Goal: Task Accomplishment & Management: Complete application form

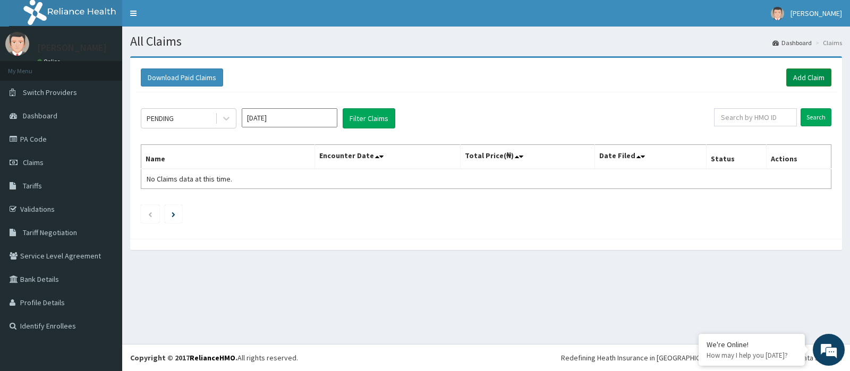
click at [799, 82] on link "Add Claim" at bounding box center [808, 78] width 45 height 18
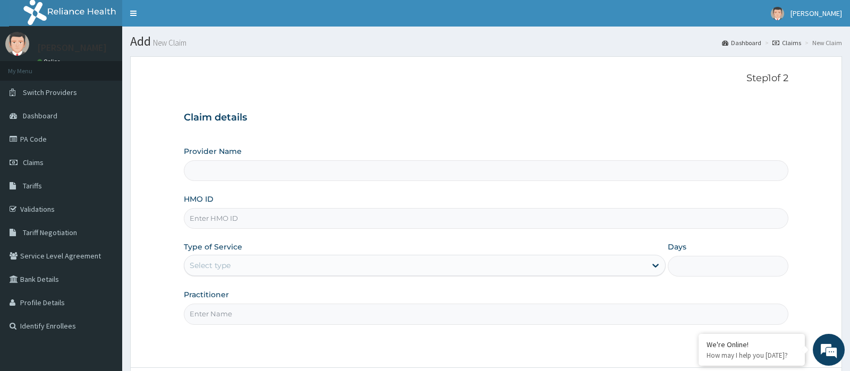
click at [257, 223] on input "HMO ID" at bounding box center [486, 218] width 604 height 21
type input "[GEOGRAPHIC_DATA]"
click at [221, 225] on input "HMO ID" at bounding box center [486, 218] width 604 height 21
type input "GCE/10028/D"
click at [244, 266] on div "Select type" at bounding box center [415, 265] width 462 height 17
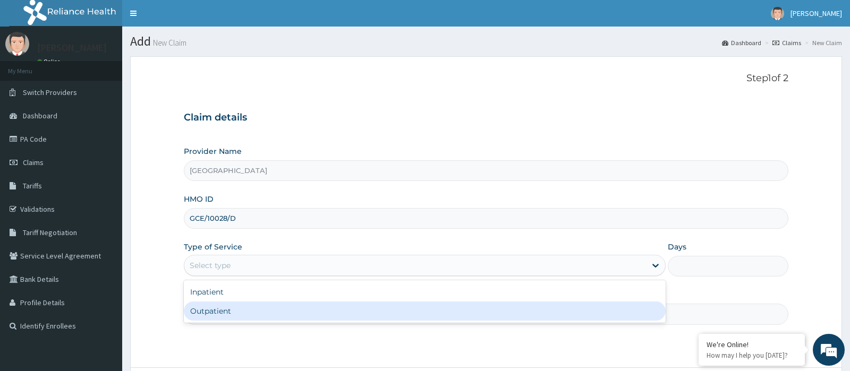
click at [224, 310] on div "Outpatient" at bounding box center [425, 311] width 482 height 19
type input "1"
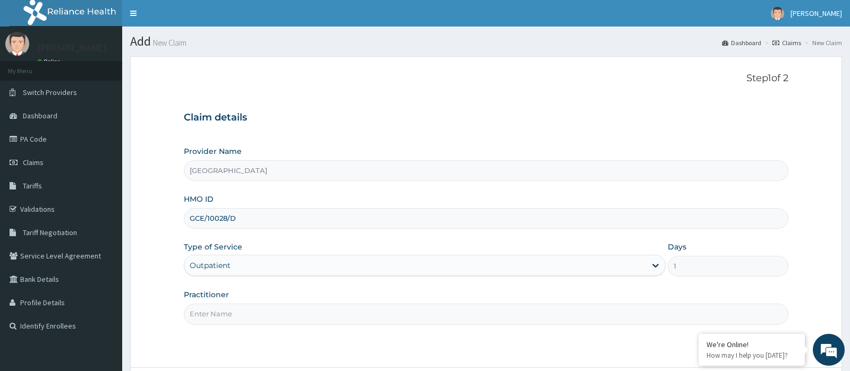
click at [241, 310] on input "Practitioner" at bounding box center [486, 314] width 604 height 21
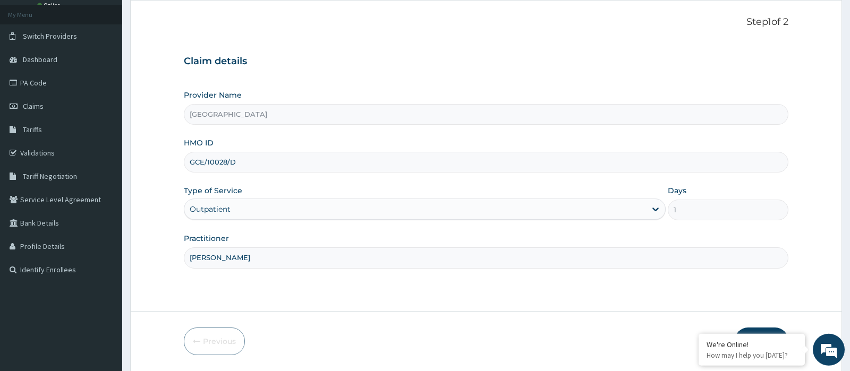
scroll to position [91, 0]
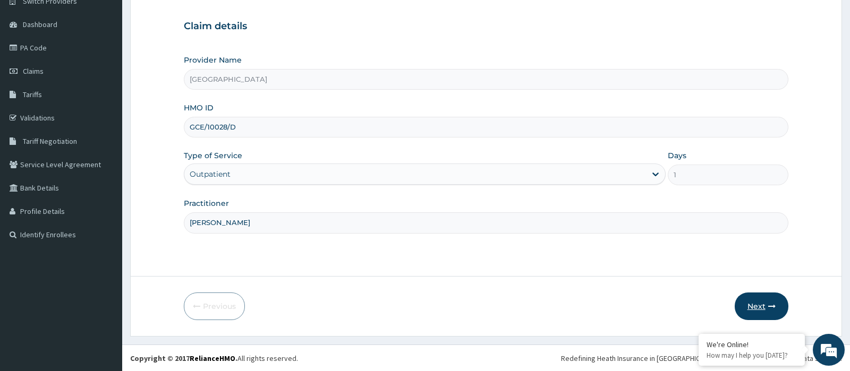
type input "[PERSON_NAME]"
click at [764, 312] on button "Next" at bounding box center [762, 307] width 54 height 28
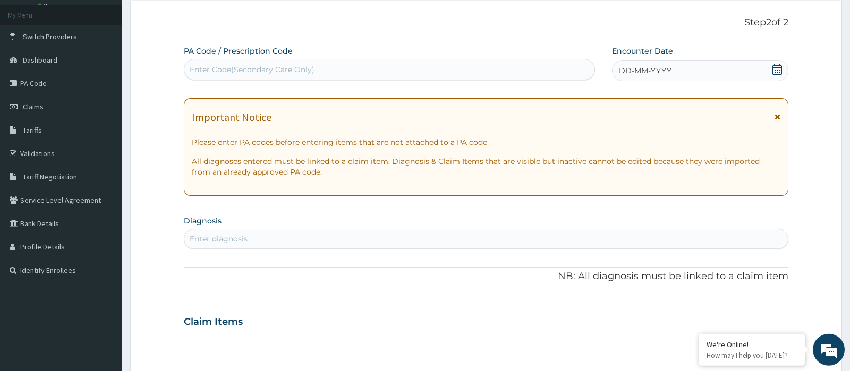
scroll to position [36, 0]
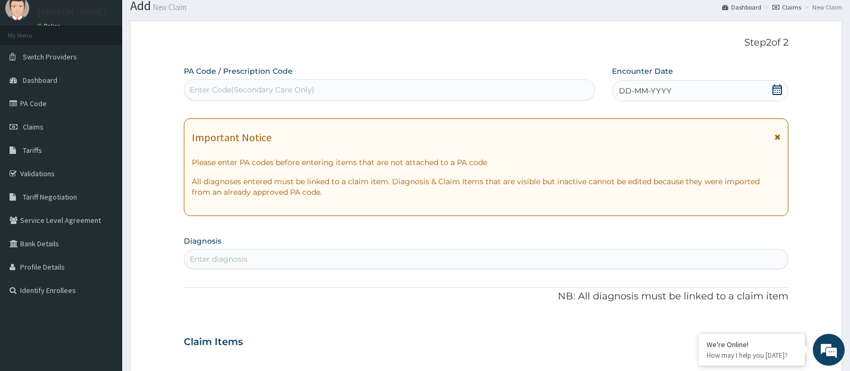
click at [779, 92] on icon at bounding box center [777, 89] width 11 height 11
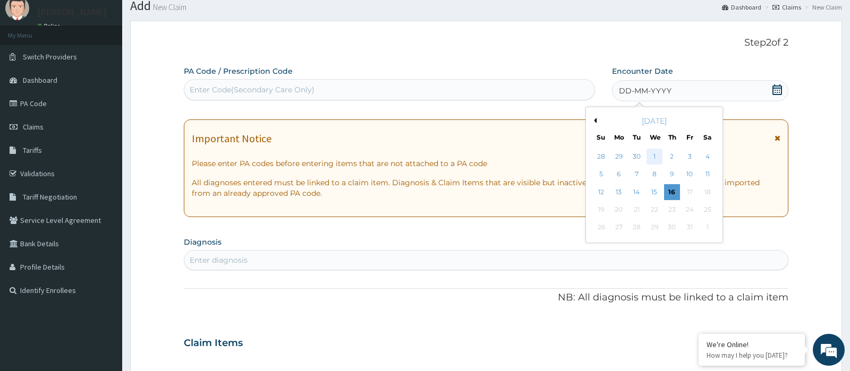
click at [655, 153] on div "1" at bounding box center [655, 157] width 16 height 16
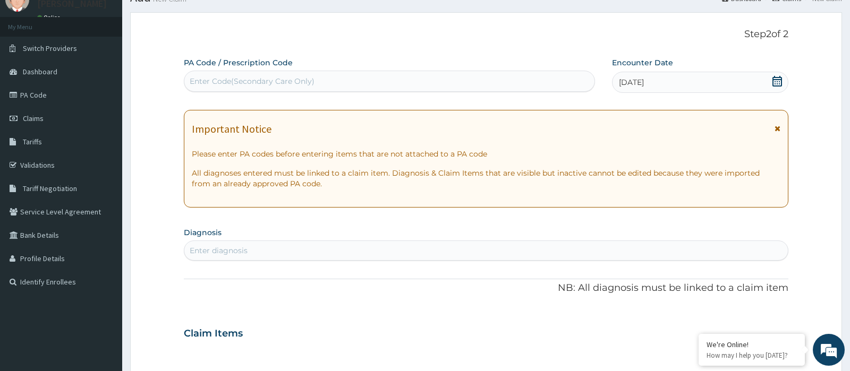
scroll to position [91, 0]
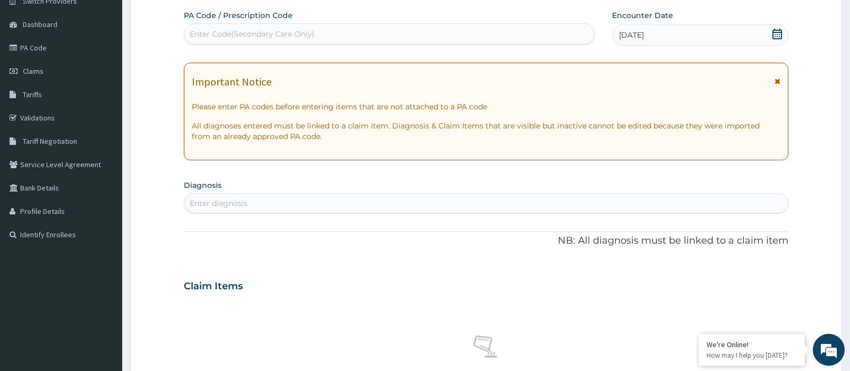
click at [242, 194] on div "Enter diagnosis" at bounding box center [486, 203] width 604 height 20
click at [238, 206] on div "Enter diagnosis" at bounding box center [219, 203] width 58 height 11
click at [239, 202] on div "Enter diagnosis" at bounding box center [219, 203] width 58 height 11
type input "URINARY TRACT"
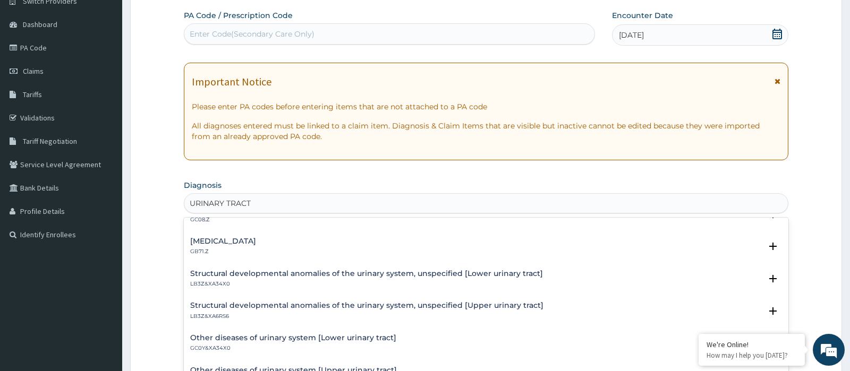
scroll to position [159, 0]
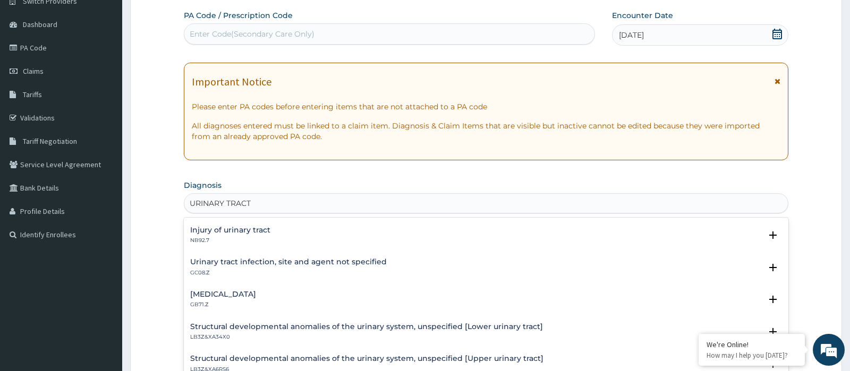
click at [317, 267] on div "[MEDICAL_DATA], site and agent not specified GC08.Z" at bounding box center [288, 267] width 197 height 19
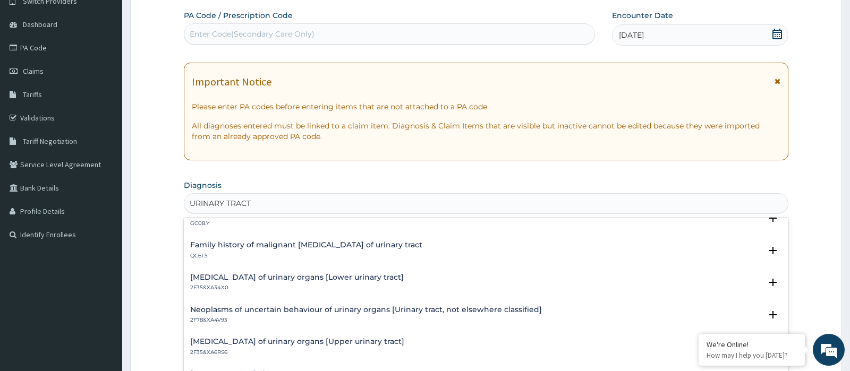
scroll to position [1222, 0]
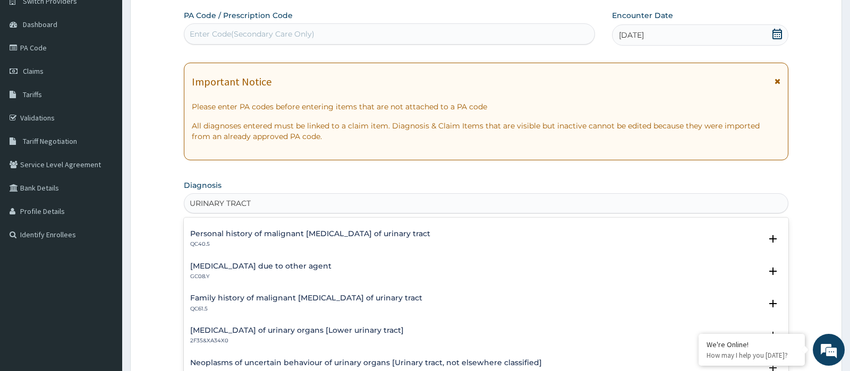
click at [270, 269] on h4 "[MEDICAL_DATA] due to other agent" at bounding box center [260, 266] width 141 height 8
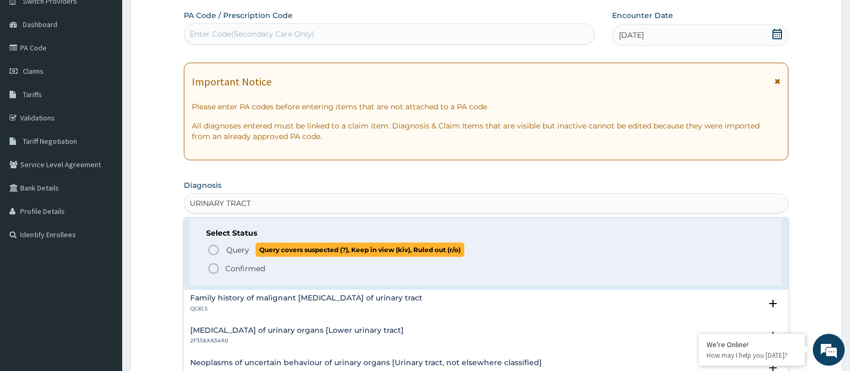
click at [214, 251] on icon "status option query" at bounding box center [213, 250] width 13 height 13
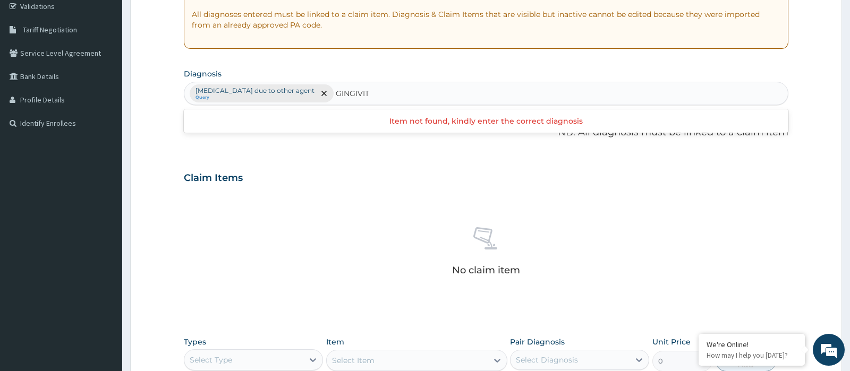
scroll to position [0, 0]
type input "[MEDICAL_DATA]"
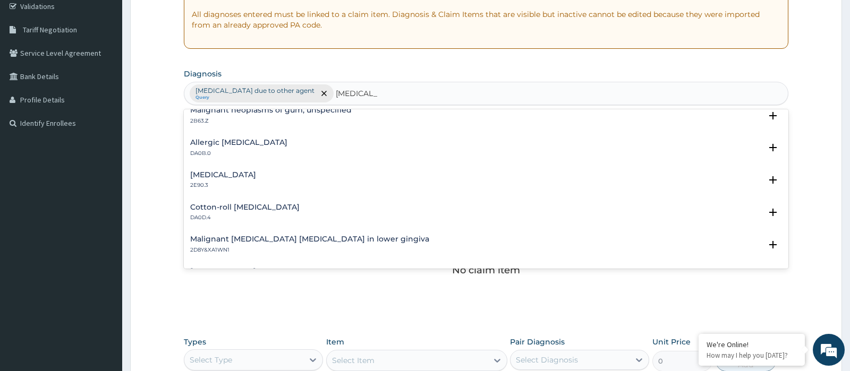
scroll to position [478, 0]
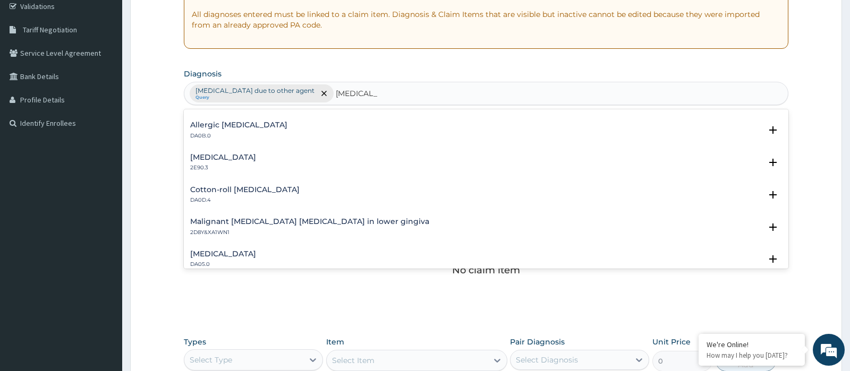
click at [229, 137] on p "DA0B.0" at bounding box center [238, 135] width 97 height 7
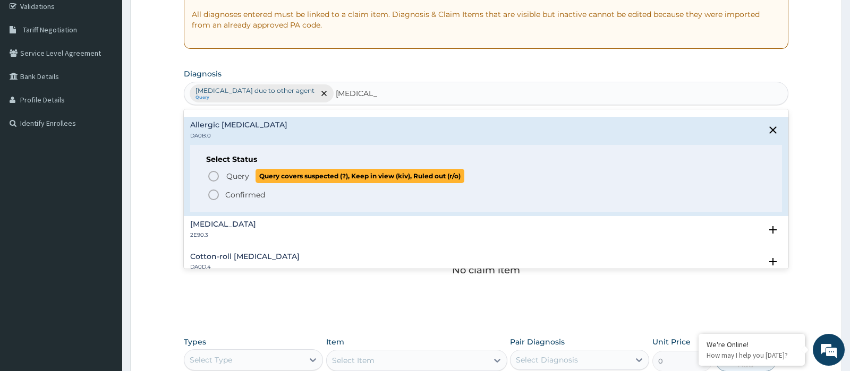
click at [212, 180] on circle "status option query" at bounding box center [214, 177] width 10 height 10
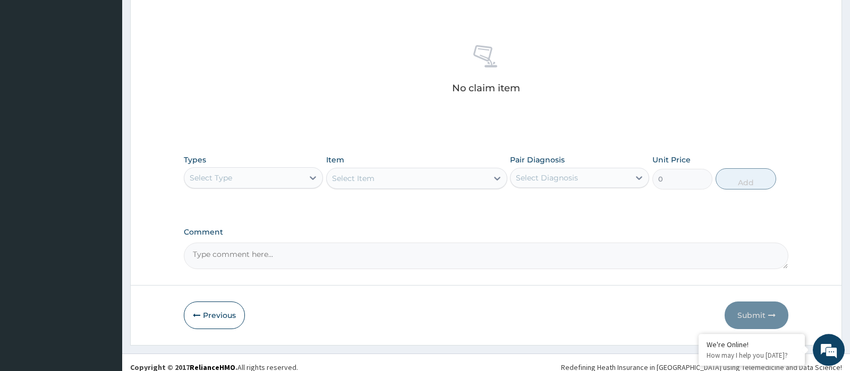
scroll to position [393, 0]
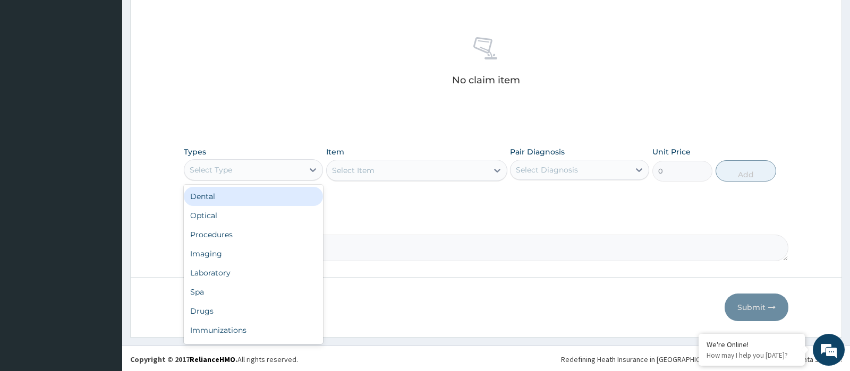
click at [265, 164] on div "Select Type" at bounding box center [243, 170] width 119 height 17
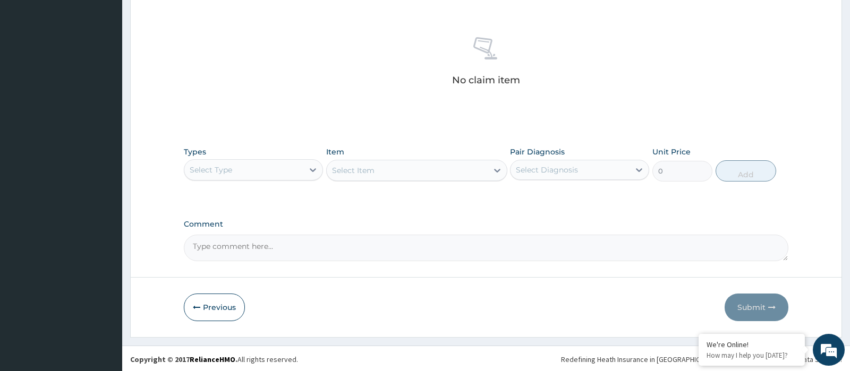
click at [333, 81] on div "No claim item" at bounding box center [486, 63] width 604 height 122
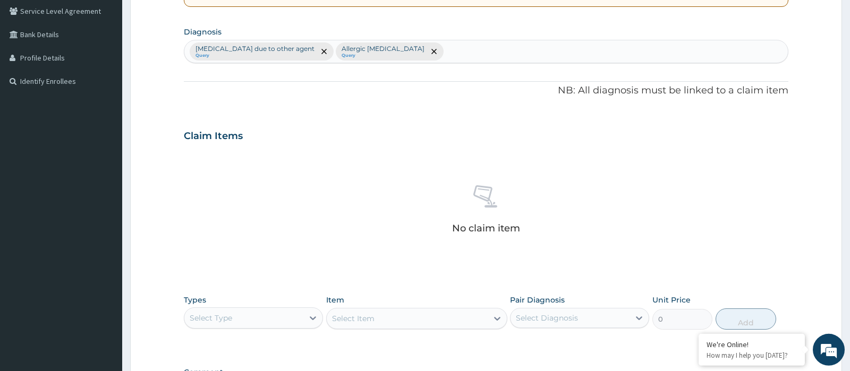
scroll to position [226, 0]
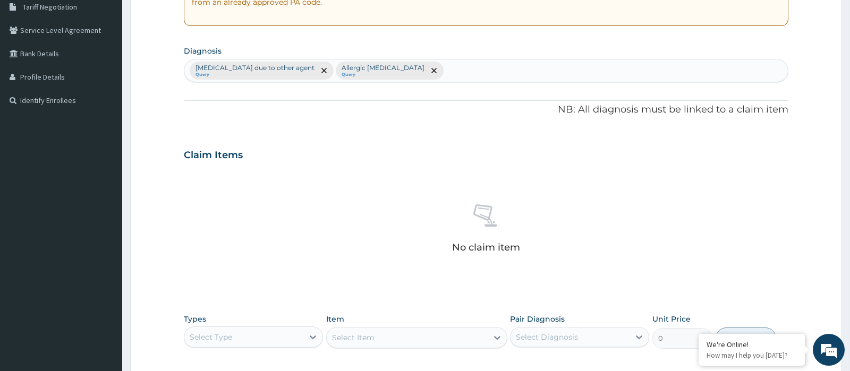
click at [560, 77] on div "[MEDICAL_DATA] due to other agent Query Allergic [MEDICAL_DATA] Query" at bounding box center [485, 71] width 603 height 22
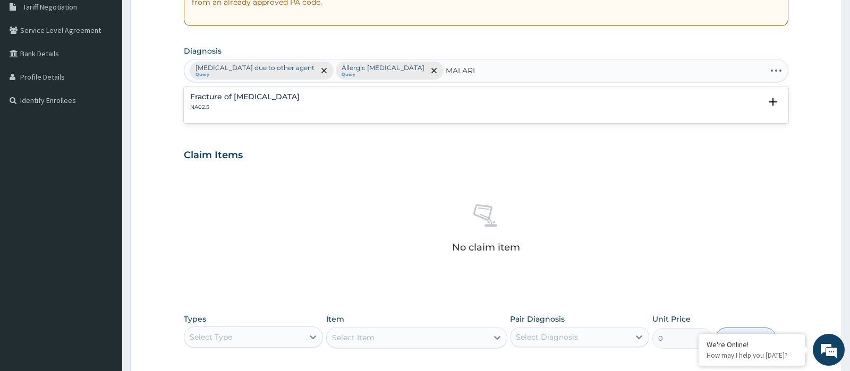
type input "[MEDICAL_DATA]"
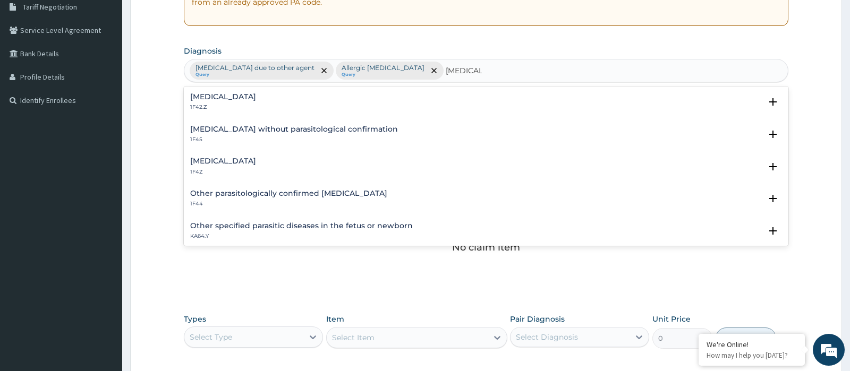
click at [236, 159] on h4 "[MEDICAL_DATA]" at bounding box center [223, 161] width 66 height 8
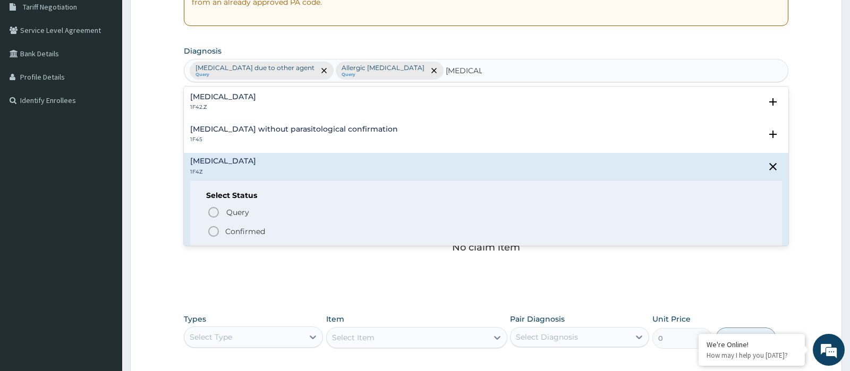
click at [215, 227] on icon "status option filled" at bounding box center [213, 231] width 13 height 13
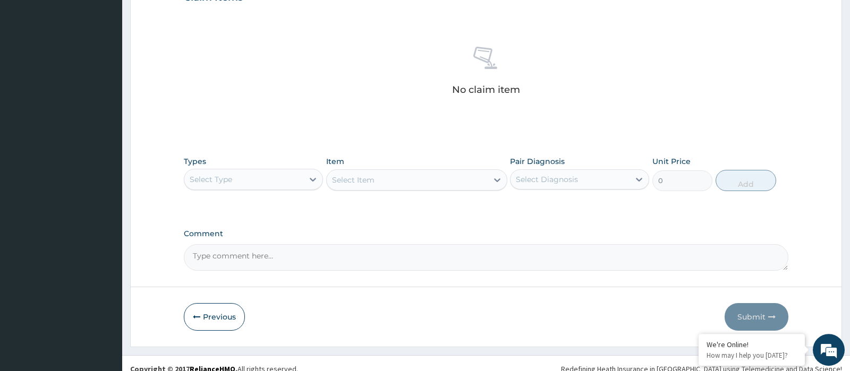
scroll to position [393, 0]
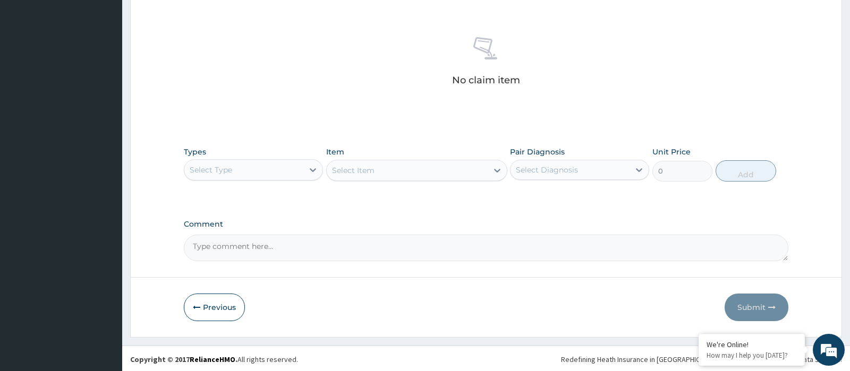
click at [215, 171] on div "Select Type" at bounding box center [211, 170] width 43 height 11
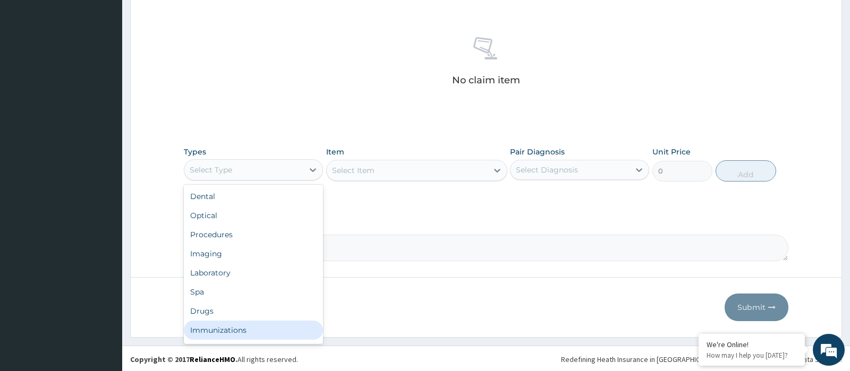
scroll to position [36, 0]
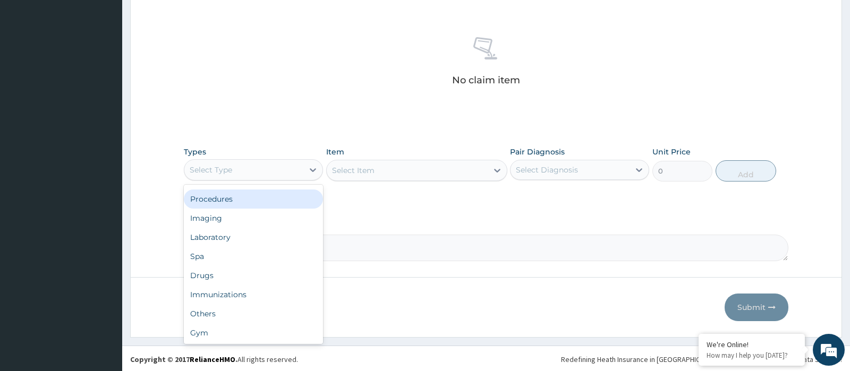
click at [226, 203] on div "Procedures" at bounding box center [253, 199] width 139 height 19
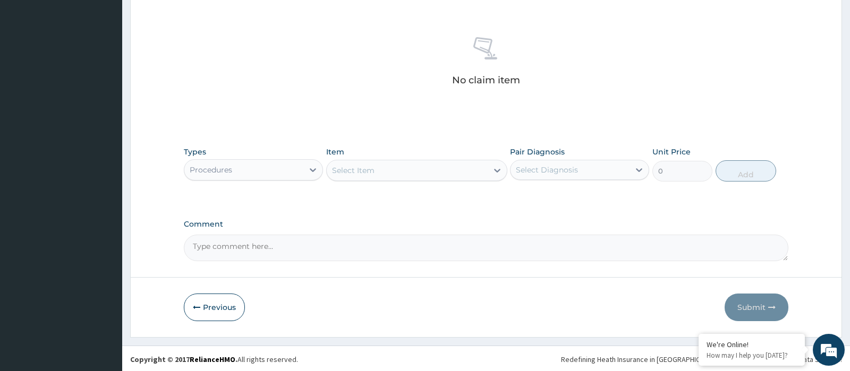
click at [438, 172] on div "Select Item" at bounding box center [407, 170] width 161 height 17
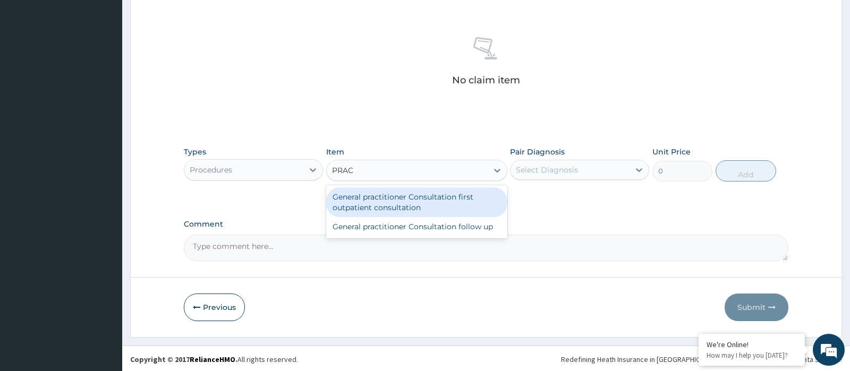
type input "PRACT"
click at [418, 200] on div "General practitioner Consultation first outpatient consultation" at bounding box center [416, 203] width 181 height 30
type input "3000"
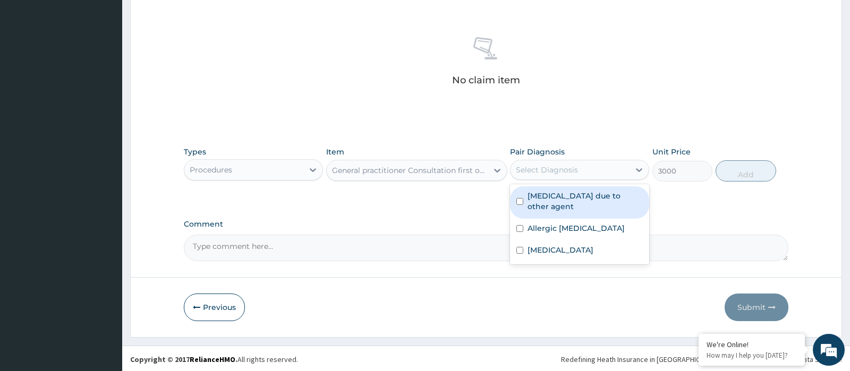
click at [599, 162] on div "Select Diagnosis" at bounding box center [570, 170] width 119 height 17
click at [579, 212] on label "[MEDICAL_DATA] due to other agent" at bounding box center [585, 201] width 115 height 21
checkbox input "true"
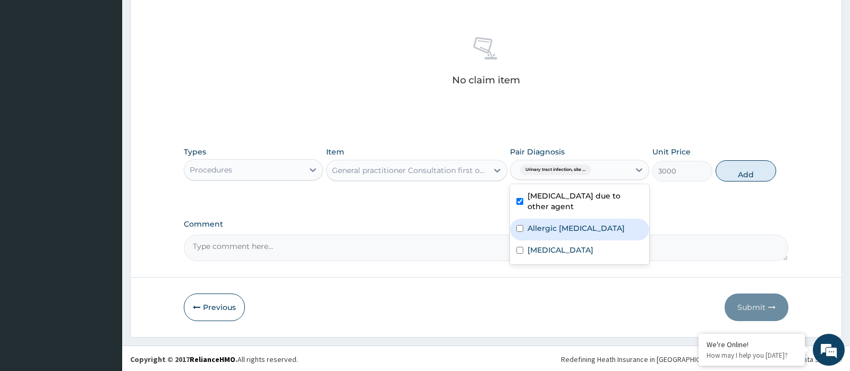
click at [555, 241] on div "Allergic [MEDICAL_DATA]" at bounding box center [579, 230] width 139 height 22
checkbox input "true"
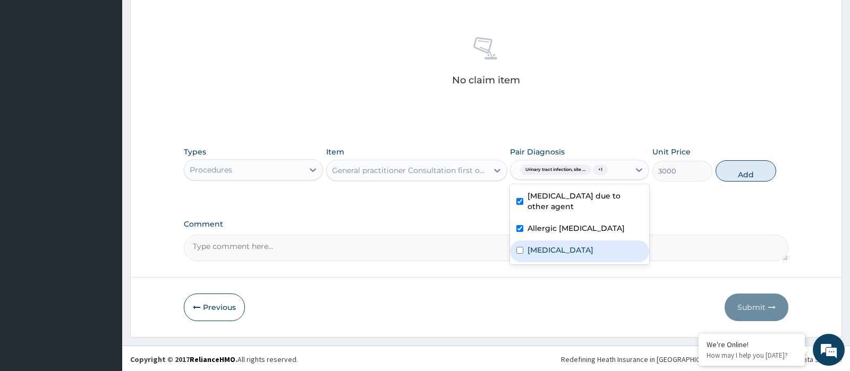
drag, startPoint x: 555, startPoint y: 258, endPoint x: 622, endPoint y: 247, distance: 68.0
click at [556, 256] on label "[MEDICAL_DATA]" at bounding box center [561, 250] width 66 height 11
checkbox input "true"
drag, startPoint x: 750, startPoint y: 188, endPoint x: 752, endPoint y: 181, distance: 6.6
click at [751, 185] on div "Types Procedures Item General practitioner Consultation first outpatient consul…" at bounding box center [486, 172] width 604 height 62
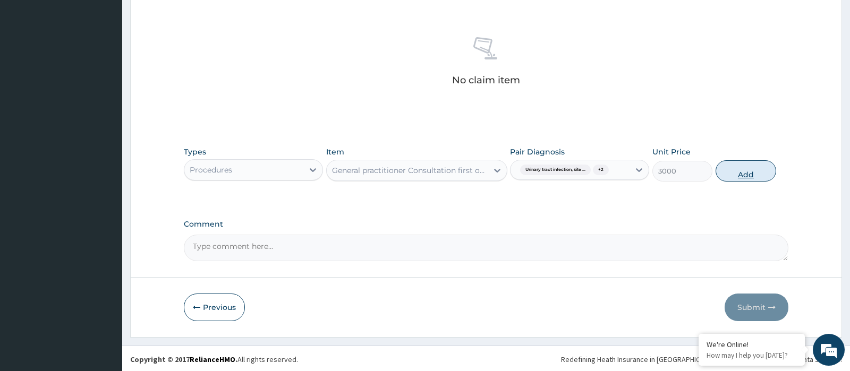
click at [756, 162] on button "Add" at bounding box center [746, 170] width 61 height 21
type input "0"
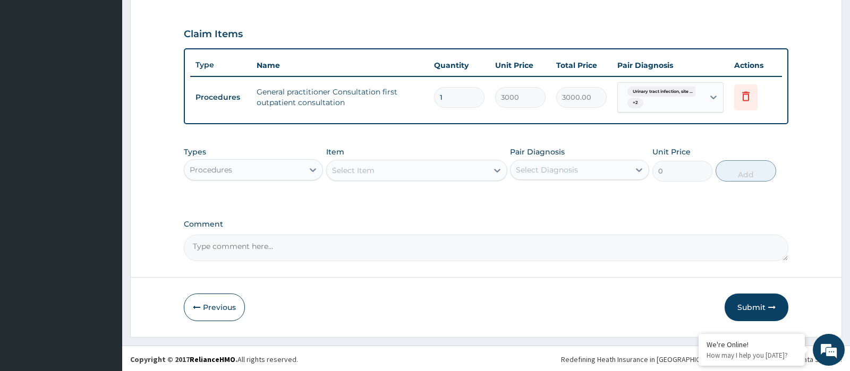
click at [253, 178] on div "Procedures" at bounding box center [253, 169] width 139 height 21
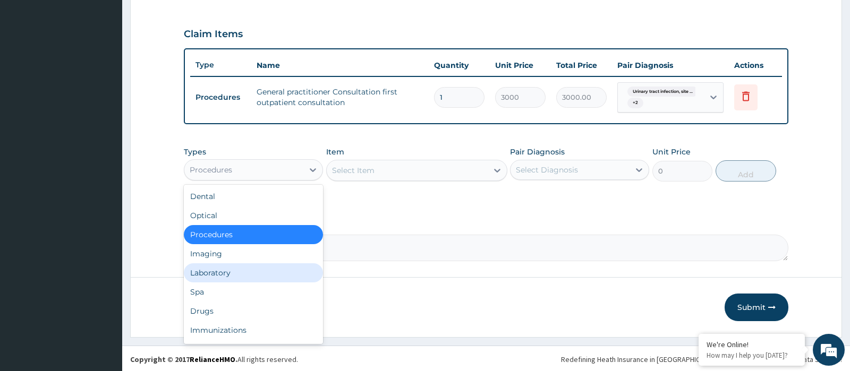
click at [224, 276] on div "Laboratory" at bounding box center [253, 273] width 139 height 19
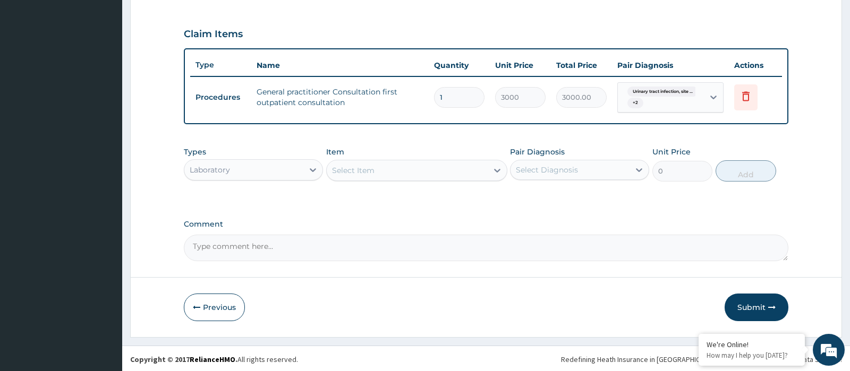
click at [388, 169] on div "Select Item" at bounding box center [407, 170] width 161 height 17
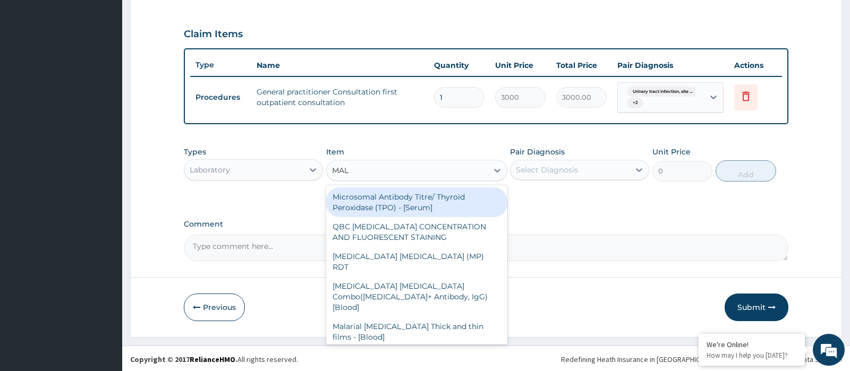
type input "MALA"
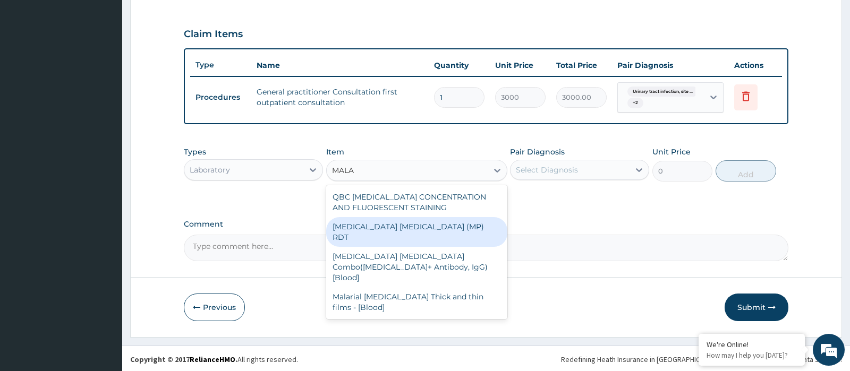
click at [401, 218] on div "QBC [MEDICAL_DATA] CONCENTRATION AND FLUORESCENT STAINING [MEDICAL_DATA] [MEDIC…" at bounding box center [416, 252] width 181 height 134
click at [402, 220] on div "[MEDICAL_DATA] [MEDICAL_DATA] (MP) RDT" at bounding box center [416, 232] width 181 height 30
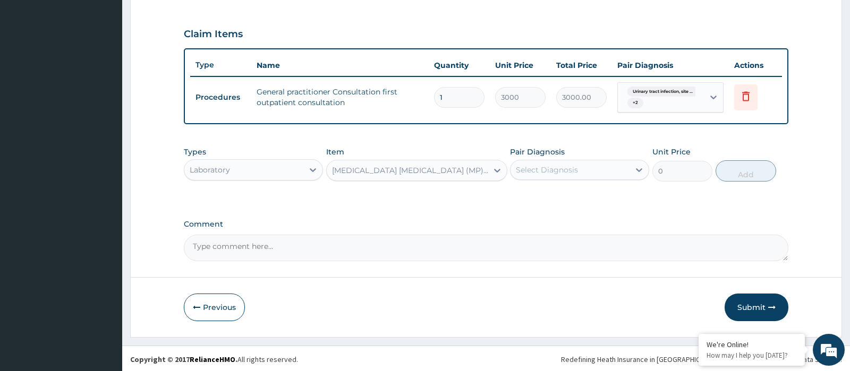
type input "1500"
click at [572, 162] on div "Select Diagnosis" at bounding box center [570, 170] width 119 height 17
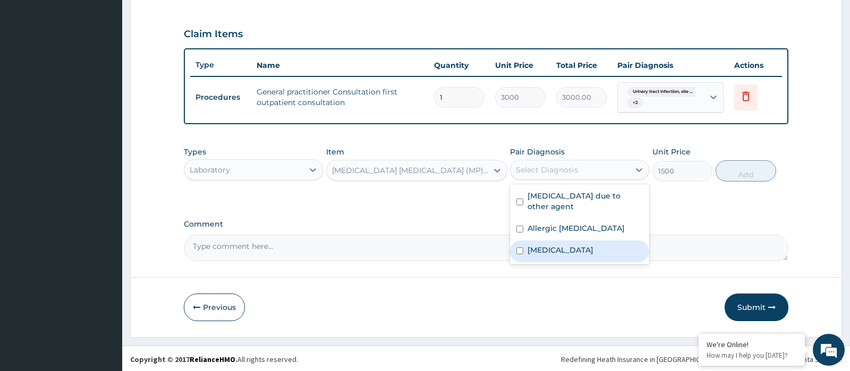
click at [566, 256] on label "[MEDICAL_DATA]" at bounding box center [561, 250] width 66 height 11
checkbox input "true"
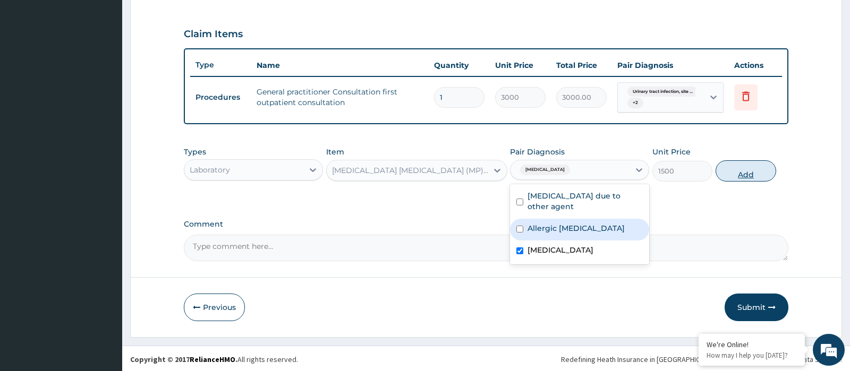
click at [730, 172] on button "Add" at bounding box center [746, 170] width 61 height 21
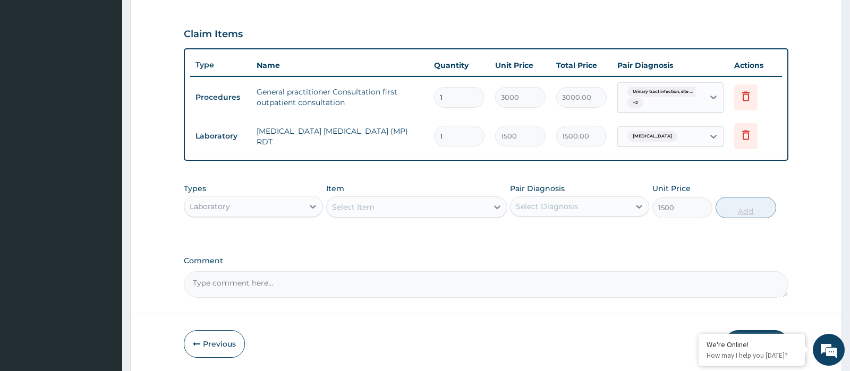
type input "0"
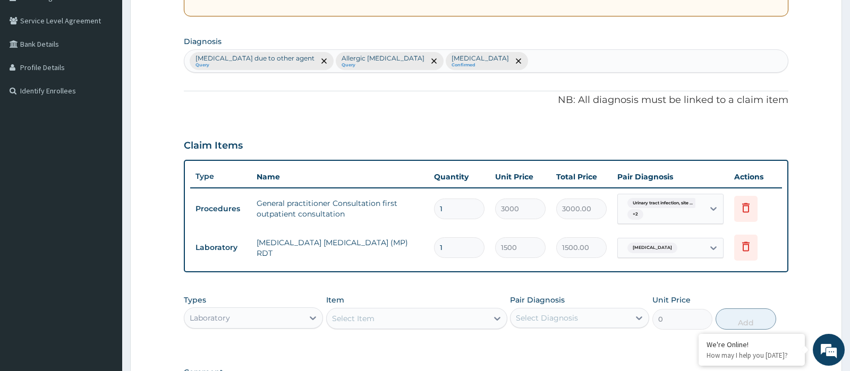
scroll to position [180, 0]
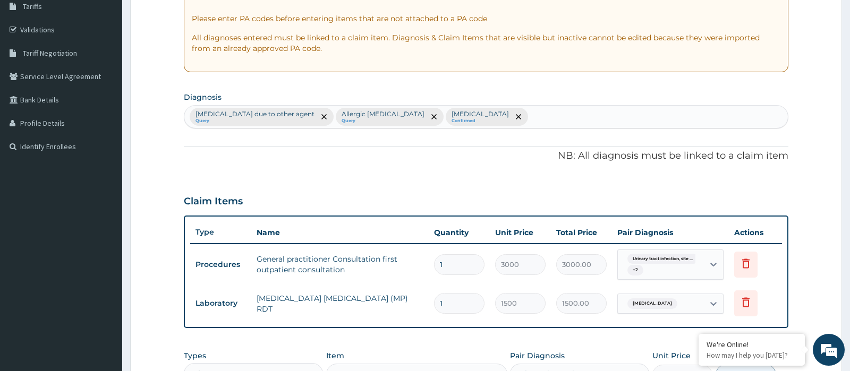
click at [615, 105] on div "[MEDICAL_DATA] due to other agent Query Allergic [MEDICAL_DATA] Query [MEDICAL_…" at bounding box center [486, 116] width 604 height 23
type input "[MEDICAL_DATA]"
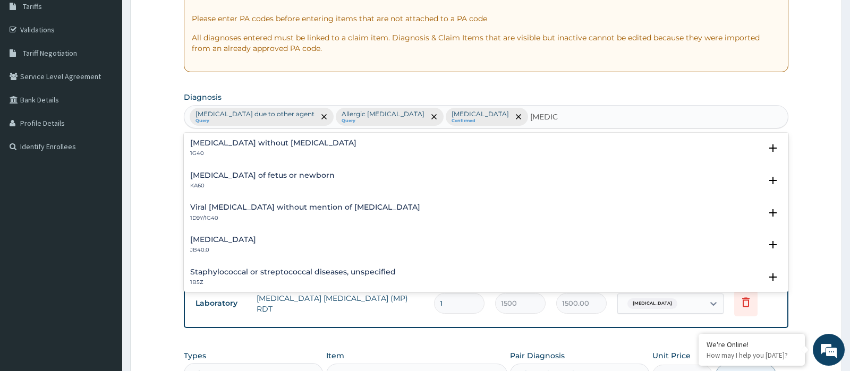
click at [318, 140] on div "[MEDICAL_DATA] without [MEDICAL_DATA] 1G40" at bounding box center [485, 148] width 591 height 19
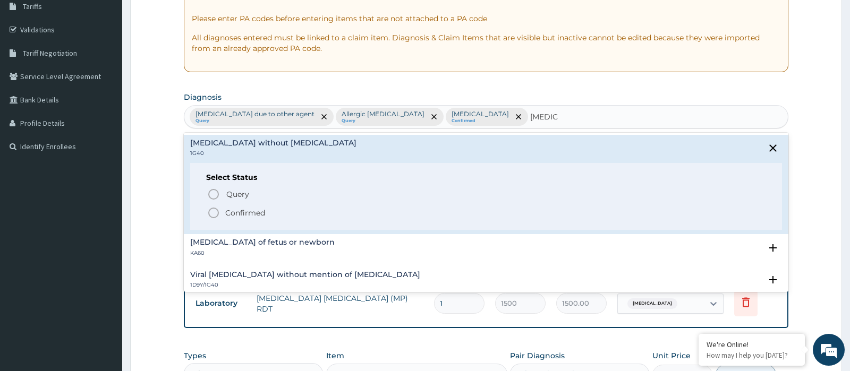
click at [228, 215] on p "Confirmed" at bounding box center [245, 213] width 40 height 11
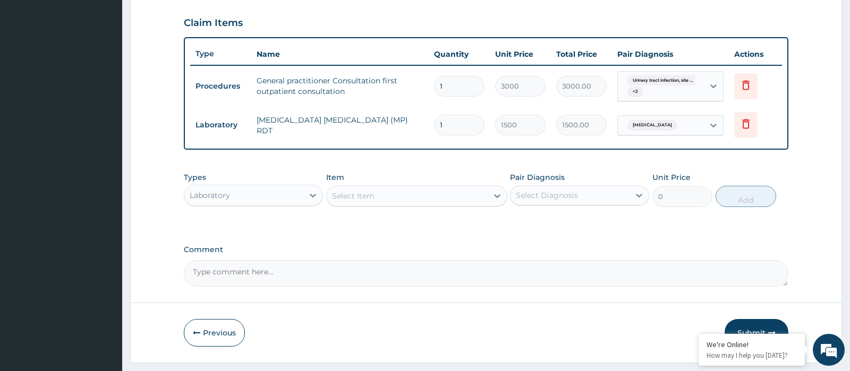
scroll to position [384, 0]
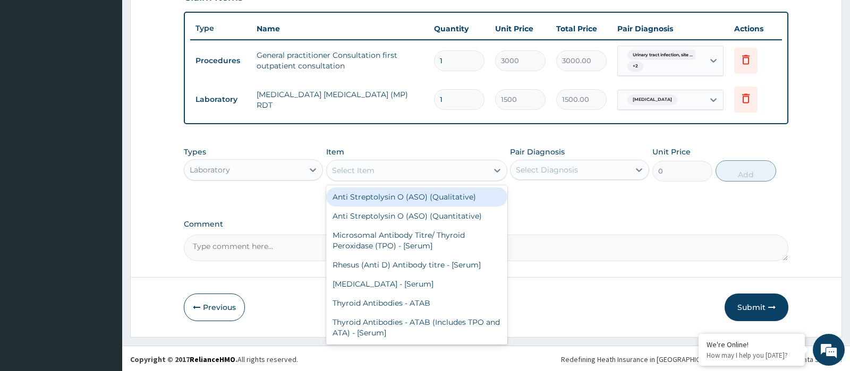
click at [378, 173] on div "Select Item" at bounding box center [407, 170] width 161 height 17
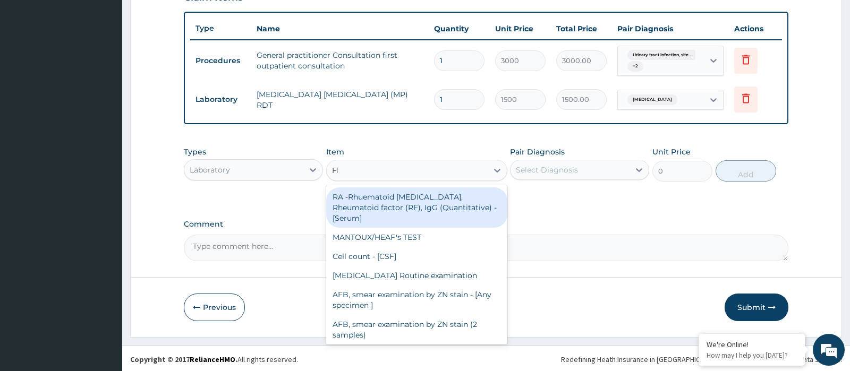
type input "FBC"
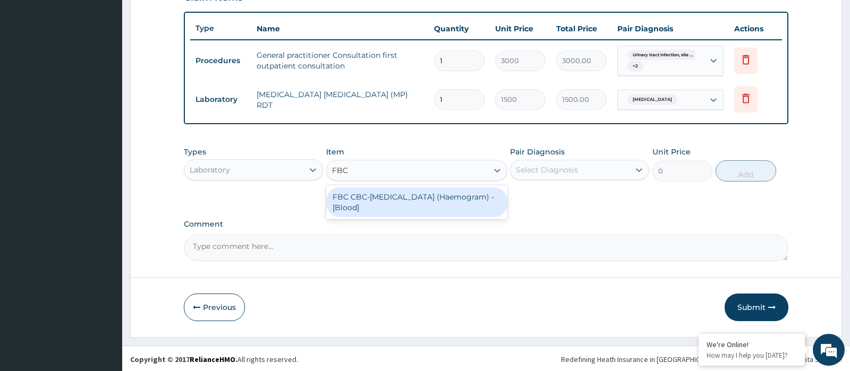
drag, startPoint x: 377, startPoint y: 201, endPoint x: 395, endPoint y: 197, distance: 18.0
click at [377, 201] on div "FBC CBC-[MEDICAL_DATA] (Haemogram) - [Blood]" at bounding box center [416, 203] width 181 height 30
type input "3000"
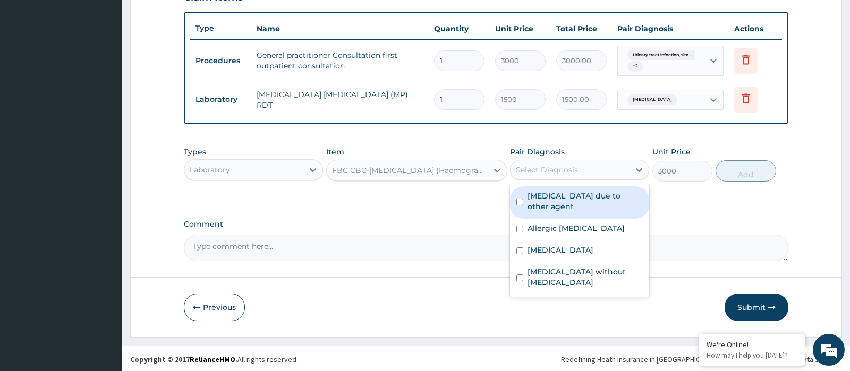
click at [514, 170] on div "Select Diagnosis" at bounding box center [570, 170] width 119 height 17
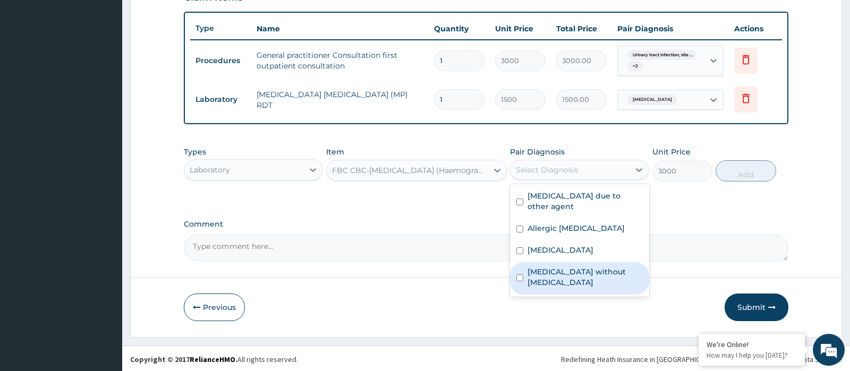
click at [551, 281] on label "[MEDICAL_DATA] without [MEDICAL_DATA]" at bounding box center [585, 277] width 115 height 21
checkbox input "true"
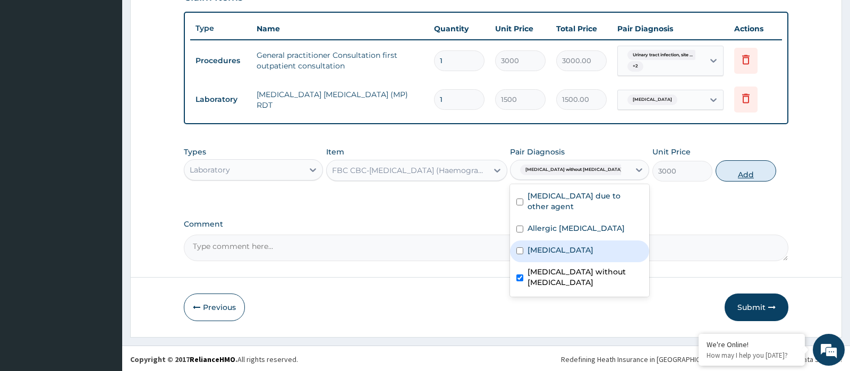
drag, startPoint x: 755, startPoint y: 184, endPoint x: 752, endPoint y: 177, distance: 8.1
click at [752, 179] on div "Types Laboratory Item FBC CBC-[MEDICAL_DATA] (Haemogram) - [Blood] Pair Diagnos…" at bounding box center [486, 164] width 604 height 46
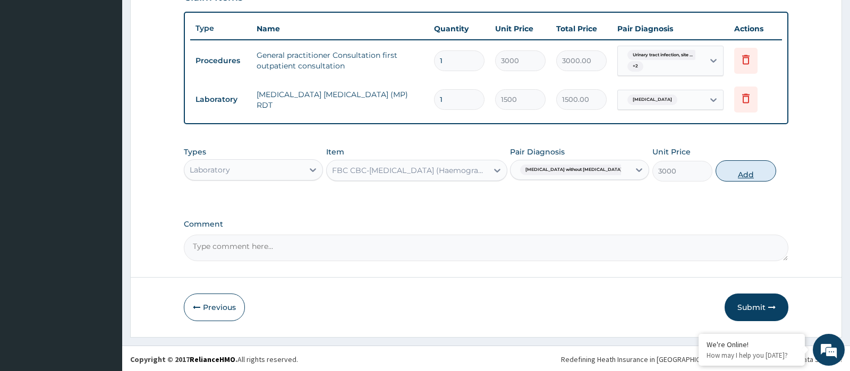
click at [752, 177] on button "Add" at bounding box center [746, 170] width 61 height 21
type input "0"
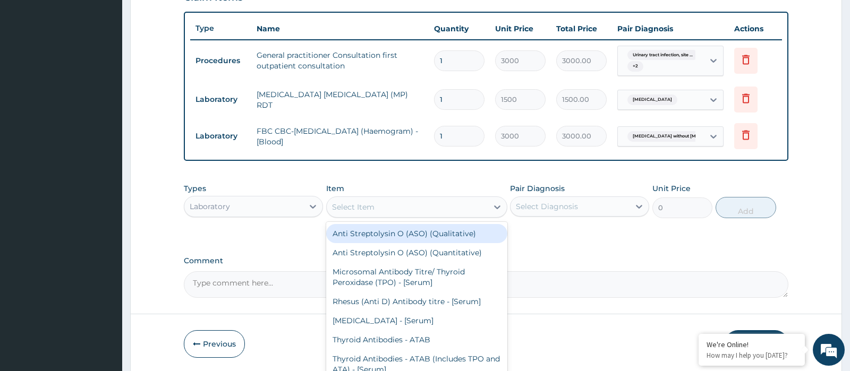
click at [366, 207] on div "Select Item" at bounding box center [353, 207] width 43 height 11
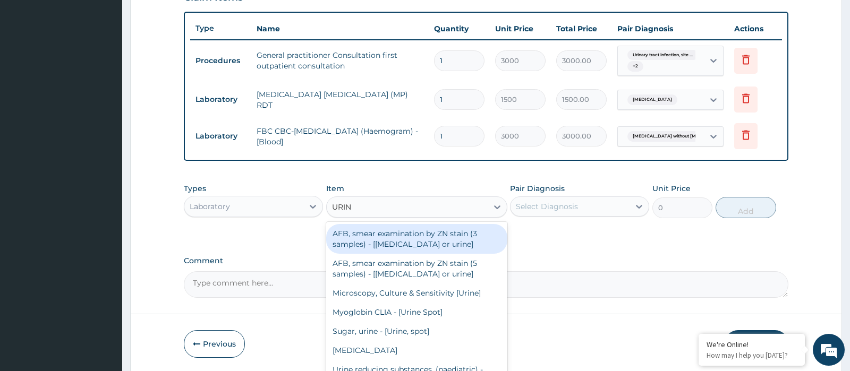
type input "URINA"
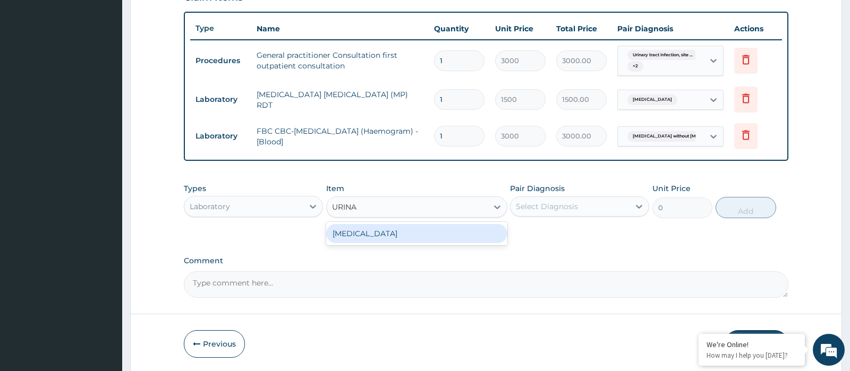
click at [384, 235] on div "[MEDICAL_DATA]" at bounding box center [416, 233] width 181 height 19
type input "2000"
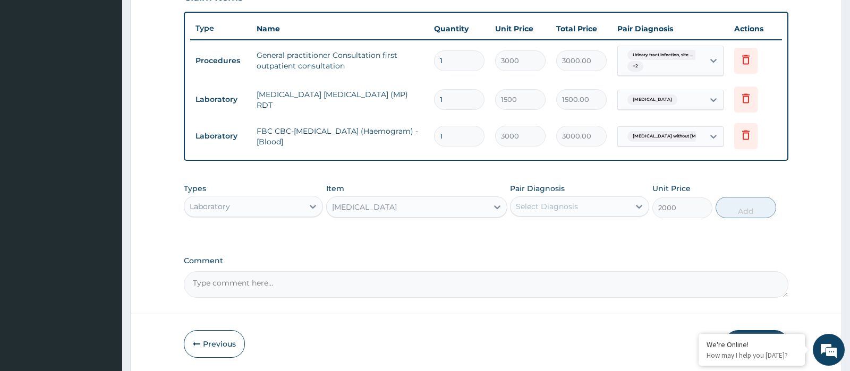
click at [541, 208] on div "Select Diagnosis" at bounding box center [547, 206] width 62 height 11
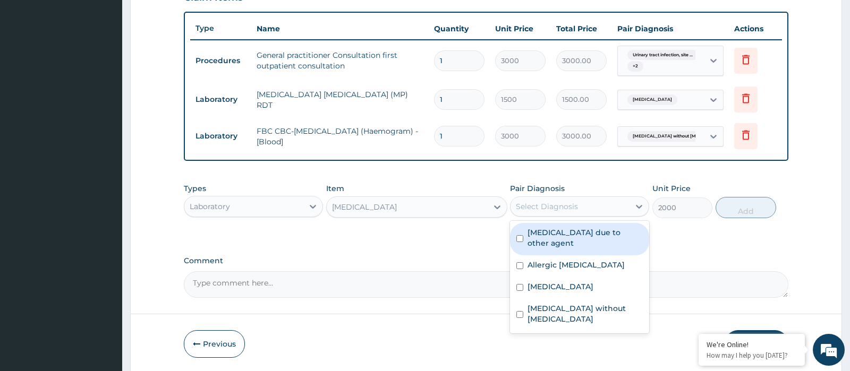
click at [578, 244] on label "[MEDICAL_DATA] due to other agent" at bounding box center [585, 237] width 115 height 21
checkbox input "true"
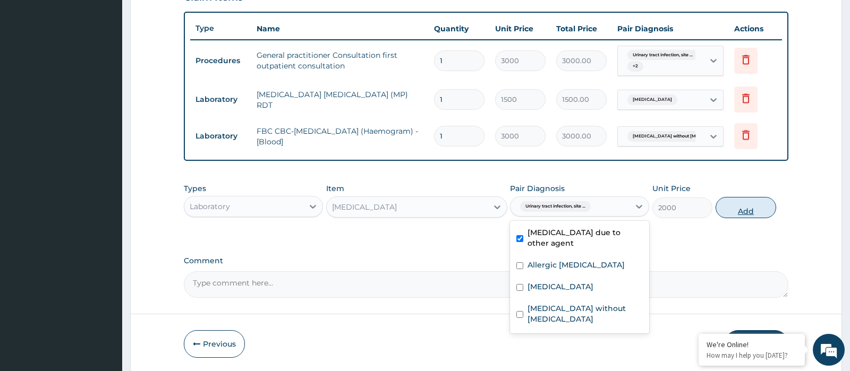
click at [746, 205] on button "Add" at bounding box center [746, 207] width 61 height 21
type input "0"
click at [746, 205] on div "PA Code / Prescription Code Enter Code(Secondary Care Only) Encounter Date [DAT…" at bounding box center [486, 8] width 604 height 580
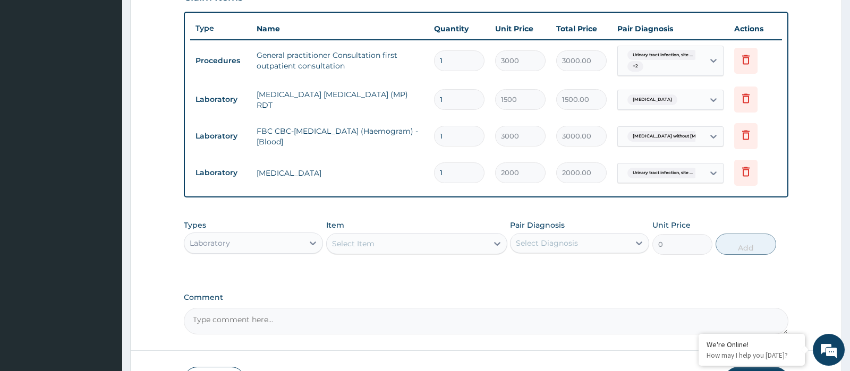
click at [397, 250] on div "Select Item" at bounding box center [407, 243] width 161 height 17
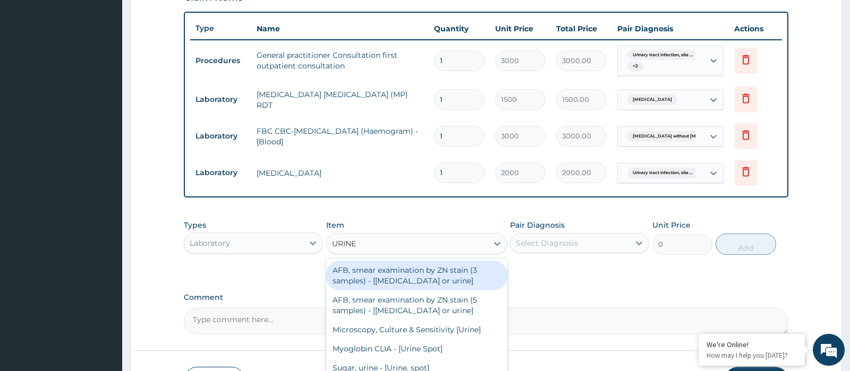
type input "URINE M"
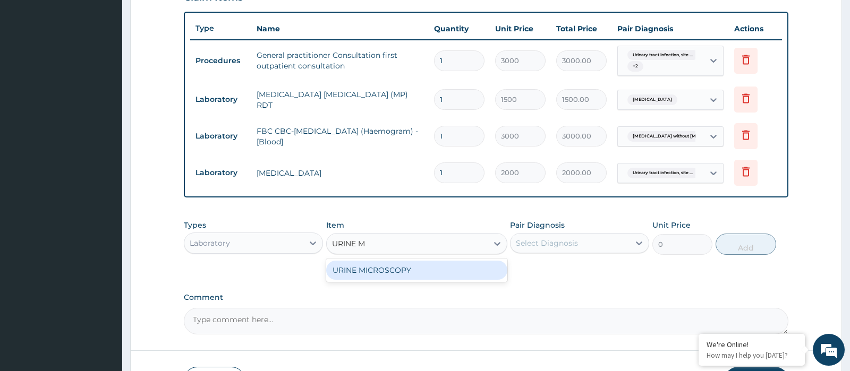
click at [408, 270] on div "URINE MICROSCOPY" at bounding box center [416, 270] width 181 height 19
type input "2000"
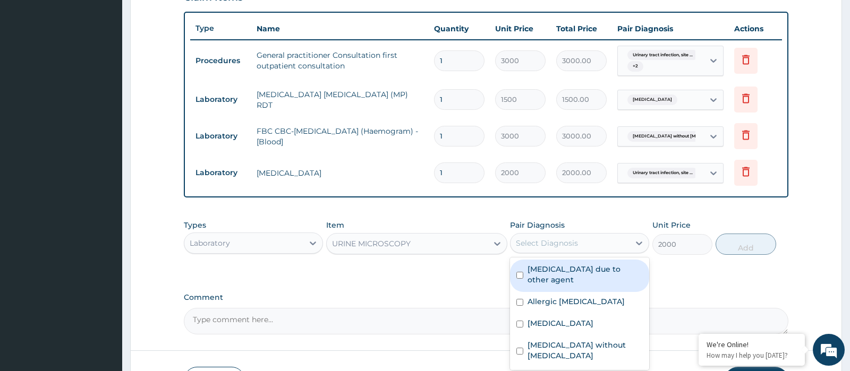
click at [574, 251] on div "Select Diagnosis" at bounding box center [579, 243] width 139 height 20
click at [546, 278] on label "[MEDICAL_DATA] due to other agent" at bounding box center [585, 274] width 115 height 21
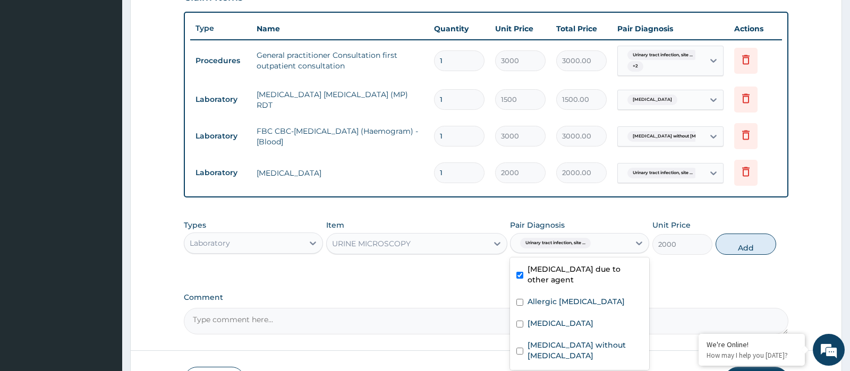
checkbox input "true"
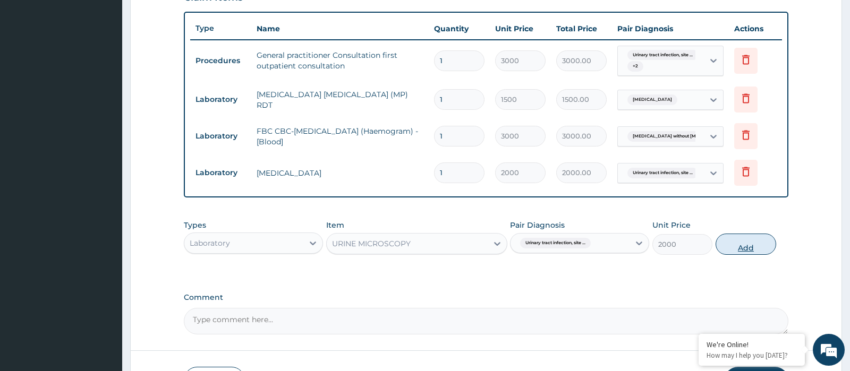
click at [753, 244] on button "Add" at bounding box center [746, 244] width 61 height 21
type input "0"
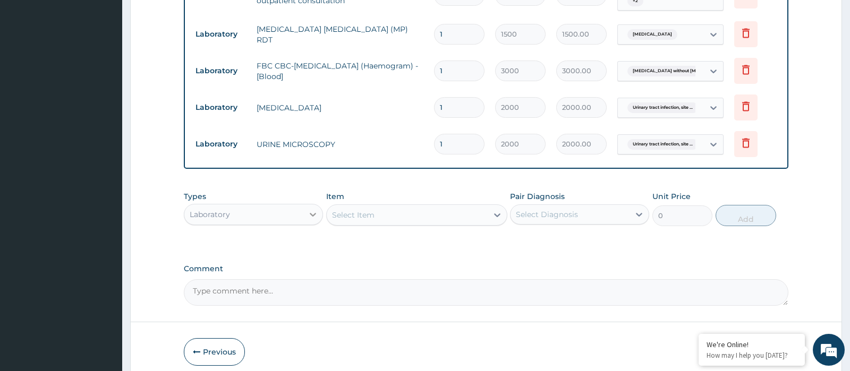
scroll to position [494, 0]
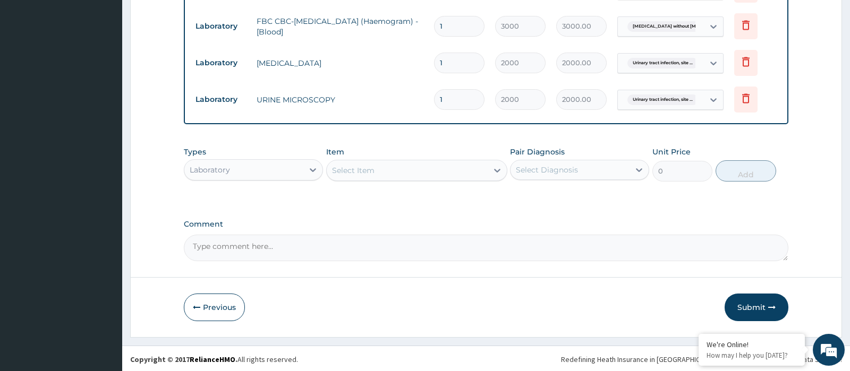
click at [243, 166] on div "Laboratory" at bounding box center [243, 170] width 119 height 17
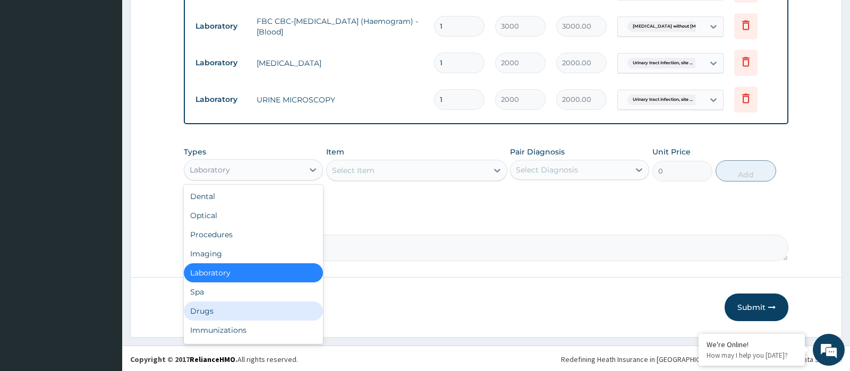
click at [214, 302] on div "Drugs" at bounding box center [253, 311] width 139 height 19
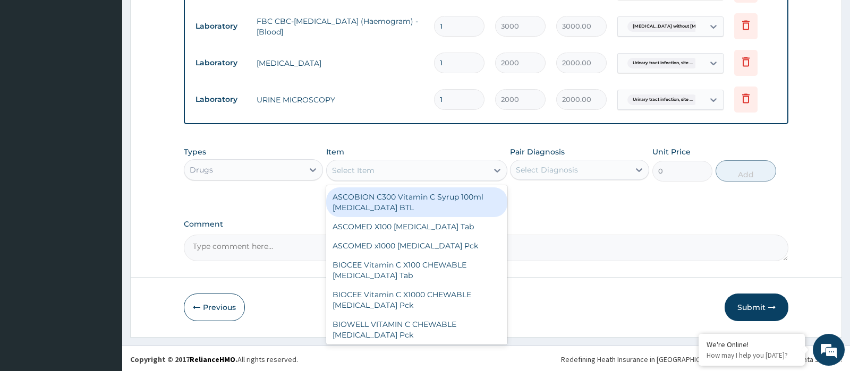
click at [387, 174] on div "Select Item" at bounding box center [407, 170] width 161 height 17
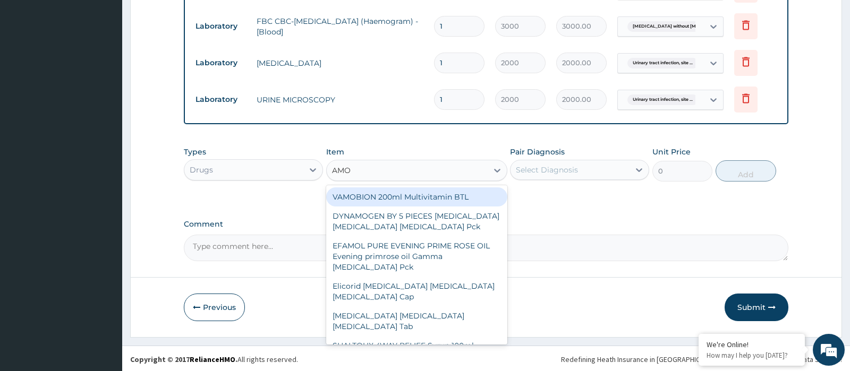
type input "AMOX"
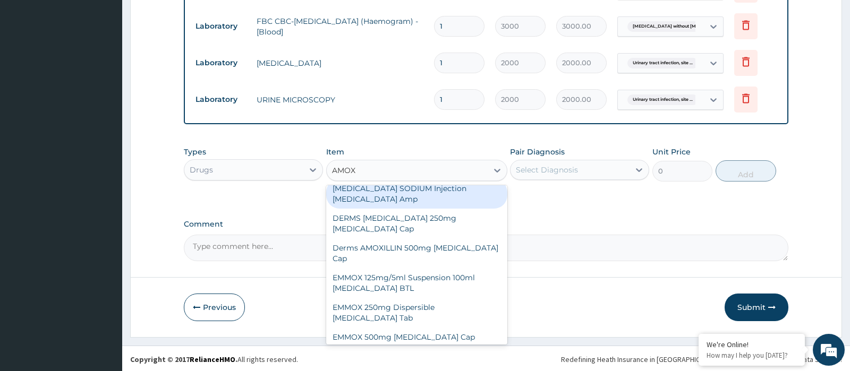
scroll to position [106, 0]
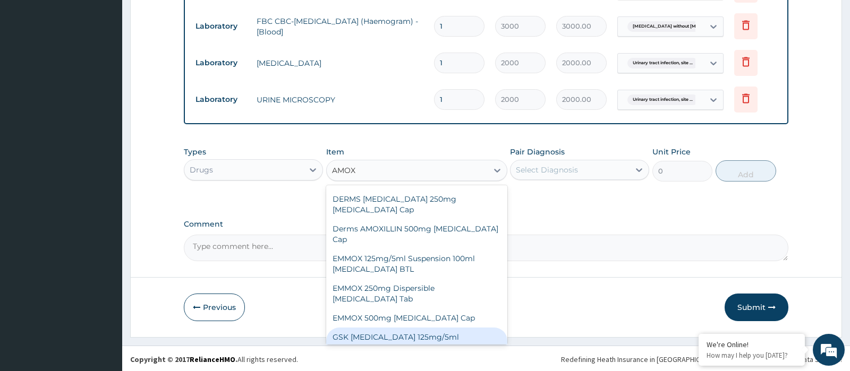
drag, startPoint x: 430, startPoint y: 299, endPoint x: 451, endPoint y: 289, distance: 23.1
click at [431, 328] on div "GSK [MEDICAL_DATA] 125mg/5ml Suspension 100ml [MEDICAL_DATA] BTL" at bounding box center [416, 343] width 181 height 30
type input "1000"
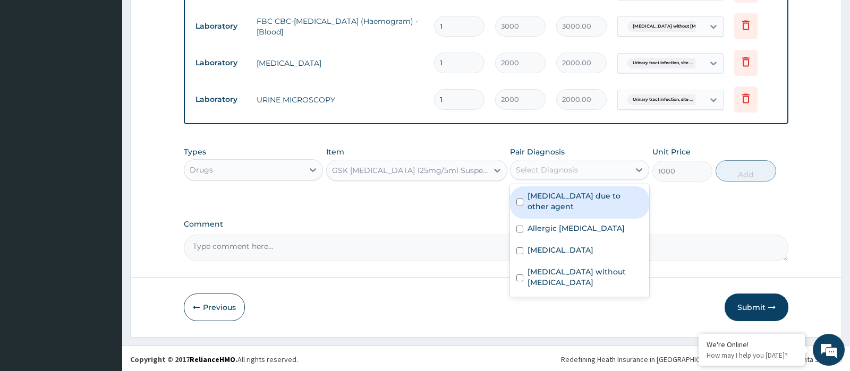
click at [576, 160] on div "Select Diagnosis" at bounding box center [579, 170] width 139 height 20
click at [570, 212] on label "[MEDICAL_DATA] due to other agent" at bounding box center [585, 201] width 115 height 21
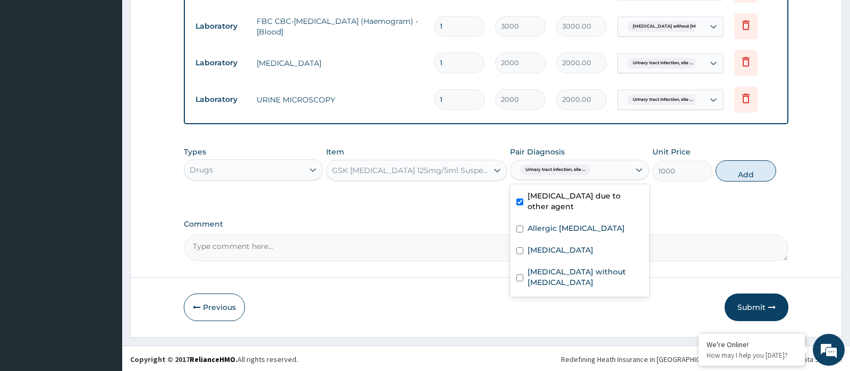
checkbox input "true"
drag, startPoint x: 567, startPoint y: 233, endPoint x: 564, endPoint y: 250, distance: 17.8
click at [567, 234] on div "Allergic [MEDICAL_DATA]" at bounding box center [579, 230] width 139 height 22
checkbox input "true"
click at [564, 256] on label "[MEDICAL_DATA]" at bounding box center [561, 250] width 66 height 11
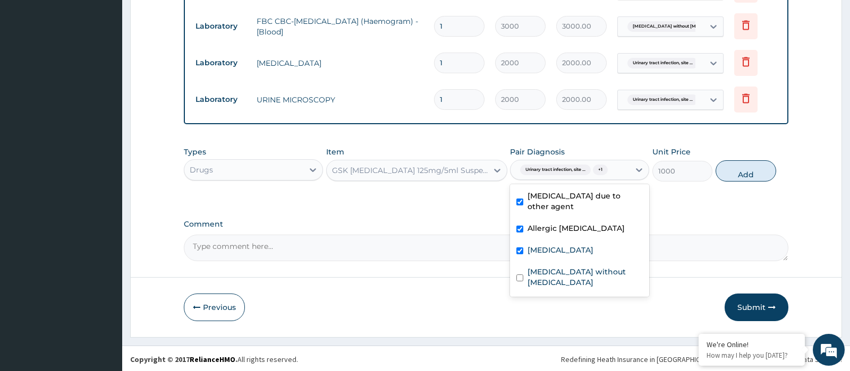
checkbox input "true"
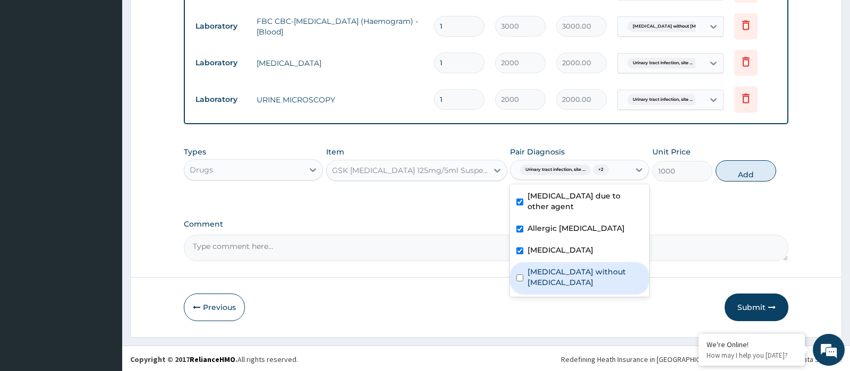
drag, startPoint x: 565, startPoint y: 274, endPoint x: 575, endPoint y: 275, distance: 10.2
click at [567, 274] on div "[MEDICAL_DATA] without [MEDICAL_DATA]" at bounding box center [579, 278] width 139 height 32
checkbox input "true"
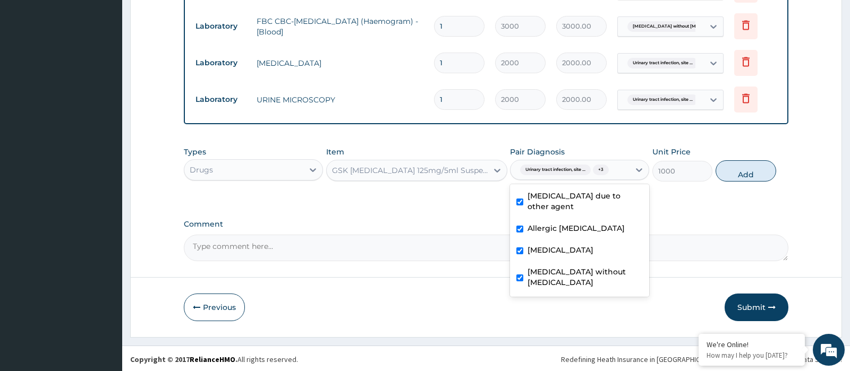
click at [750, 156] on div "Types Drugs Item GSK [MEDICAL_DATA] 125mg/5ml Suspension 100ml [MEDICAL_DATA] B…" at bounding box center [486, 164] width 604 height 46
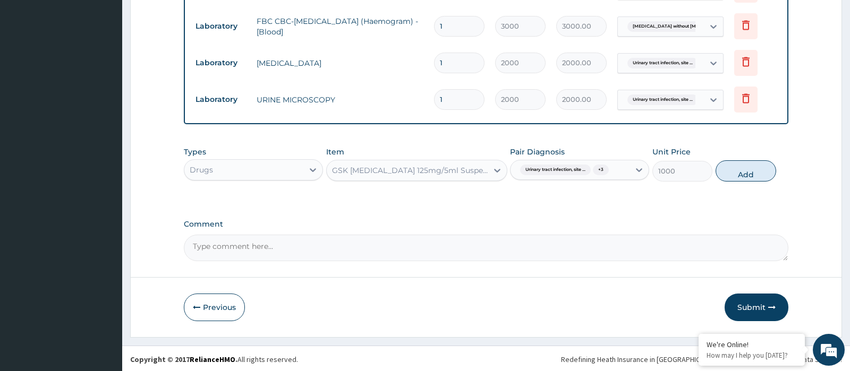
drag, startPoint x: 749, startPoint y: 169, endPoint x: 525, endPoint y: 162, distance: 223.8
click at [748, 170] on button "Add" at bounding box center [746, 170] width 61 height 21
type input "0"
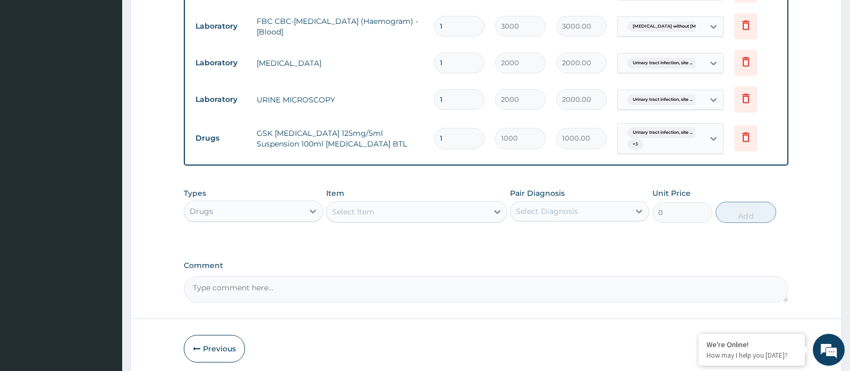
click at [351, 204] on div "Select Item" at bounding box center [407, 212] width 161 height 17
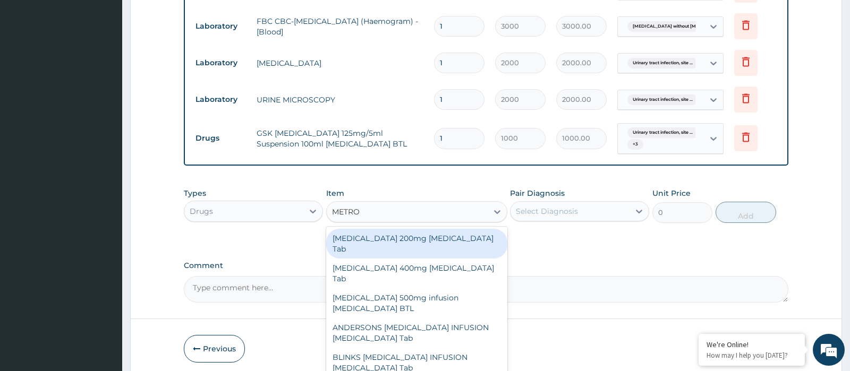
type input "METRON"
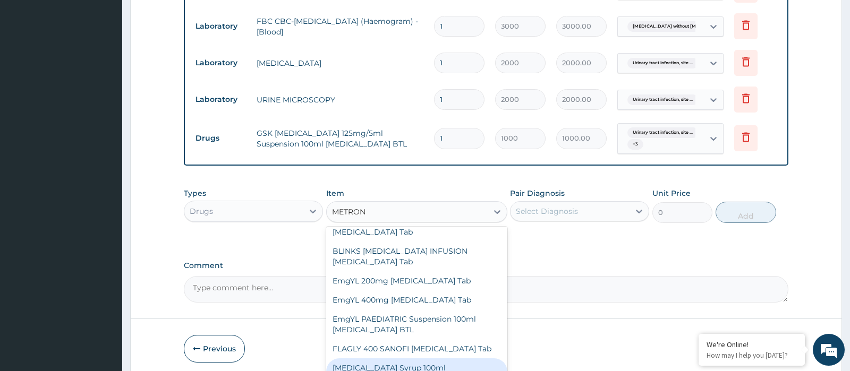
click at [452, 359] on div "[MEDICAL_DATA] Syrup 100ml [MEDICAL_DATA] BTL" at bounding box center [416, 374] width 181 height 30
type input "300"
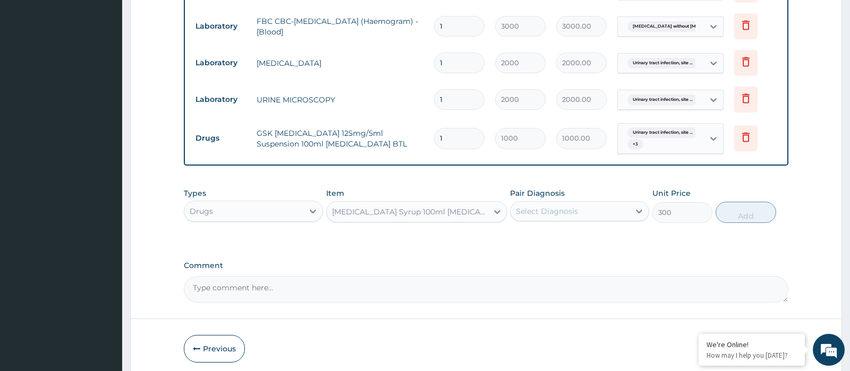
click at [605, 228] on div "Types Drugs Item option [MEDICAL_DATA] Syrup 100ml [MEDICAL_DATA] BTL, selected…" at bounding box center [486, 214] width 604 height 62
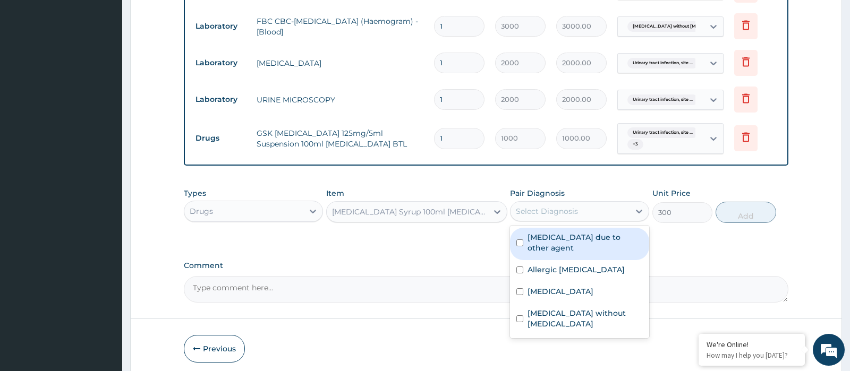
click at [599, 206] on div "Select Diagnosis" at bounding box center [570, 211] width 119 height 17
drag, startPoint x: 567, startPoint y: 235, endPoint x: 564, endPoint y: 252, distance: 17.3
click at [567, 236] on label "[MEDICAL_DATA] due to other agent" at bounding box center [585, 242] width 115 height 21
checkbox input "true"
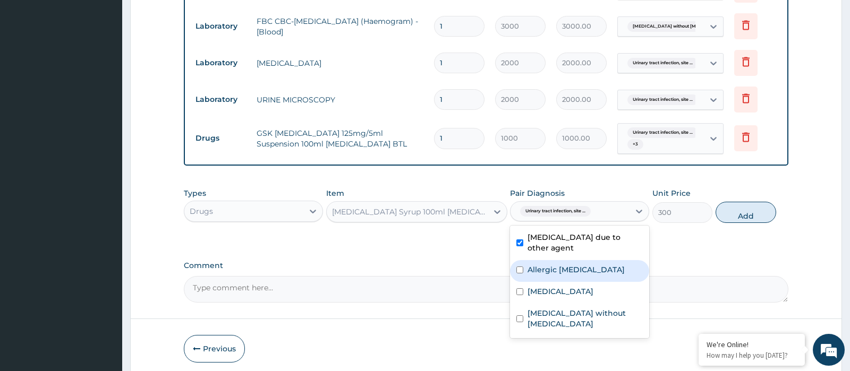
drag, startPoint x: 557, startPoint y: 275, endPoint x: 556, endPoint y: 288, distance: 13.4
click at [557, 275] on label "Allergic [MEDICAL_DATA]" at bounding box center [576, 270] width 97 height 11
checkbox input "true"
drag, startPoint x: 554, startPoint y: 293, endPoint x: 554, endPoint y: 306, distance: 13.3
click at [554, 299] on div "[MEDICAL_DATA]" at bounding box center [579, 293] width 139 height 22
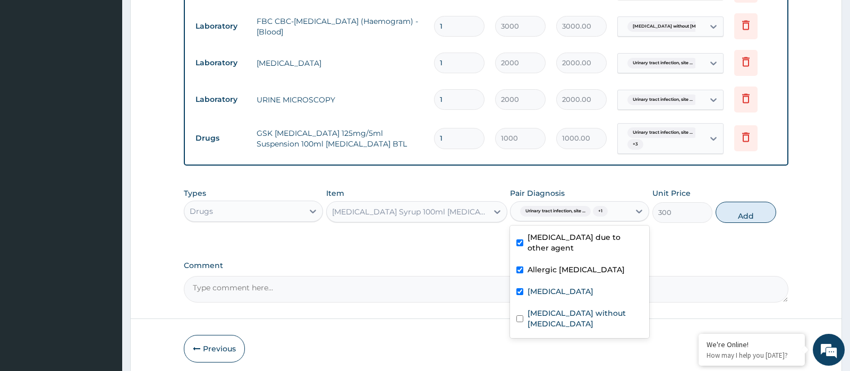
checkbox input "true"
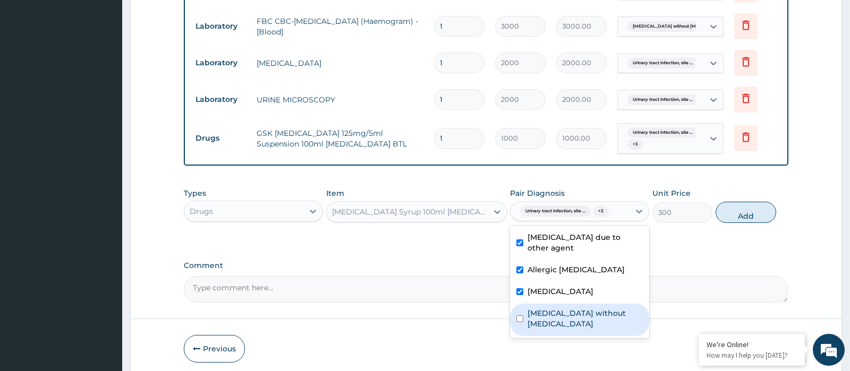
drag, startPoint x: 551, startPoint y: 326, endPoint x: 601, endPoint y: 309, distance: 53.3
click at [551, 326] on label "[MEDICAL_DATA] without [MEDICAL_DATA]" at bounding box center [585, 318] width 115 height 21
checkbox input "true"
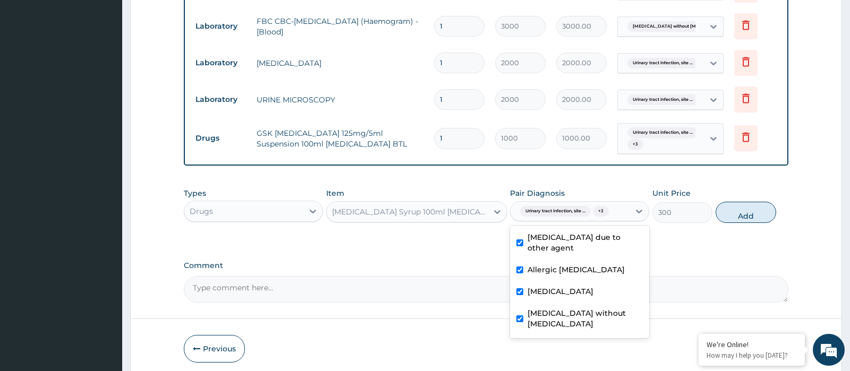
click at [761, 206] on button "Add" at bounding box center [746, 212] width 61 height 21
type input "0"
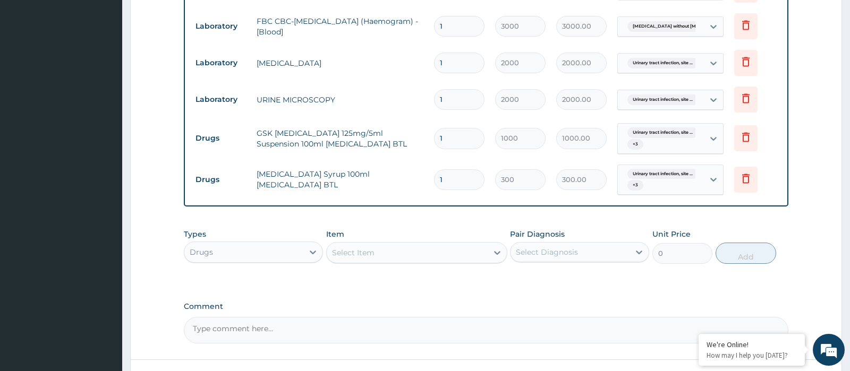
click at [380, 245] on div "Select Item" at bounding box center [407, 252] width 161 height 17
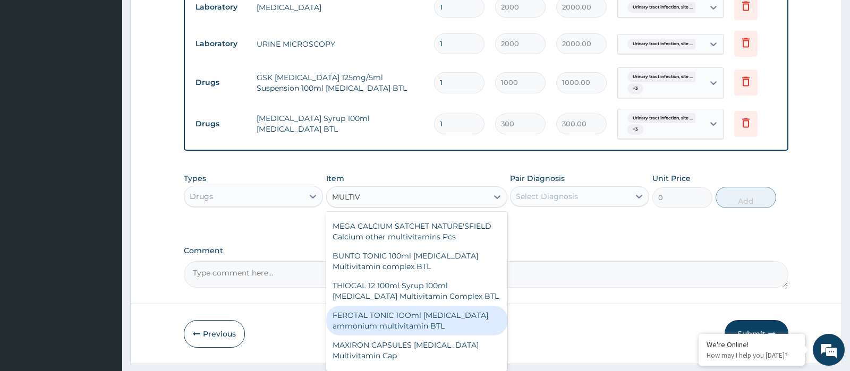
scroll to position [0, 0]
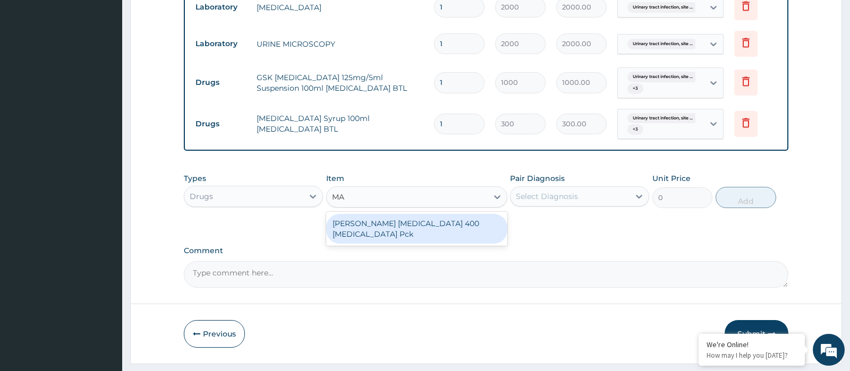
type input "M"
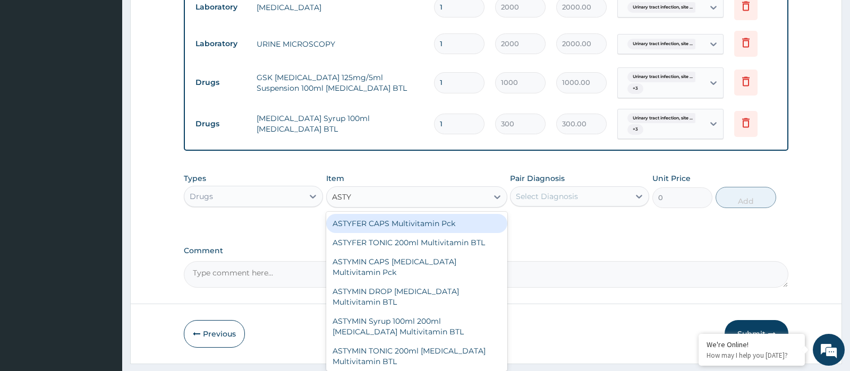
type input "ASTYF"
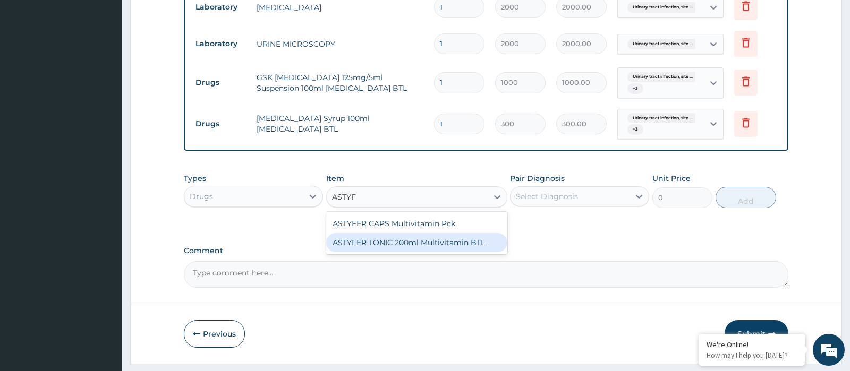
click at [437, 236] on div "ASTYFER TONIC 200ml Multivitamin BTL" at bounding box center [416, 242] width 181 height 19
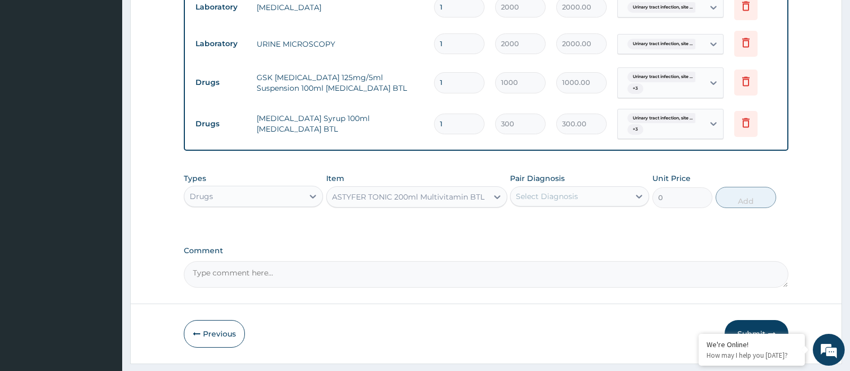
type input "1660"
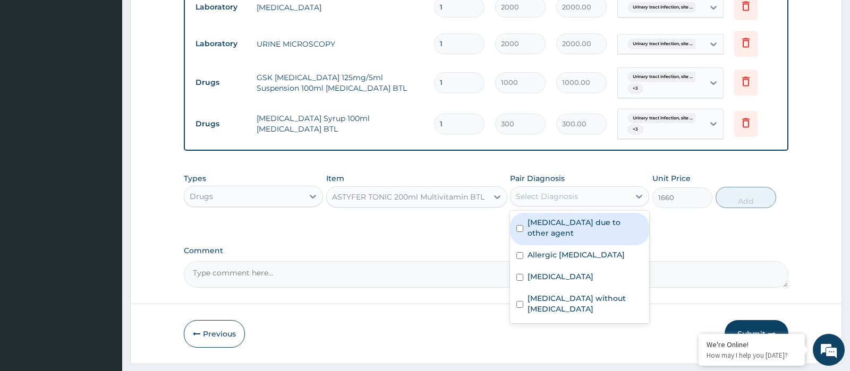
click at [567, 205] on div "Select Diagnosis" at bounding box center [579, 197] width 139 height 20
click at [560, 231] on label "[MEDICAL_DATA] due to other agent" at bounding box center [585, 227] width 115 height 21
checkbox input "true"
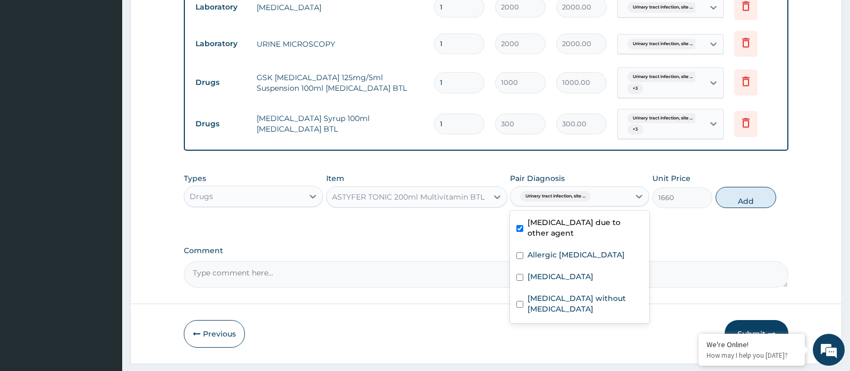
click at [556, 256] on div "[MEDICAL_DATA] due to other agent Allergic [MEDICAL_DATA] [MEDICAL_DATA] [MEDIC…" at bounding box center [579, 267] width 139 height 113
click at [554, 289] on div "[MEDICAL_DATA]" at bounding box center [579, 278] width 139 height 22
checkbox input "true"
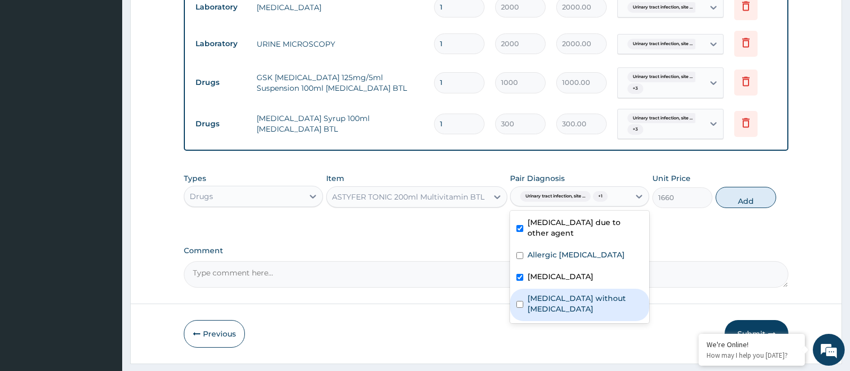
click at [554, 314] on div "[MEDICAL_DATA] without [MEDICAL_DATA]" at bounding box center [579, 305] width 139 height 32
checkbox input "true"
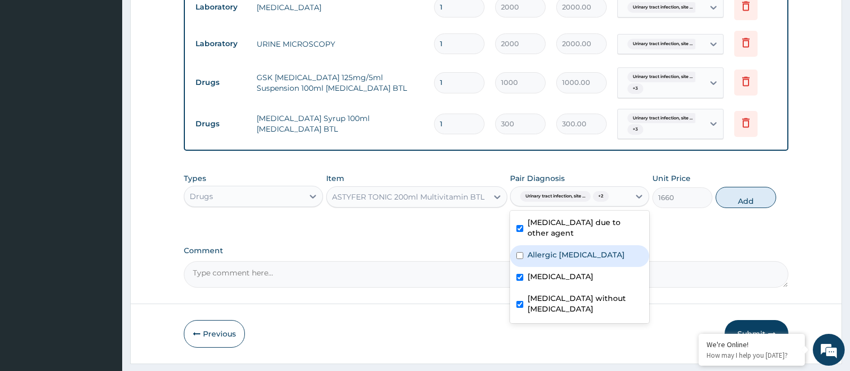
click at [562, 267] on div "Allergic [MEDICAL_DATA]" at bounding box center [579, 256] width 139 height 22
checkbox input "true"
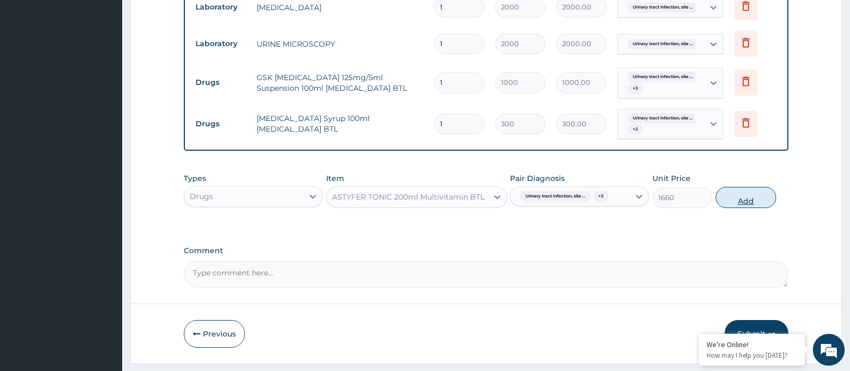
click at [768, 205] on button "Add" at bounding box center [746, 197] width 61 height 21
type input "0"
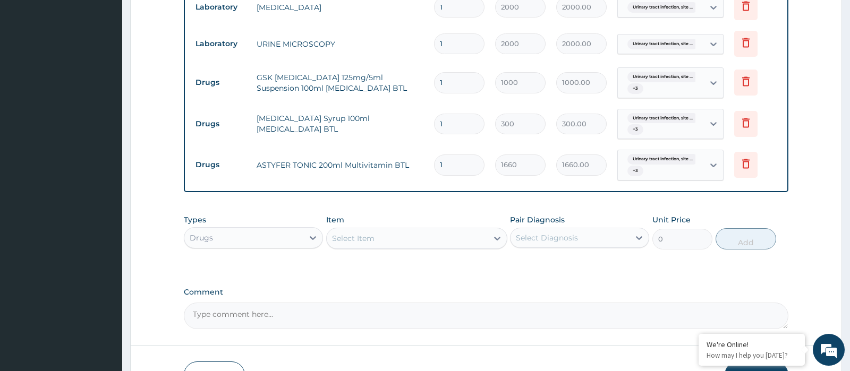
click at [369, 233] on div "Select Item" at bounding box center [353, 238] width 43 height 11
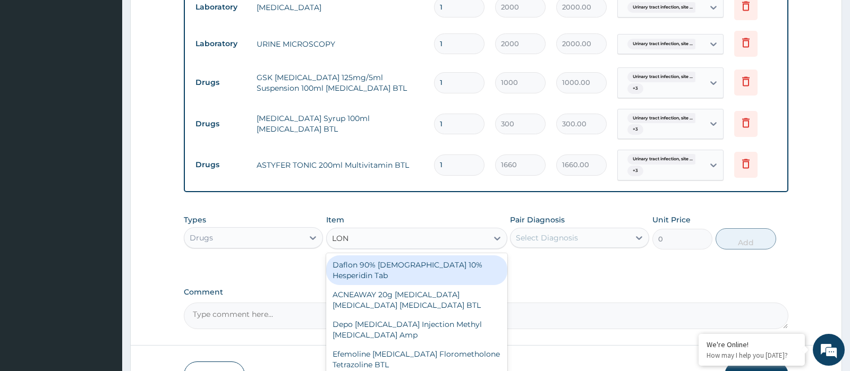
type input "[PERSON_NAME]"
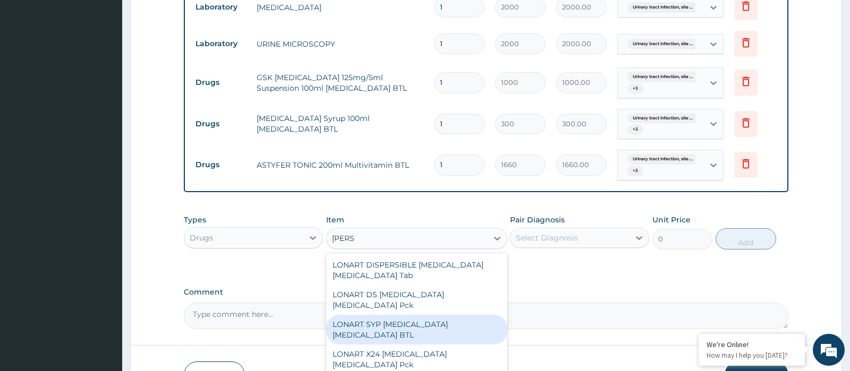
click at [414, 315] on div "LONART SYP [MEDICAL_DATA] [MEDICAL_DATA] BTL" at bounding box center [416, 330] width 181 height 30
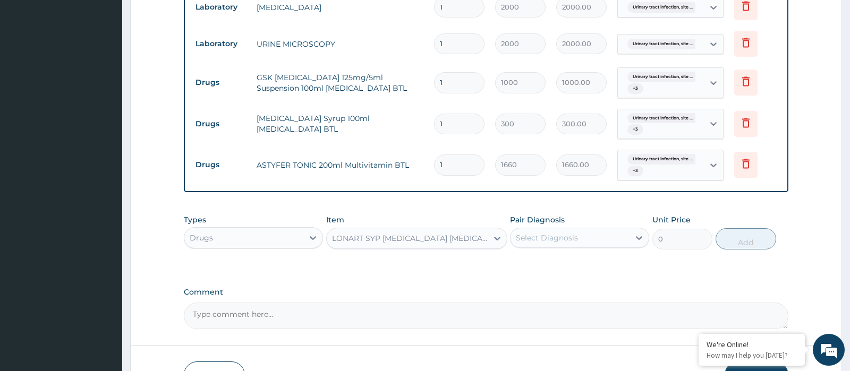
type input "1270"
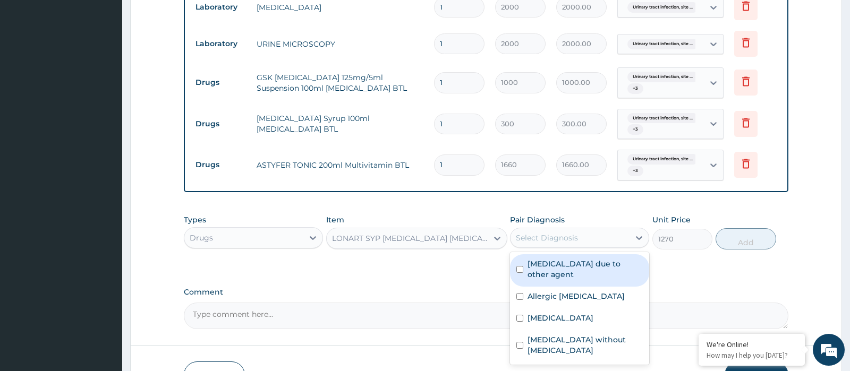
click at [562, 244] on div "Select Diagnosis" at bounding box center [570, 238] width 119 height 17
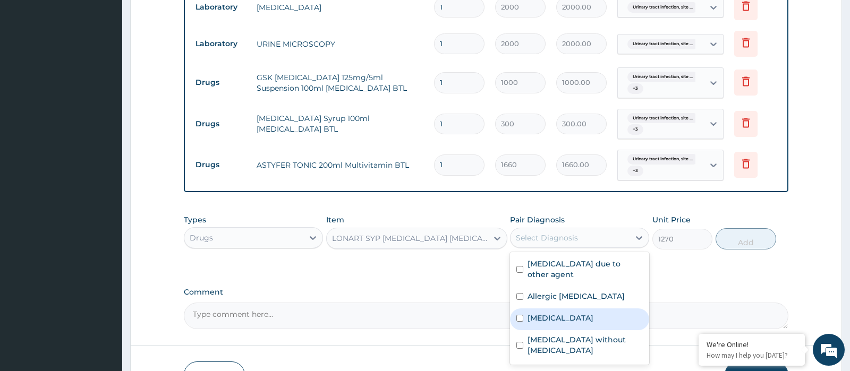
click at [557, 330] on div "[MEDICAL_DATA]" at bounding box center [579, 320] width 139 height 22
checkbox input "true"
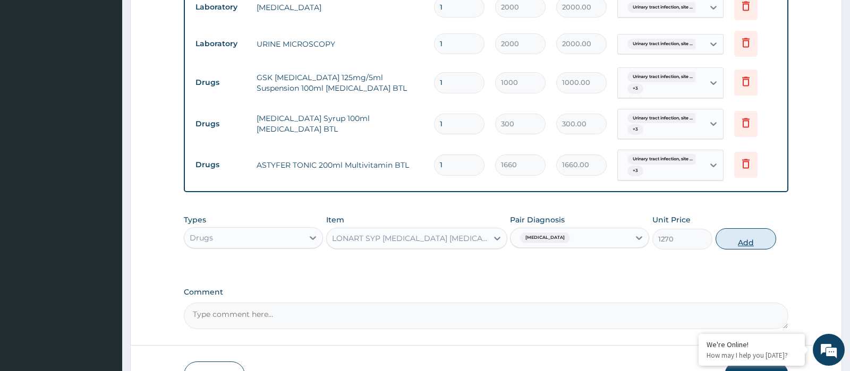
click at [738, 246] on button "Add" at bounding box center [746, 238] width 61 height 21
type input "0"
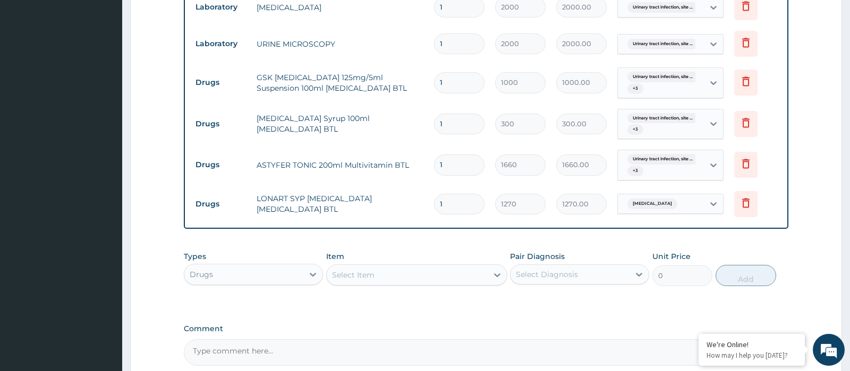
scroll to position [654, 0]
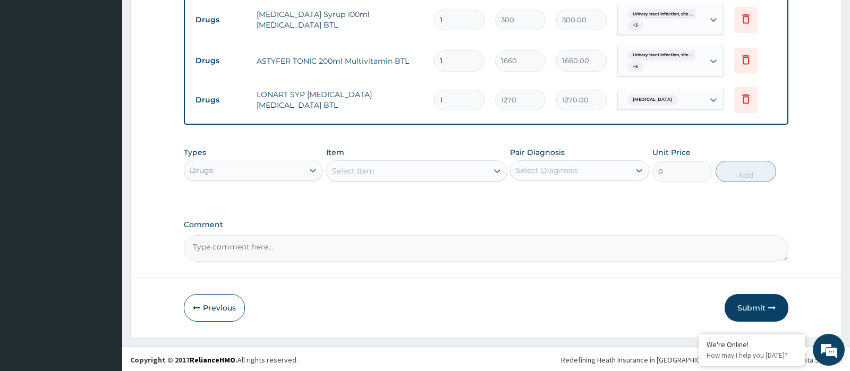
click at [373, 169] on div "Select Item" at bounding box center [353, 171] width 43 height 11
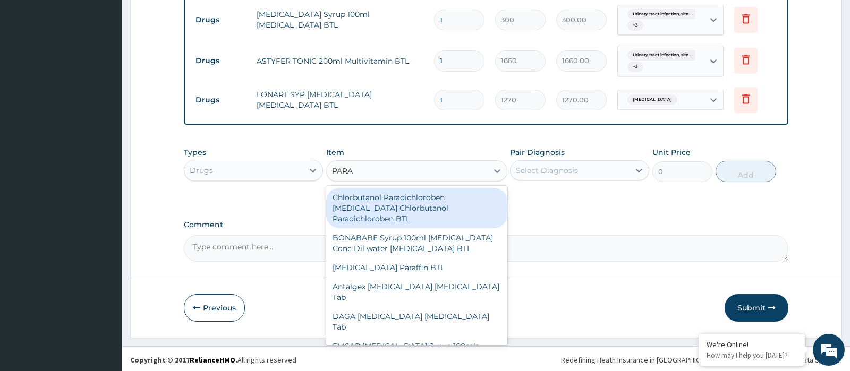
type input "PARAC"
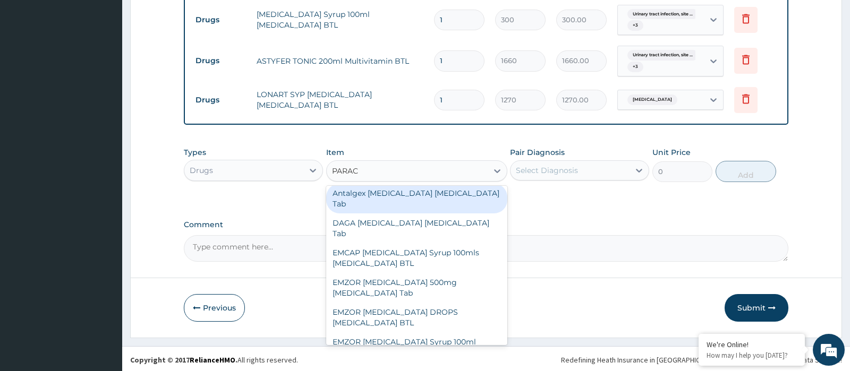
scroll to position [53, 0]
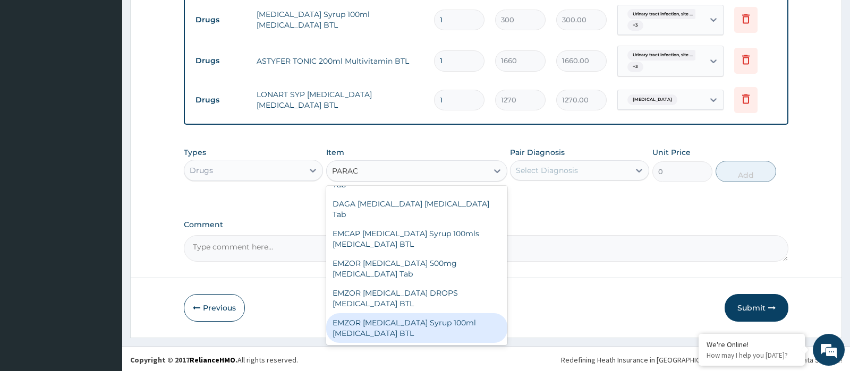
drag, startPoint x: 415, startPoint y: 316, endPoint x: 433, endPoint y: 306, distance: 20.7
click at [416, 316] on div "EMZOR [MEDICAL_DATA] Syrup 100ml [MEDICAL_DATA] BTL" at bounding box center [416, 328] width 181 height 30
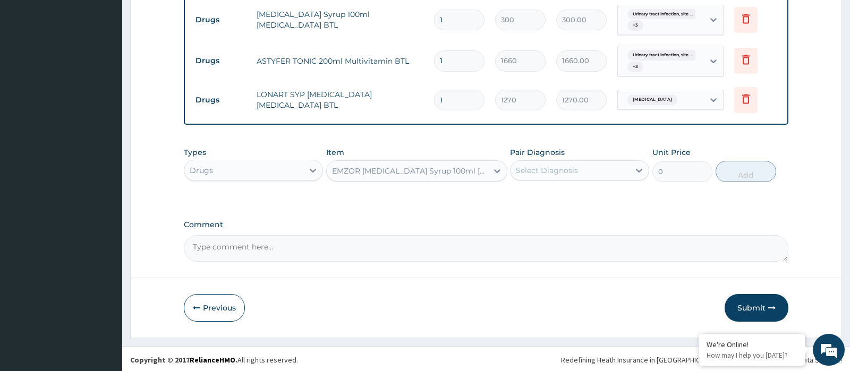
type input "350"
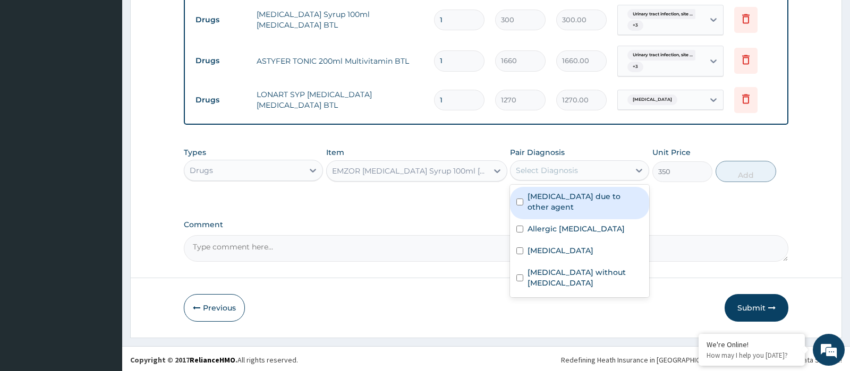
click at [554, 162] on div "Select Diagnosis" at bounding box center [570, 170] width 119 height 17
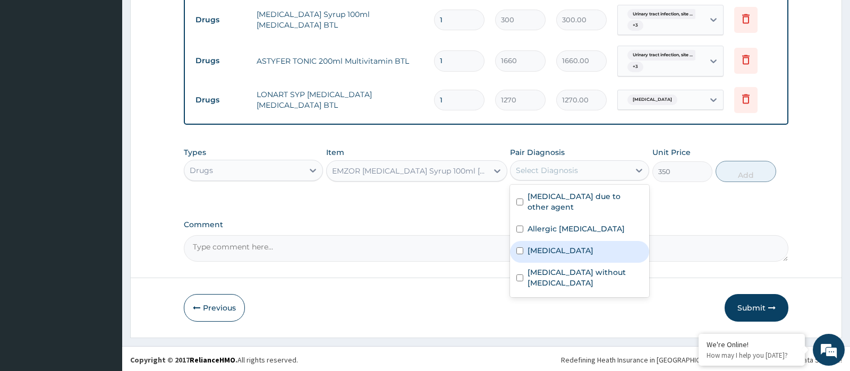
click at [557, 256] on label "[MEDICAL_DATA]" at bounding box center [561, 250] width 66 height 11
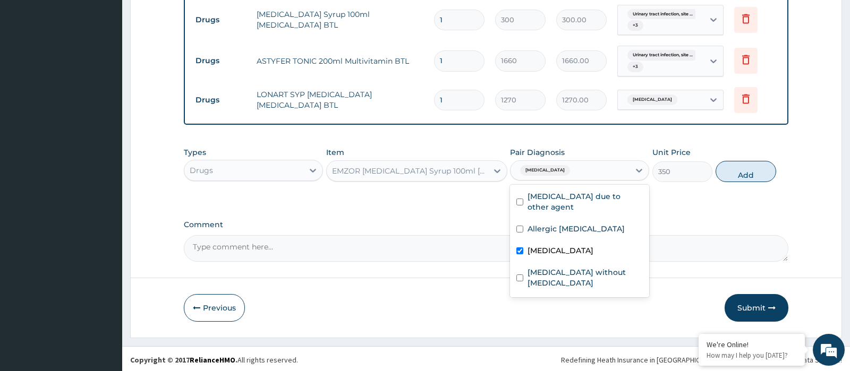
checkbox input "true"
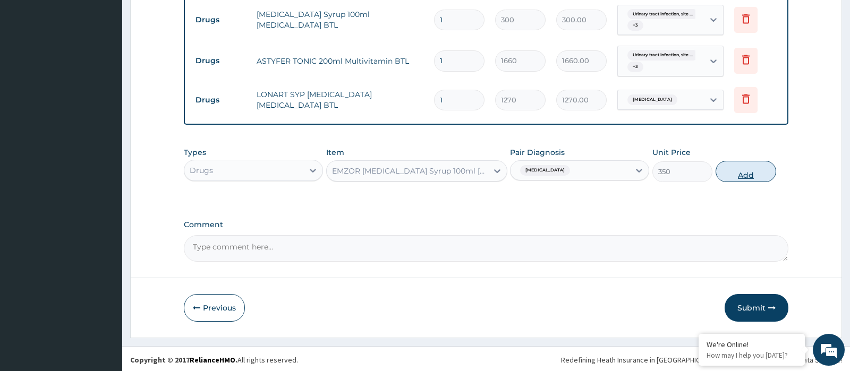
click at [762, 175] on button "Add" at bounding box center [746, 171] width 61 height 21
type input "0"
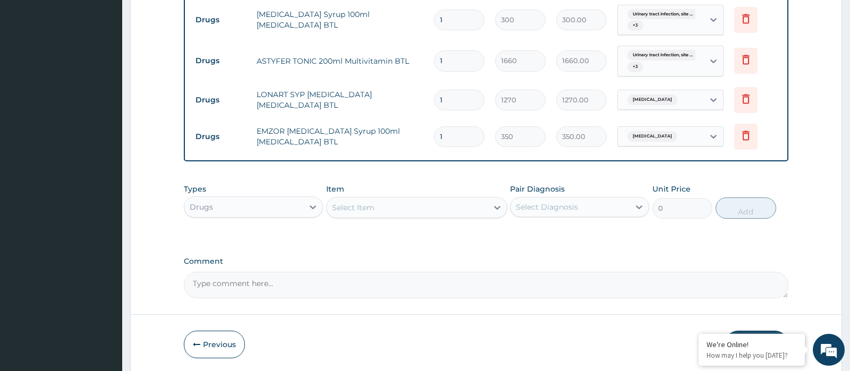
click at [401, 215] on div "Select Item" at bounding box center [416, 207] width 181 height 21
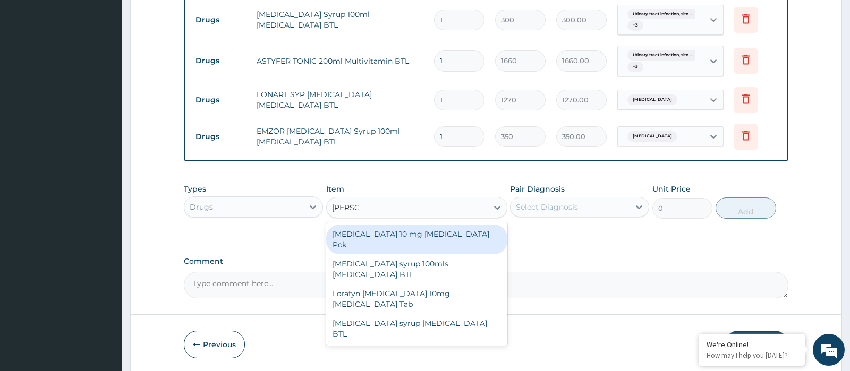
type input "LORAT"
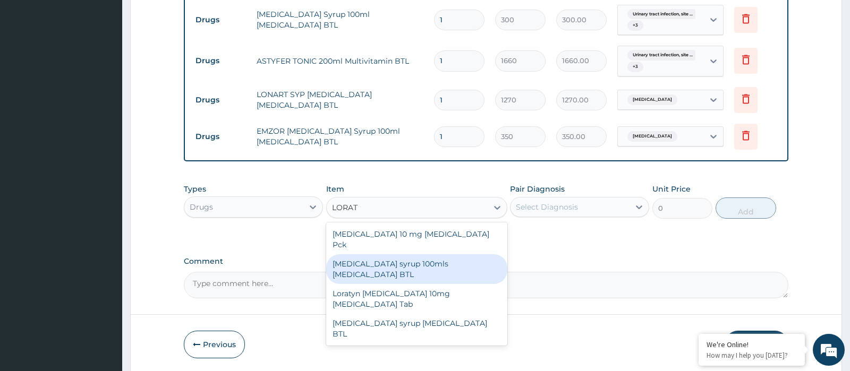
click at [405, 255] on div "[MEDICAL_DATA] syrup 100mls [MEDICAL_DATA] BTL" at bounding box center [416, 270] width 181 height 30
type input "800"
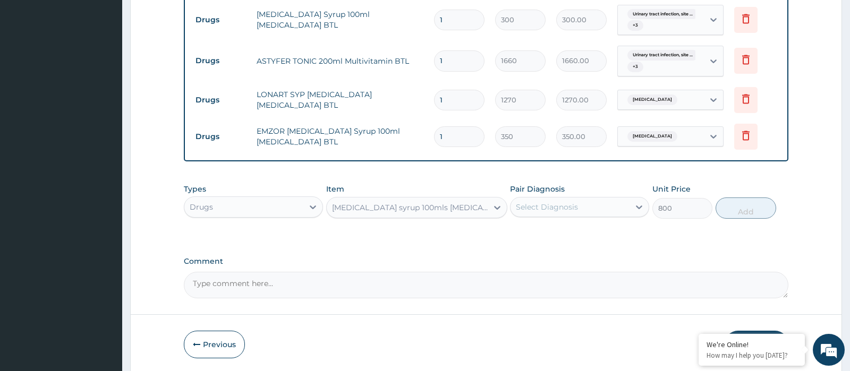
click at [589, 214] on div "Select Diagnosis" at bounding box center [570, 207] width 119 height 17
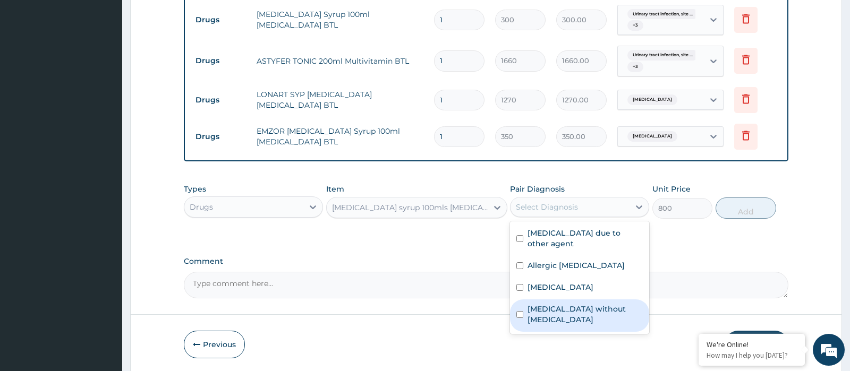
drag, startPoint x: 559, startPoint y: 317, endPoint x: 597, endPoint y: 306, distance: 39.3
click at [559, 317] on label "[MEDICAL_DATA] without [MEDICAL_DATA]" at bounding box center [585, 314] width 115 height 21
checkbox input "true"
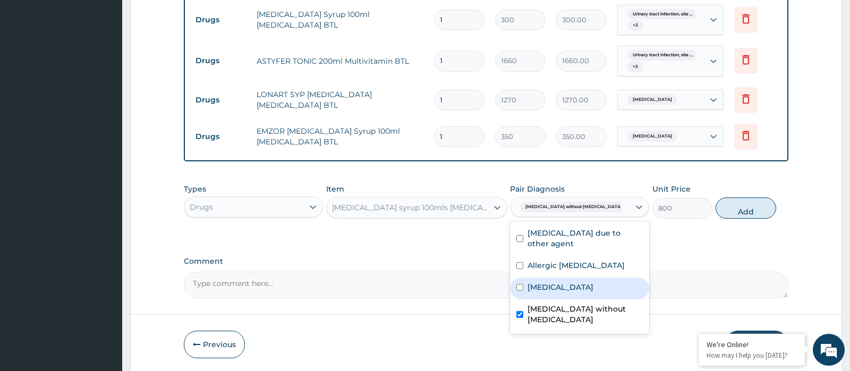
click at [741, 217] on div "Types Drugs Item [MEDICAL_DATA] syrup 100mls [MEDICAL_DATA] BTL Pair Diagnosis …" at bounding box center [486, 202] width 604 height 46
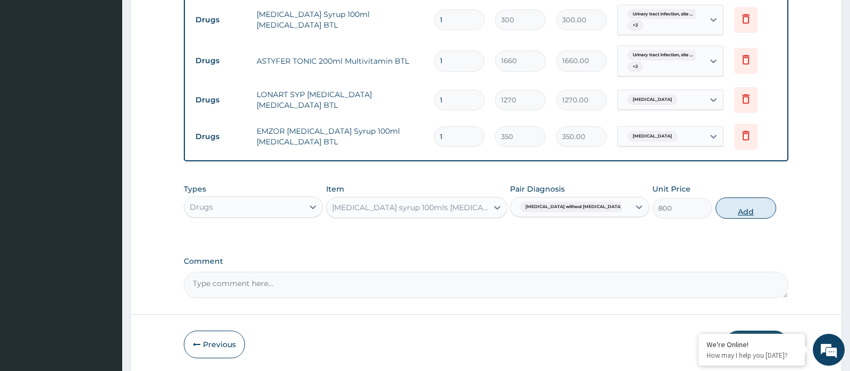
click at [764, 210] on button "Add" at bounding box center [746, 208] width 61 height 21
type input "0"
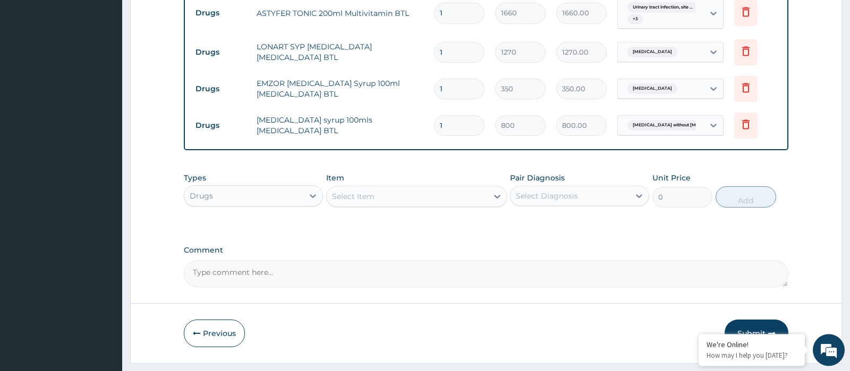
scroll to position [726, 0]
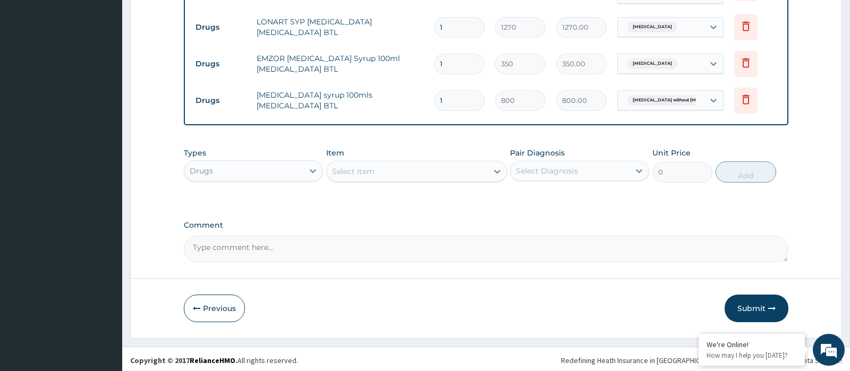
click at [753, 306] on button "Submit" at bounding box center [757, 309] width 64 height 28
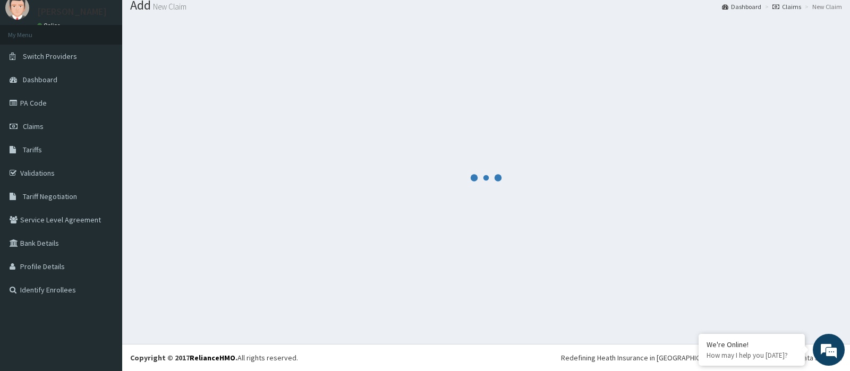
scroll to position [36, 0]
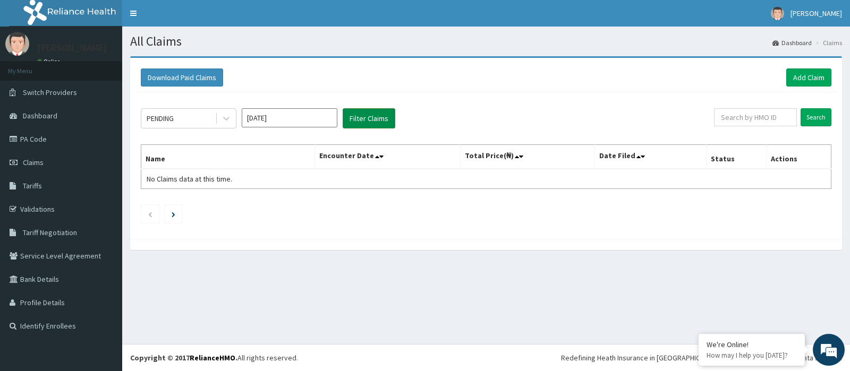
click at [384, 122] on button "Filter Claims" at bounding box center [369, 118] width 53 height 20
click at [187, 115] on div "PENDING" at bounding box center [178, 118] width 74 height 17
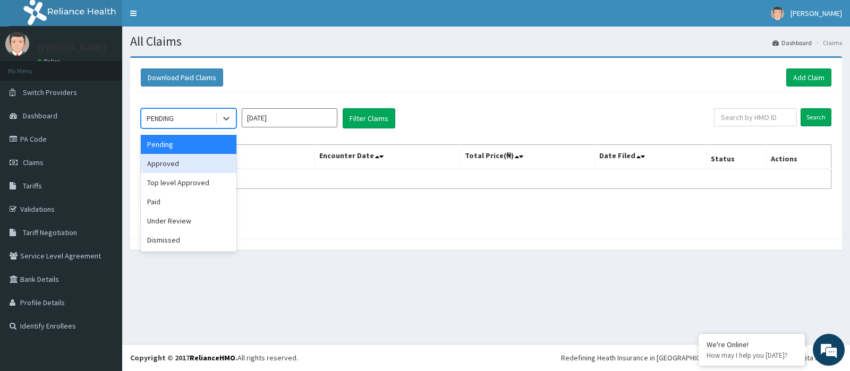
click at [173, 163] on div "Approved" at bounding box center [189, 163] width 96 height 19
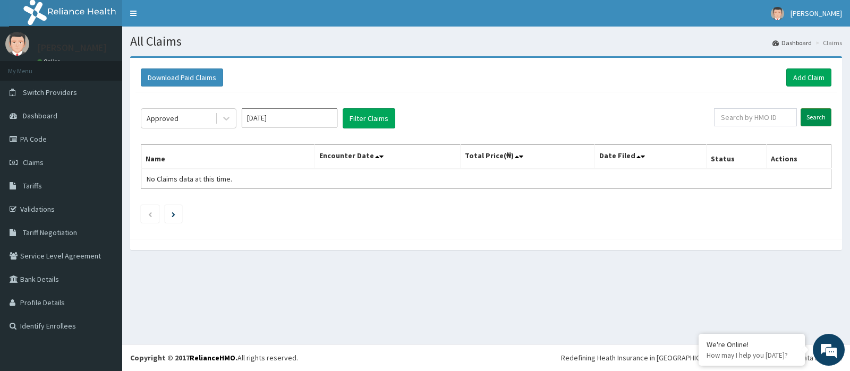
click at [829, 116] on input "Search" at bounding box center [816, 117] width 31 height 18
click at [350, 114] on button "Filter Claims" at bounding box center [369, 118] width 53 height 20
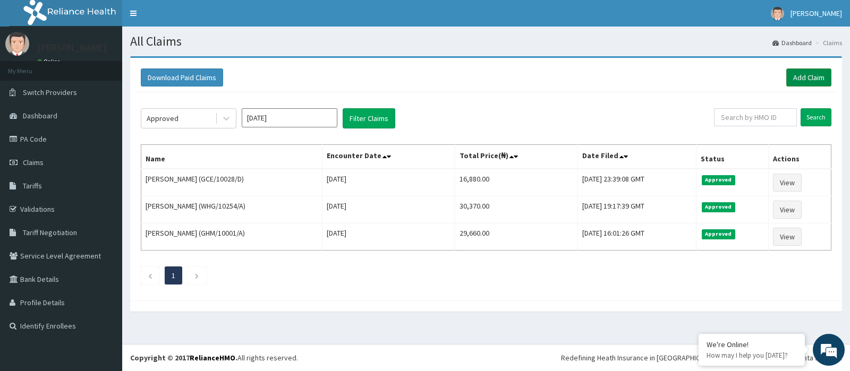
click at [814, 75] on link "Add Claim" at bounding box center [808, 78] width 45 height 18
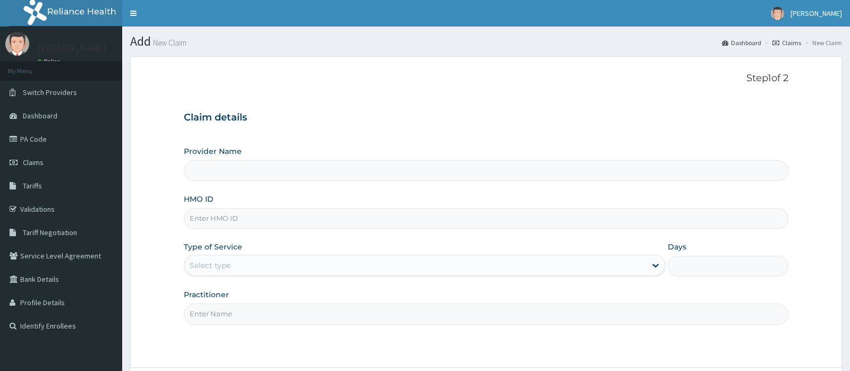
drag, startPoint x: 0, startPoint y: 0, endPoint x: 222, endPoint y: 228, distance: 318.6
click at [222, 228] on input "HMO ID" at bounding box center [486, 218] width 604 height 21
type input "[GEOGRAPHIC_DATA]"
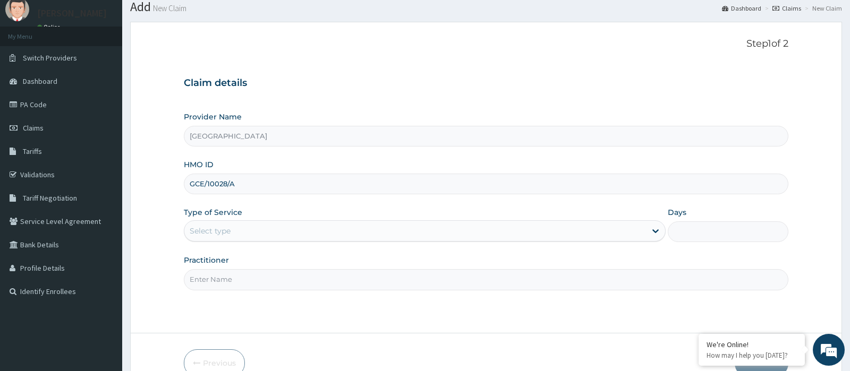
scroll to position [56, 0]
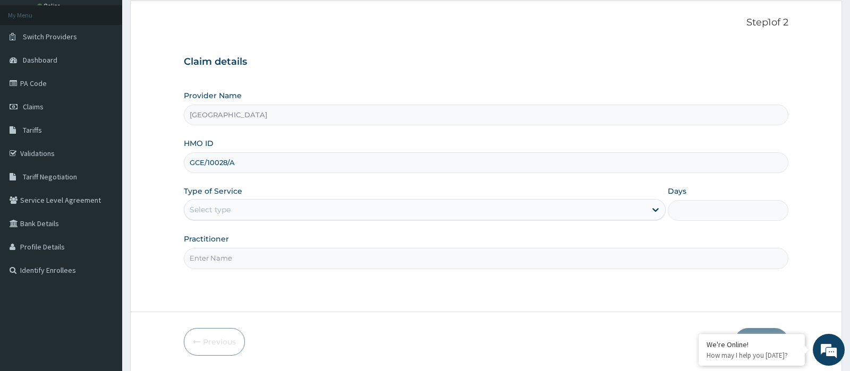
type input "GCE/10028/A"
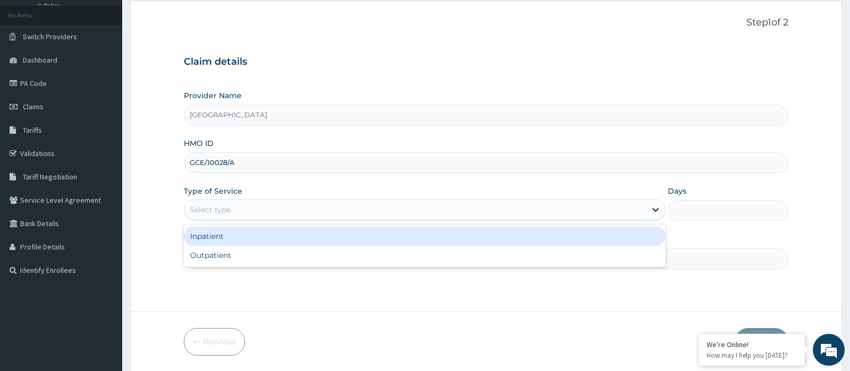
click at [292, 204] on div "Select type" at bounding box center [415, 209] width 462 height 17
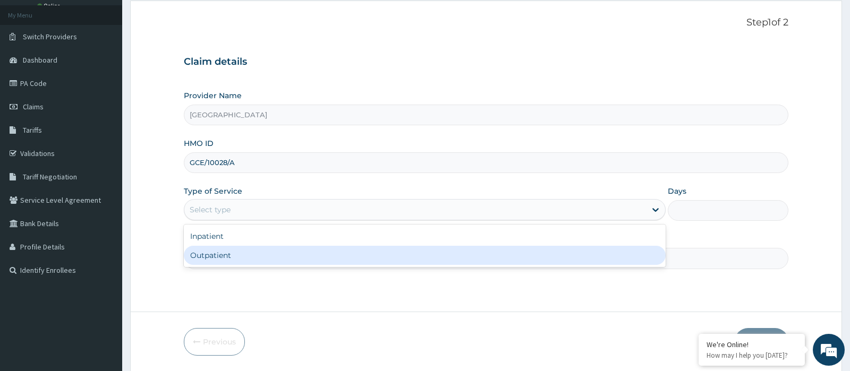
click at [209, 247] on div "Outpatient" at bounding box center [425, 255] width 482 height 19
type input "1"
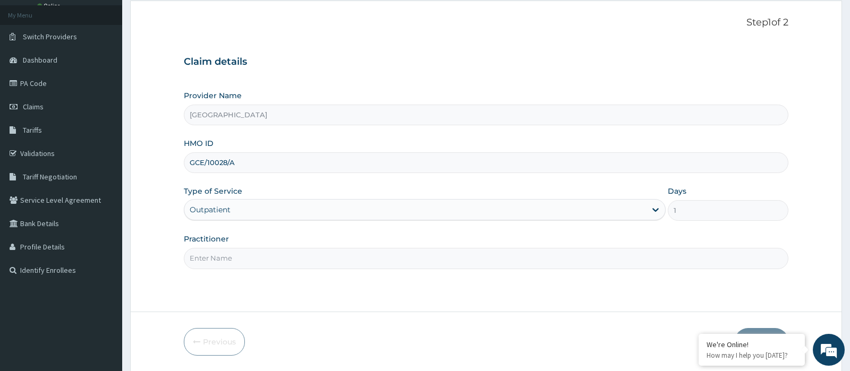
scroll to position [91, 0]
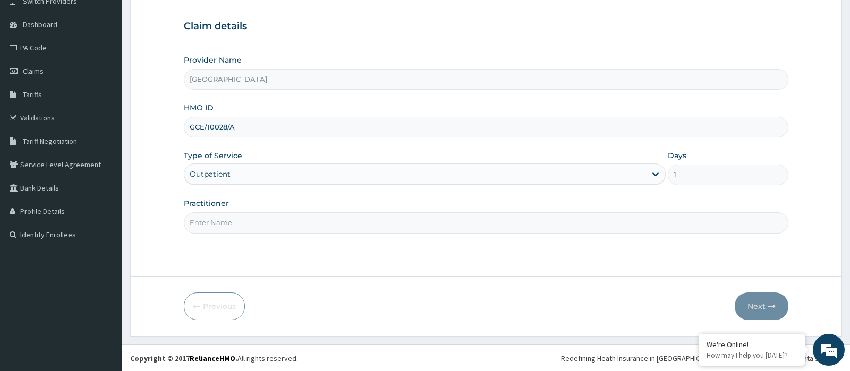
click at [226, 219] on input "Practitioner" at bounding box center [486, 223] width 604 height 21
type input "DR OLA"
click at [746, 296] on button "Next" at bounding box center [762, 307] width 54 height 28
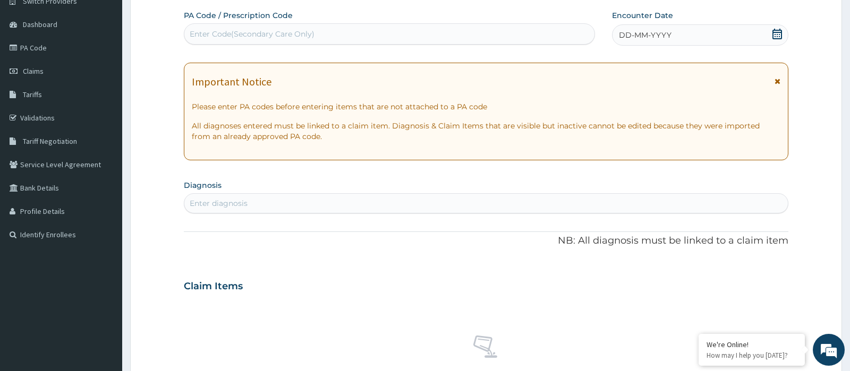
click at [771, 33] on div "DD-MM-YYYY" at bounding box center [700, 34] width 176 height 21
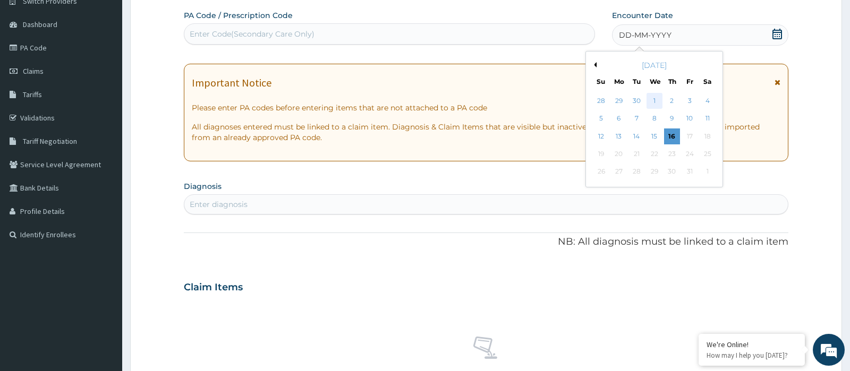
click at [659, 100] on div "1" at bounding box center [655, 101] width 16 height 16
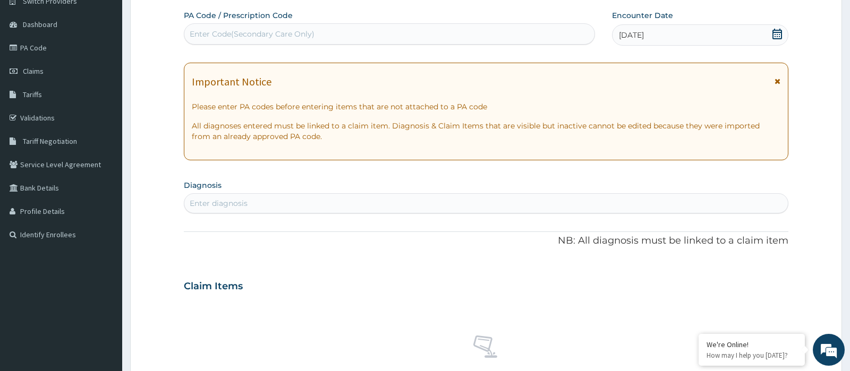
click at [242, 200] on div "Enter diagnosis" at bounding box center [219, 203] width 58 height 11
type input "MIGRAINE"
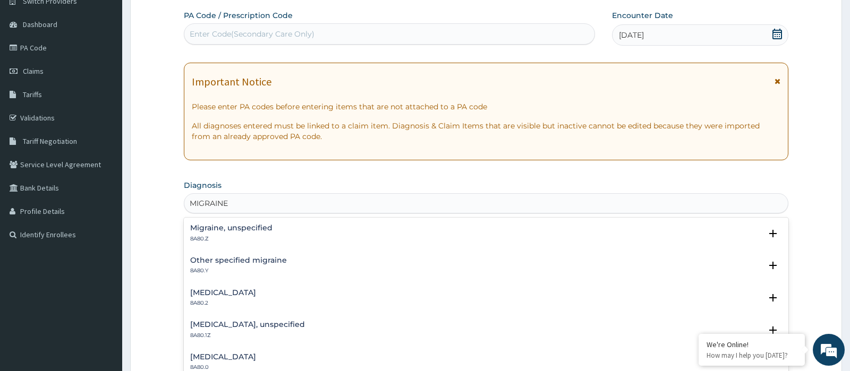
click at [249, 242] on div "Migraine, unspecified 8A80.Z Select Status Query Query covers suspected (?), Ke…" at bounding box center [485, 236] width 591 height 24
click at [259, 239] on p "8A80.Z" at bounding box center [231, 238] width 82 height 7
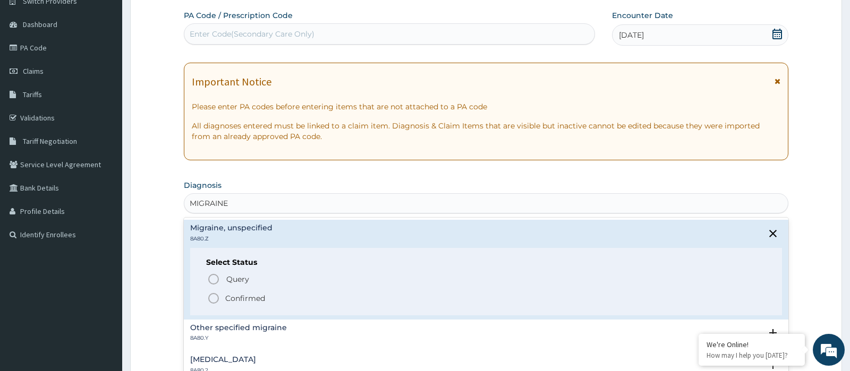
click at [210, 301] on circle "status option filled" at bounding box center [214, 299] width 10 height 10
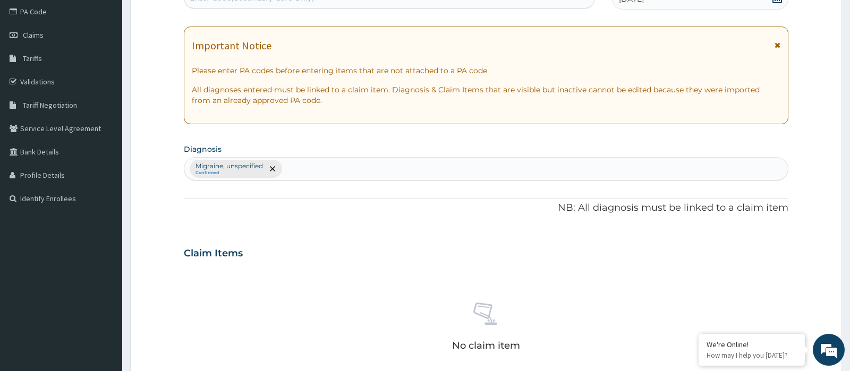
scroll to position [147, 0]
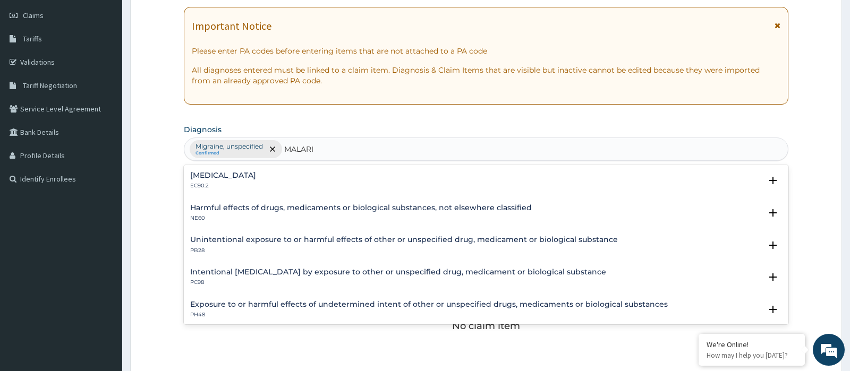
type input "[MEDICAL_DATA]"
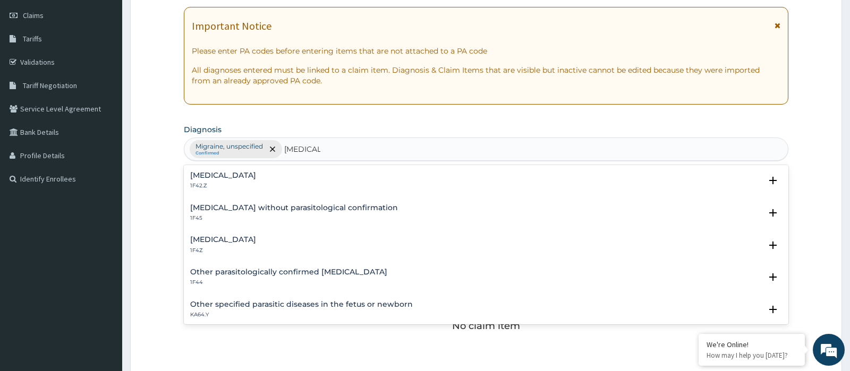
click at [233, 241] on h4 "[MEDICAL_DATA]" at bounding box center [223, 240] width 66 height 8
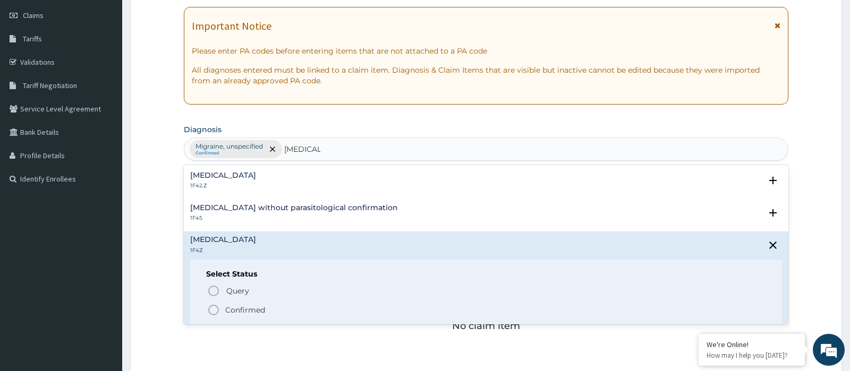
click at [218, 308] on circle "status option filled" at bounding box center [214, 311] width 10 height 10
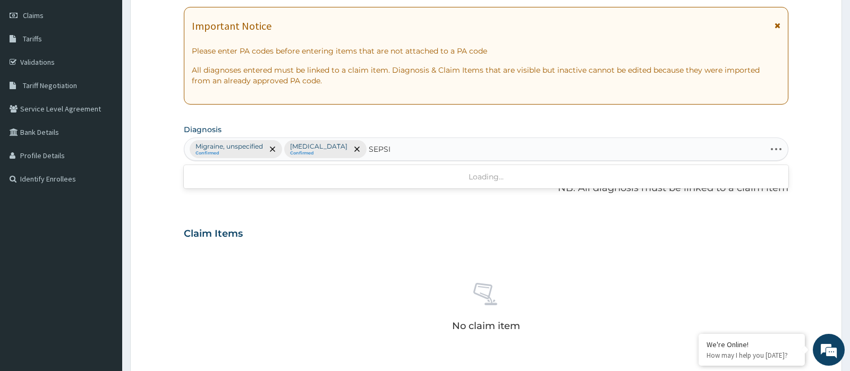
type input "[MEDICAL_DATA]"
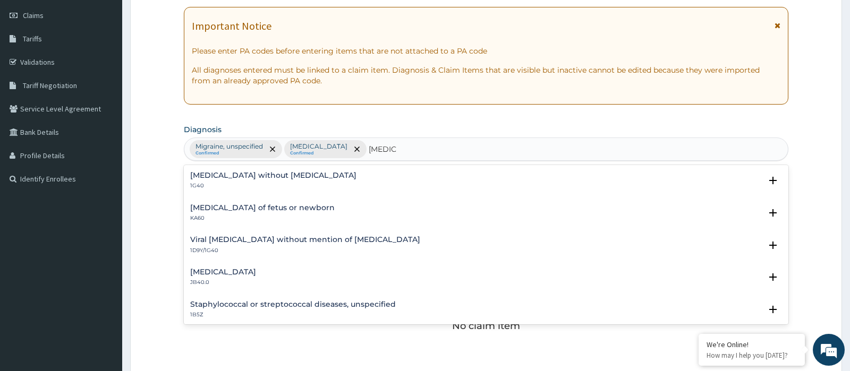
click at [279, 177] on h4 "[MEDICAL_DATA] without [MEDICAL_DATA]" at bounding box center [273, 176] width 166 height 8
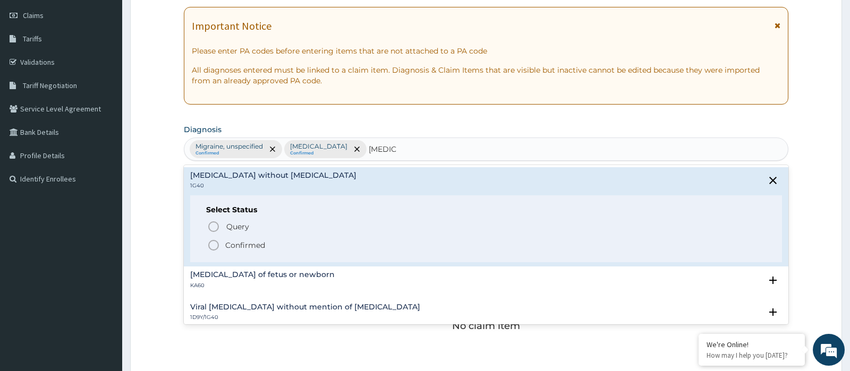
click at [219, 244] on icon "status option filled" at bounding box center [213, 245] width 13 height 13
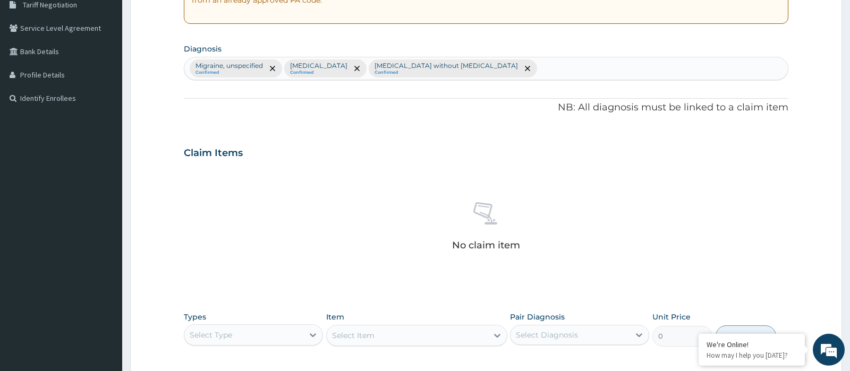
scroll to position [315, 0]
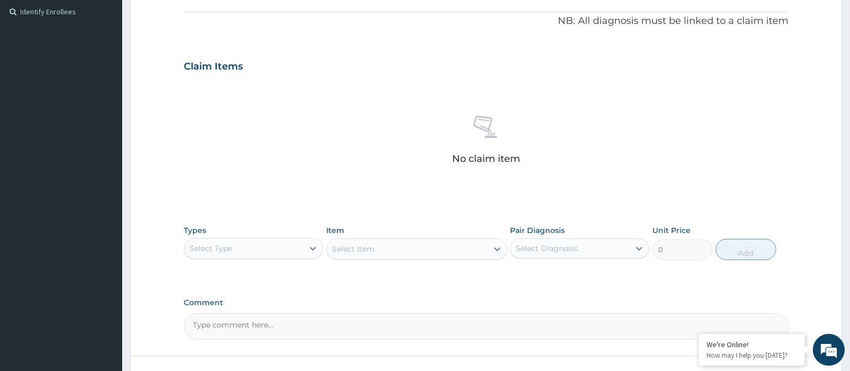
click at [238, 243] on div "Select Type" at bounding box center [243, 248] width 119 height 17
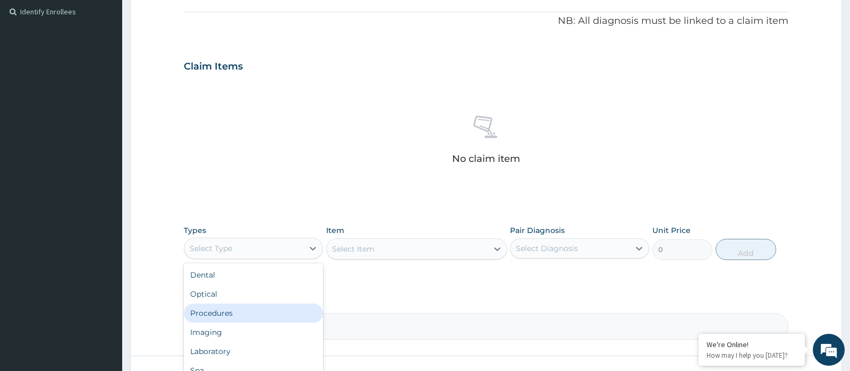
click at [222, 315] on div "Procedures" at bounding box center [253, 313] width 139 height 19
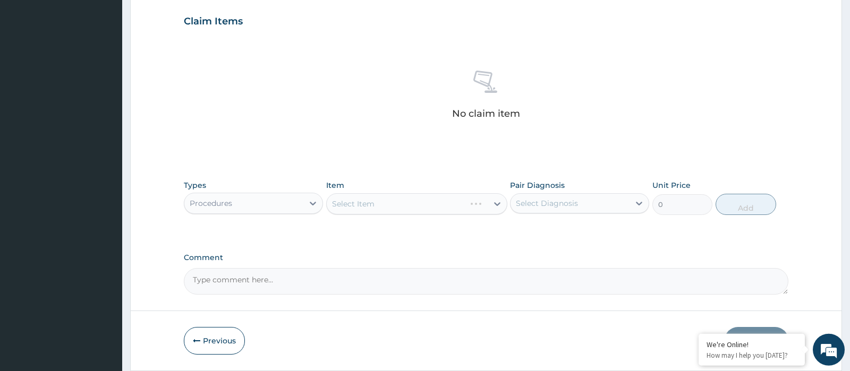
scroll to position [393, 0]
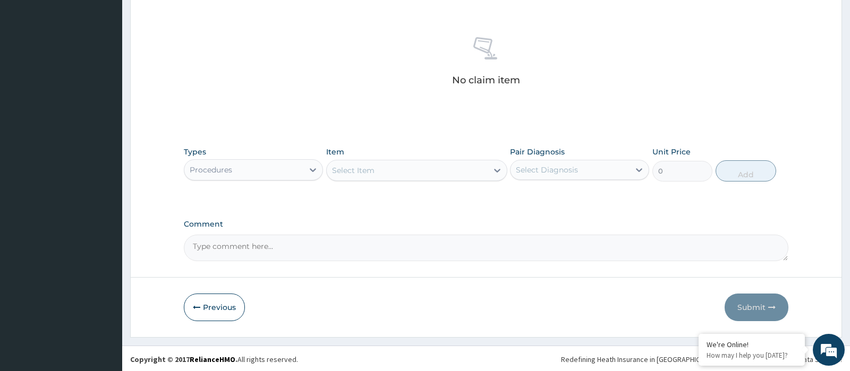
drag, startPoint x: 391, startPoint y: 181, endPoint x: 392, endPoint y: 171, distance: 10.2
click at [391, 177] on div "Types Procedures Item Select Item Pair Diagnosis Select Diagnosis Unit Price 0 …" at bounding box center [486, 164] width 604 height 46
drag, startPoint x: 380, startPoint y: 171, endPoint x: 377, endPoint y: 164, distance: 7.4
click at [378, 169] on div "Select Item" at bounding box center [407, 170] width 161 height 17
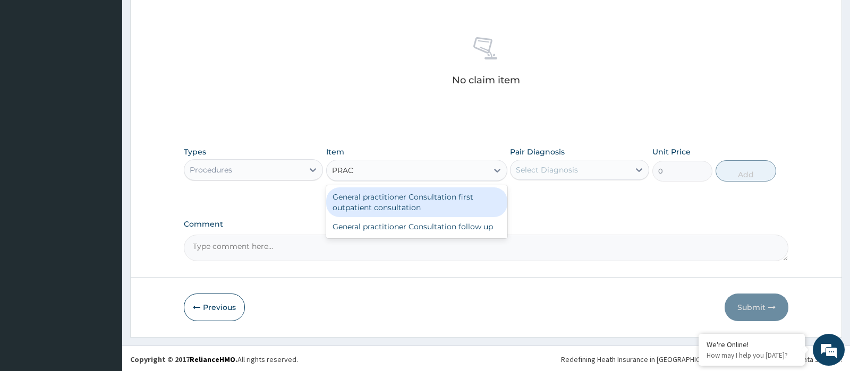
type input "PRACT"
click at [383, 196] on div "General practitioner Consultation first outpatient consultation" at bounding box center [416, 203] width 181 height 30
type input "3000"
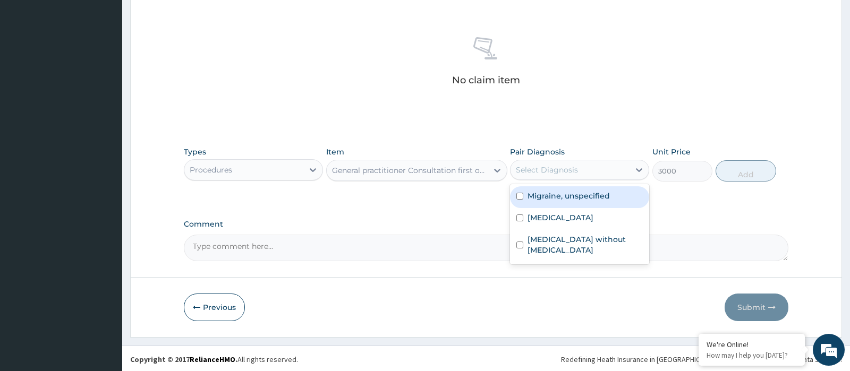
click at [571, 179] on div "Select Diagnosis" at bounding box center [579, 170] width 139 height 20
click at [559, 202] on div "Migraine, unspecified" at bounding box center [579, 198] width 139 height 22
checkbox input "true"
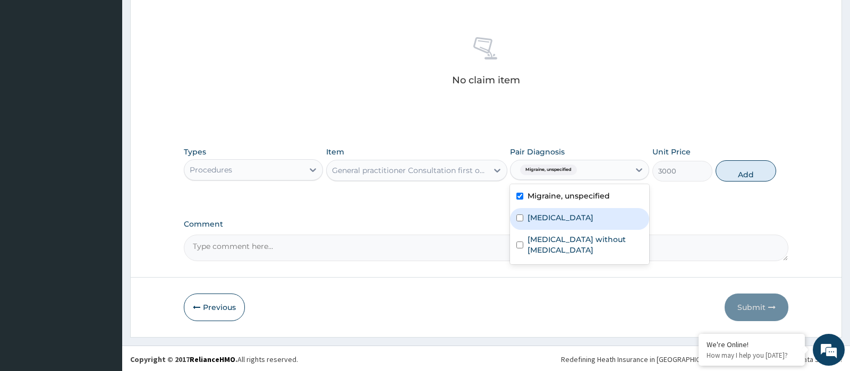
click at [557, 218] on label "[MEDICAL_DATA]" at bounding box center [561, 218] width 66 height 11
checkbox input "true"
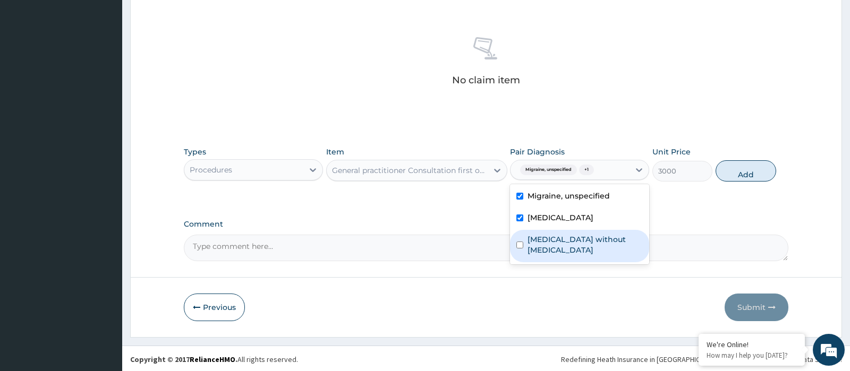
drag, startPoint x: 556, startPoint y: 241, endPoint x: 643, endPoint y: 228, distance: 88.0
click at [558, 241] on label "[MEDICAL_DATA] without [MEDICAL_DATA]" at bounding box center [585, 244] width 115 height 21
checkbox input "true"
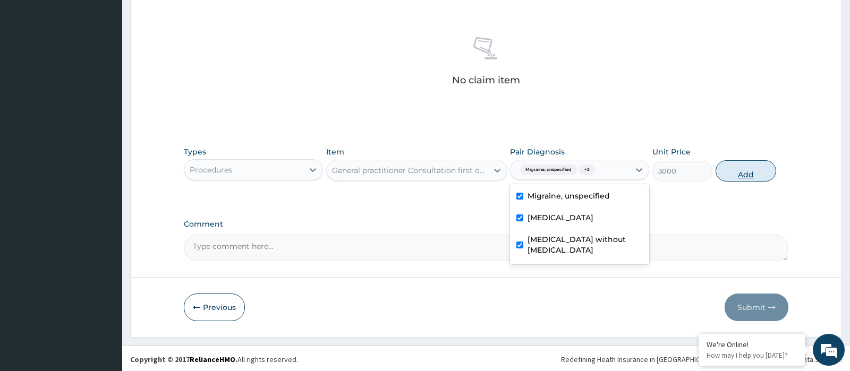
click at [764, 162] on button "Add" at bounding box center [746, 170] width 61 height 21
type input "0"
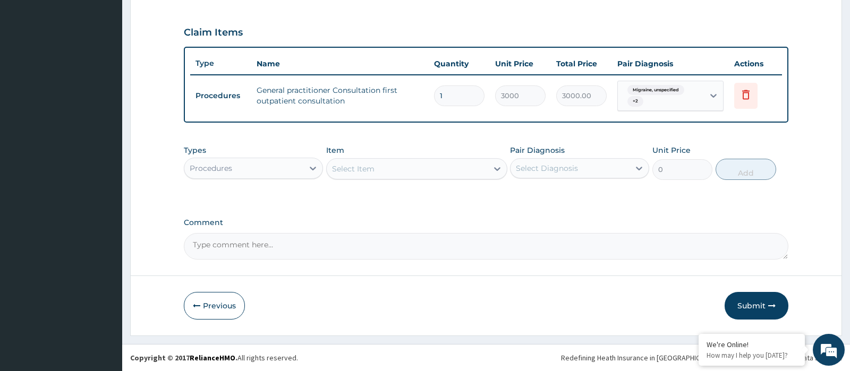
scroll to position [347, 0]
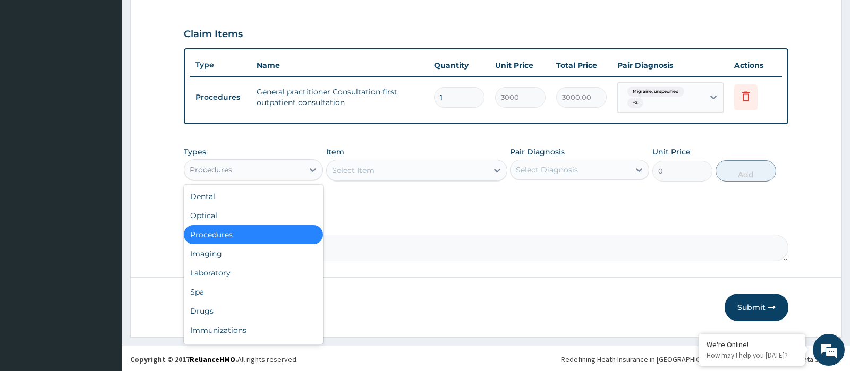
click at [235, 174] on div "Procedures" at bounding box center [243, 170] width 119 height 17
click at [213, 306] on div "Drugs" at bounding box center [253, 311] width 139 height 19
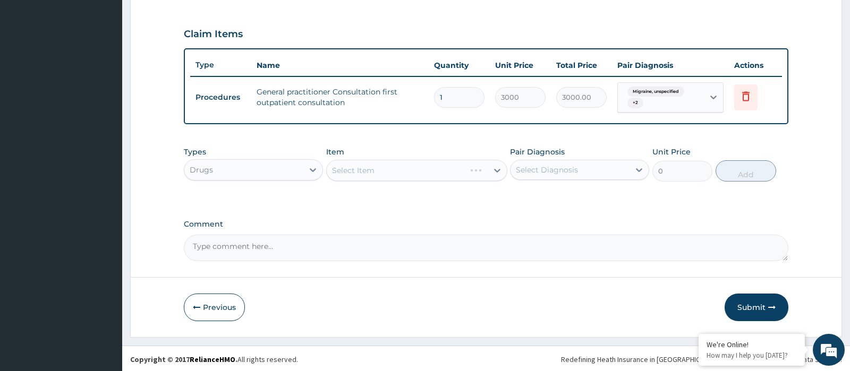
click at [263, 170] on div "Drugs" at bounding box center [243, 170] width 119 height 17
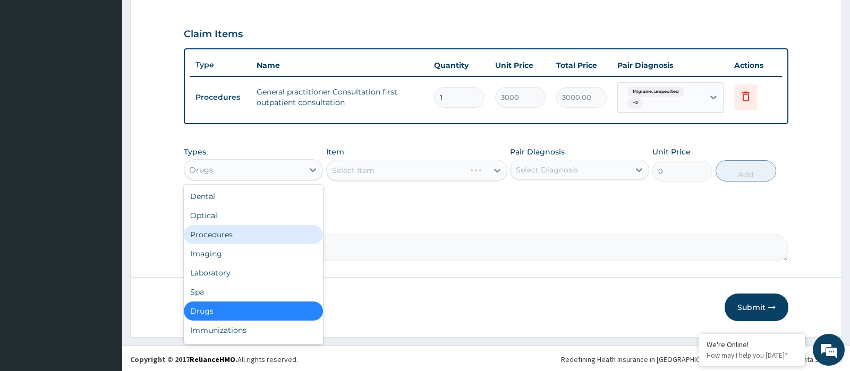
click at [227, 233] on div "Procedures" at bounding box center [253, 234] width 139 height 19
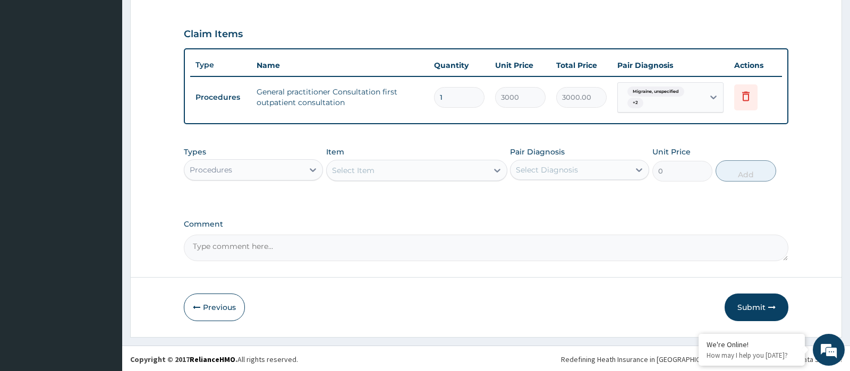
drag, startPoint x: 444, startPoint y: 170, endPoint x: 438, endPoint y: 155, distance: 16.2
click at [444, 169] on div "Select Item" at bounding box center [407, 170] width 161 height 17
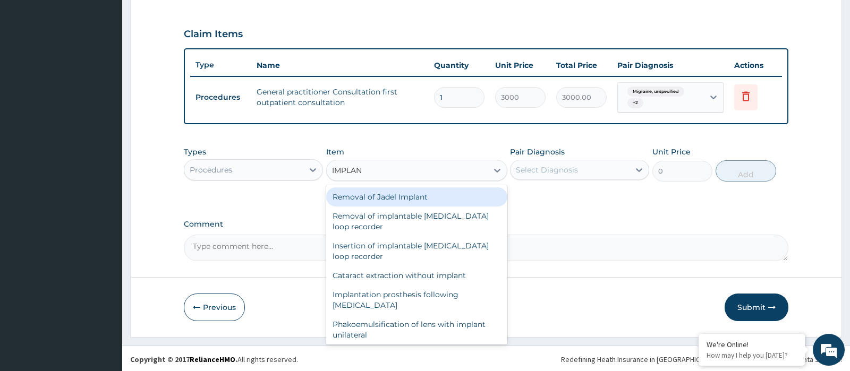
type input "IMPLANT"
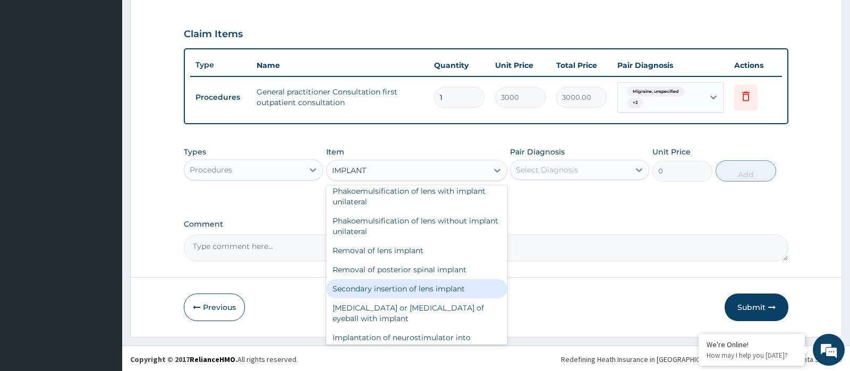
scroll to position [0, 0]
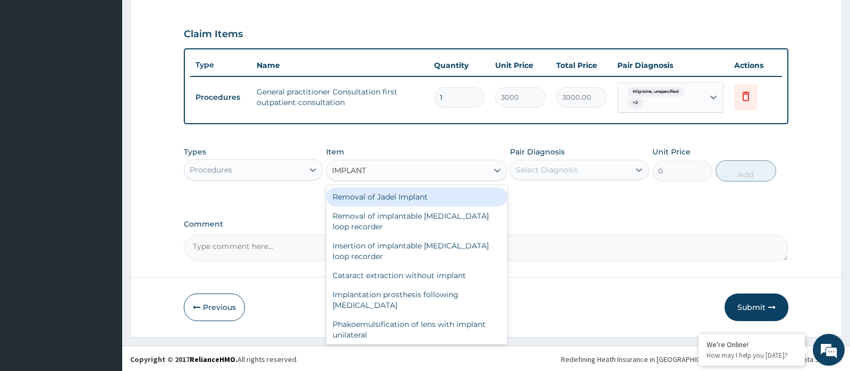
click at [433, 201] on div "Removal of Jadel Implant" at bounding box center [416, 197] width 181 height 19
type input "9180"
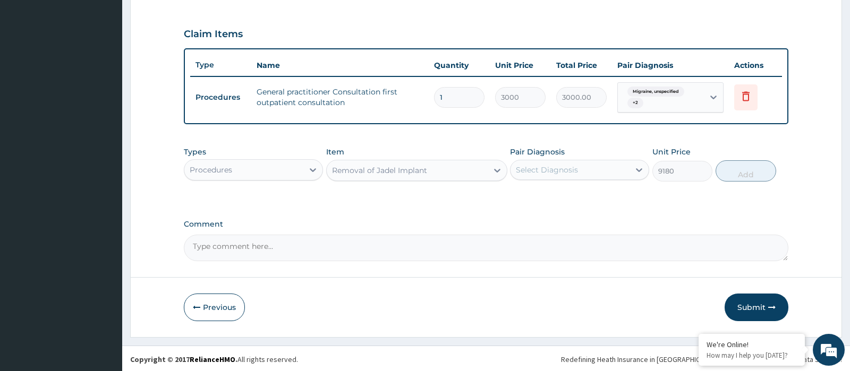
click at [590, 167] on div "Select Diagnosis" at bounding box center [570, 170] width 119 height 17
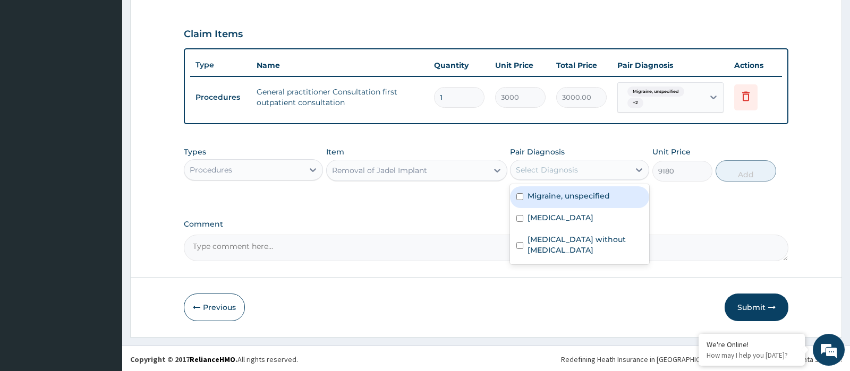
click at [569, 198] on label "Migraine, unspecified" at bounding box center [569, 196] width 82 height 11
checkbox input "true"
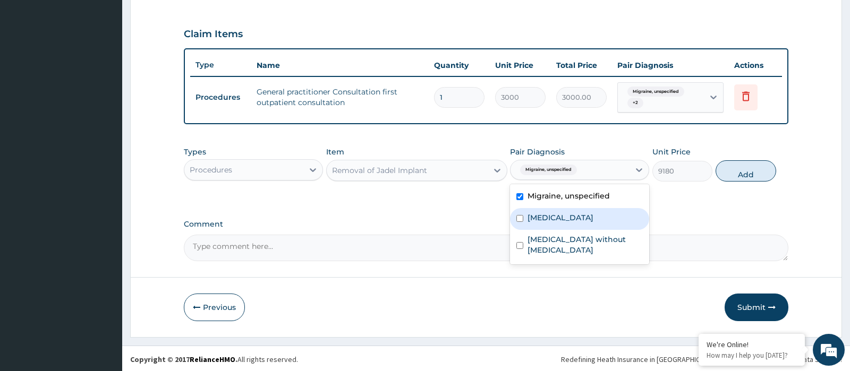
click at [563, 213] on label "[MEDICAL_DATA]" at bounding box center [561, 218] width 66 height 11
checkbox input "true"
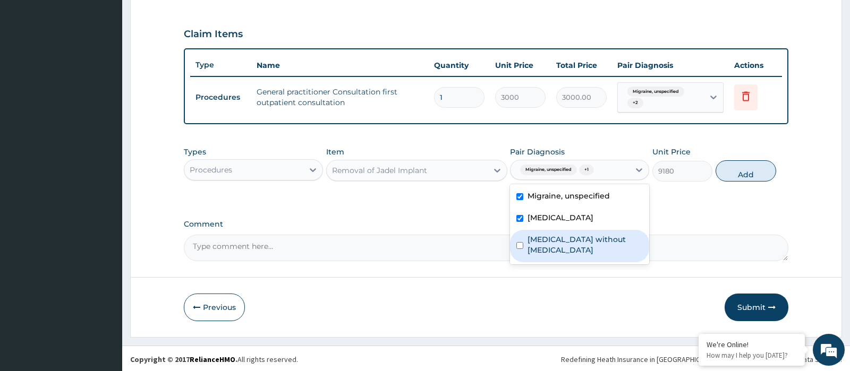
click at [559, 230] on div "[MEDICAL_DATA] without [MEDICAL_DATA]" at bounding box center [579, 246] width 139 height 32
checkbox input "true"
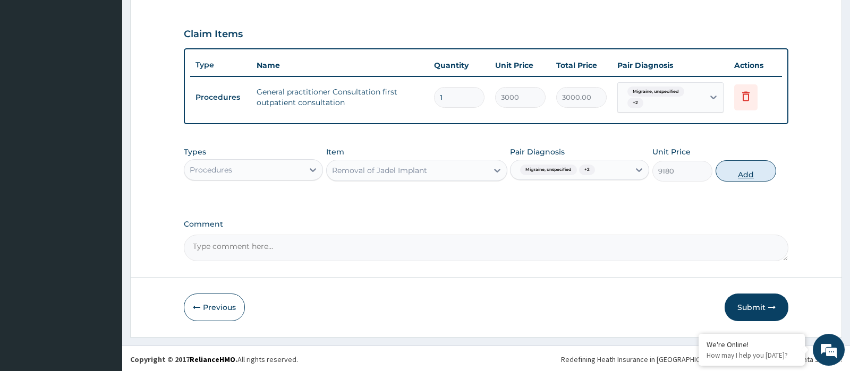
click at [752, 171] on button "Add" at bounding box center [746, 170] width 61 height 21
type input "0"
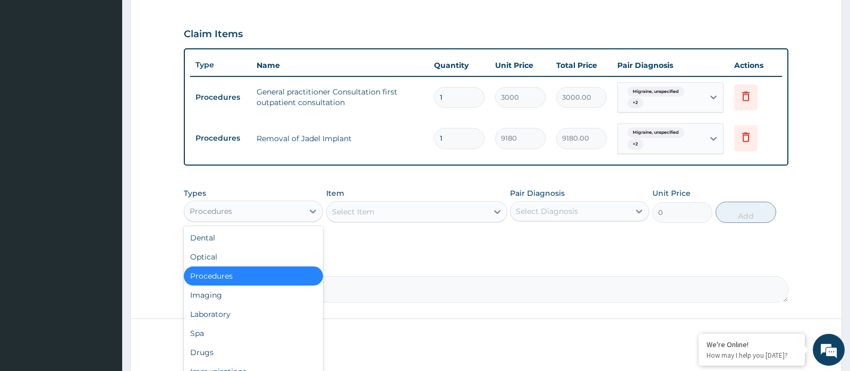
click at [266, 212] on div "Procedures" at bounding box center [243, 211] width 119 height 17
click at [213, 353] on div "Drugs" at bounding box center [253, 352] width 139 height 19
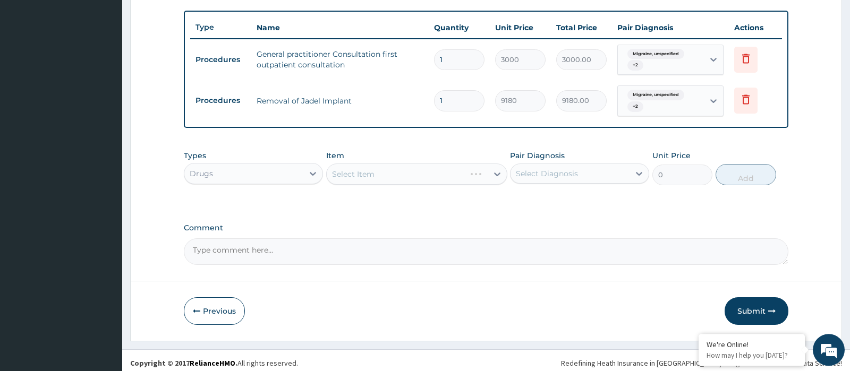
scroll to position [388, 0]
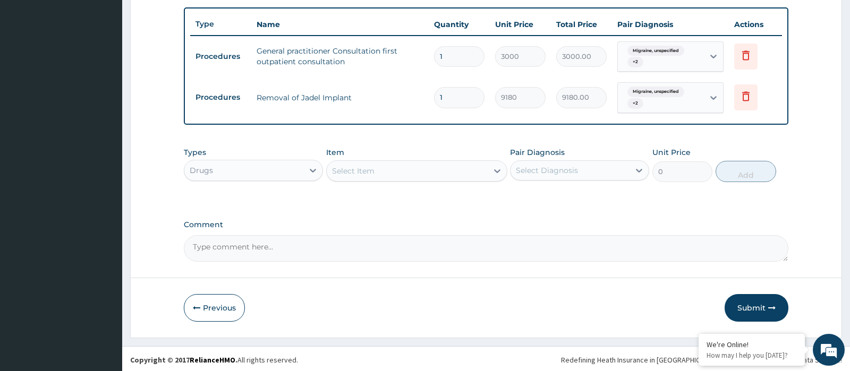
click at [449, 167] on div "Select Item" at bounding box center [407, 171] width 161 height 17
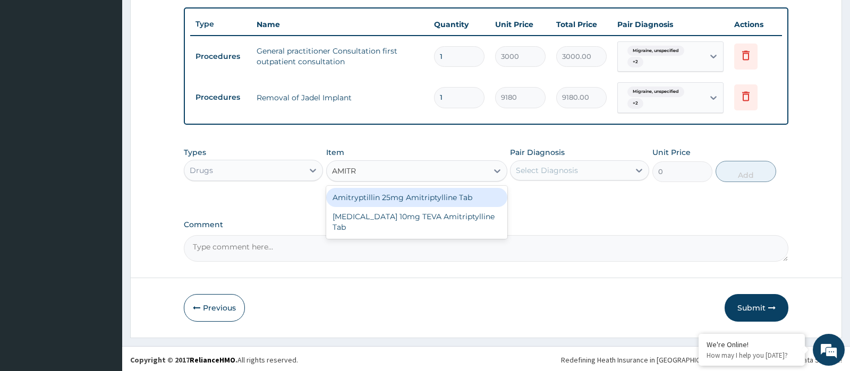
type input "AMITRY"
drag, startPoint x: 400, startPoint y: 194, endPoint x: 456, endPoint y: 194, distance: 55.8
click at [406, 194] on div "Amitryptillin 25mg Amitriptylline Tab" at bounding box center [416, 197] width 181 height 19
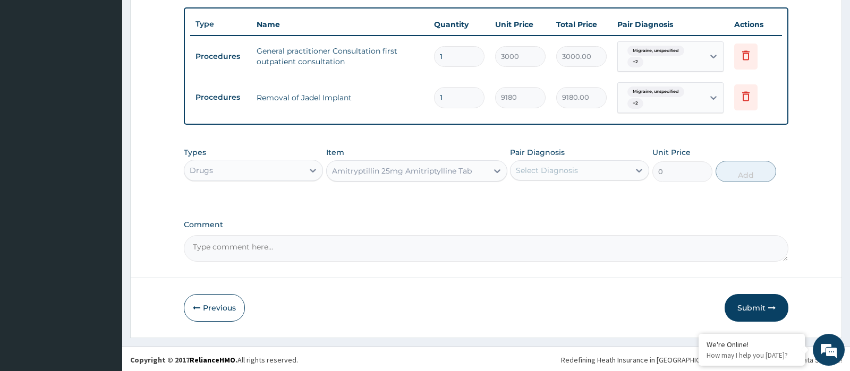
type input "30"
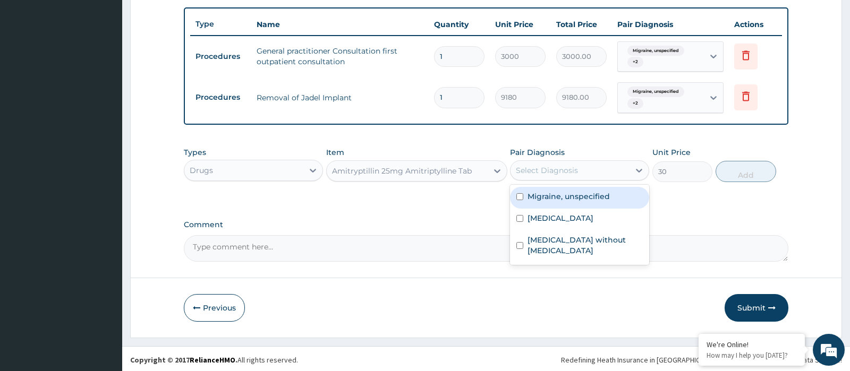
click at [586, 165] on div "Select Diagnosis" at bounding box center [570, 170] width 119 height 17
click at [572, 204] on div "Migraine, unspecified" at bounding box center [579, 198] width 139 height 22
checkbox input "true"
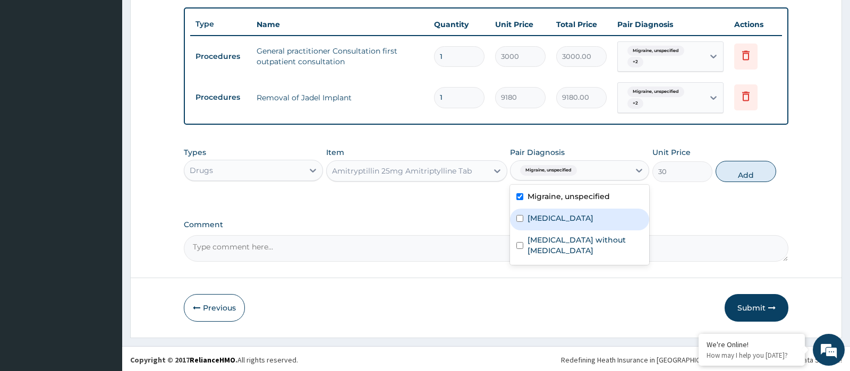
click at [570, 214] on label "[MEDICAL_DATA]" at bounding box center [561, 218] width 66 height 11
checkbox input "true"
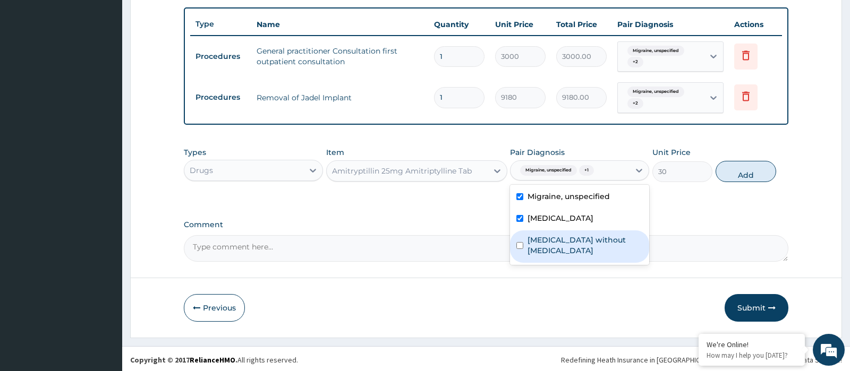
click at [565, 245] on div "[MEDICAL_DATA] without [MEDICAL_DATA]" at bounding box center [579, 247] width 139 height 32
checkbox input "true"
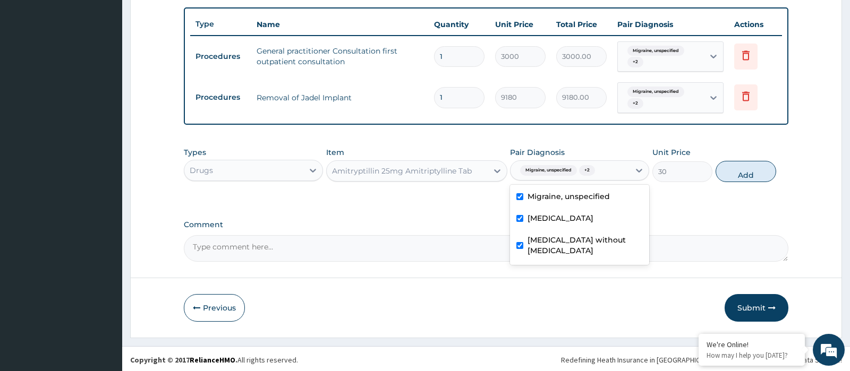
click at [743, 172] on button "Add" at bounding box center [746, 171] width 61 height 21
type input "0"
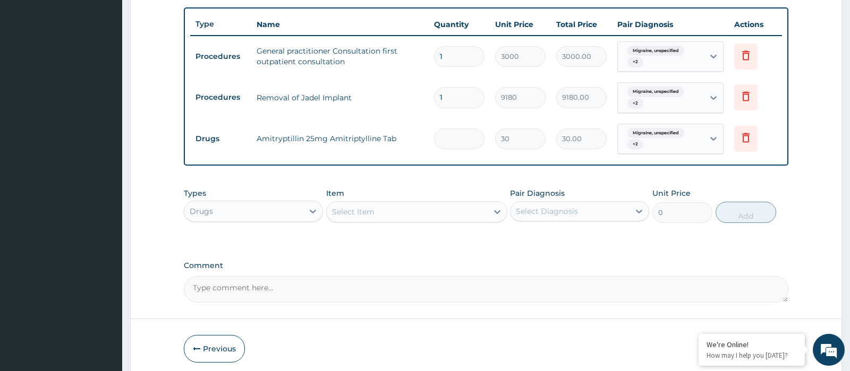
type input "0.00"
type input "5"
type input "150.00"
type input "5"
click at [380, 206] on div "Select Item" at bounding box center [407, 212] width 161 height 17
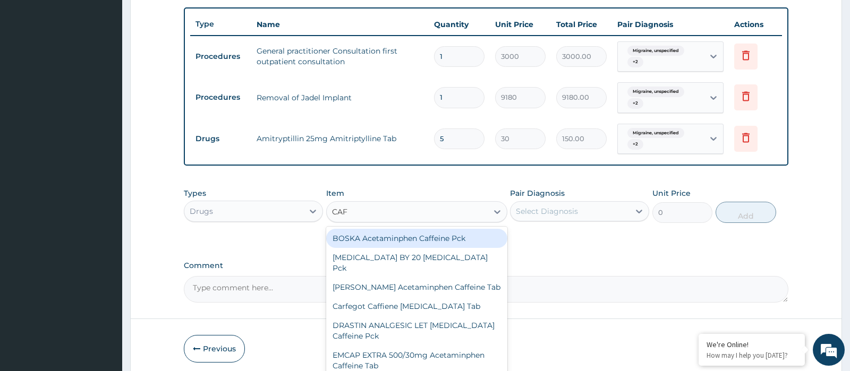
type input "CAFE"
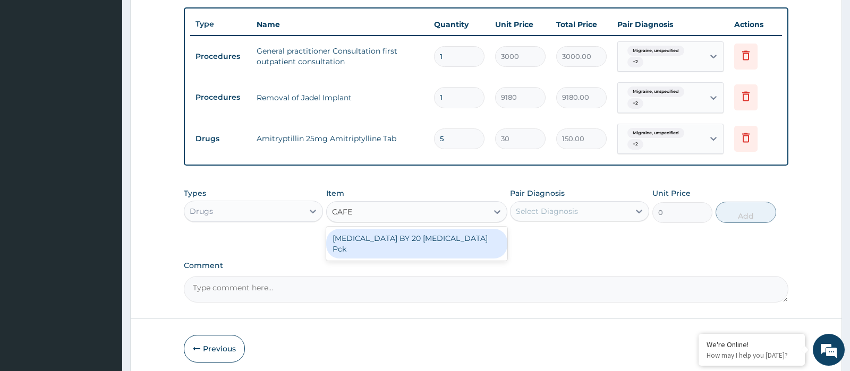
click at [418, 239] on div "[MEDICAL_DATA] BY 20 [MEDICAL_DATA] Pck" at bounding box center [416, 244] width 181 height 30
type input "2750"
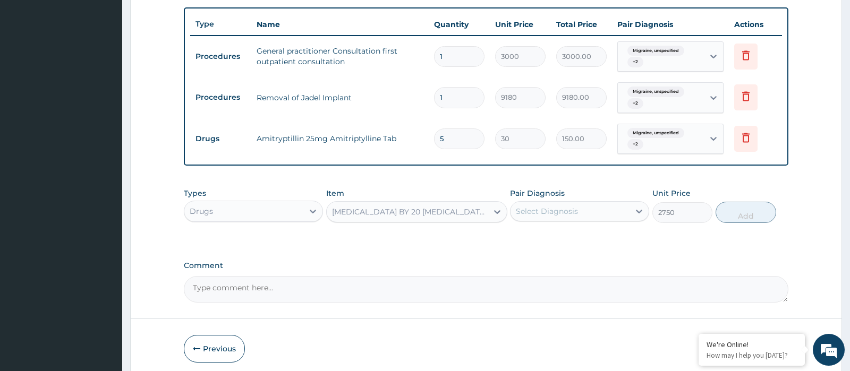
click at [562, 207] on div "Select Diagnosis" at bounding box center [547, 211] width 62 height 11
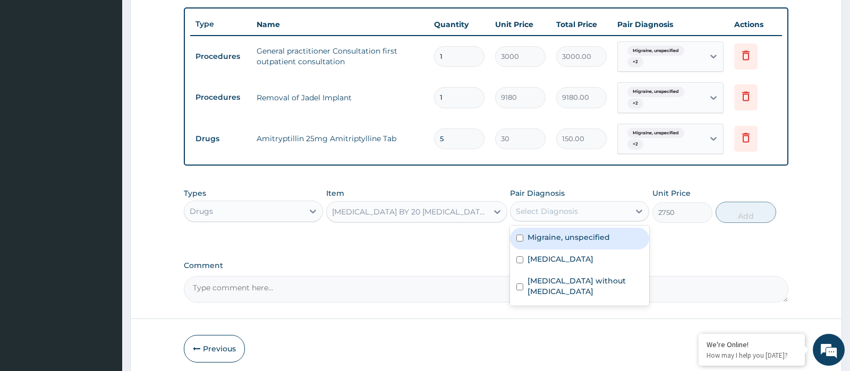
click at [552, 245] on div "Migraine, unspecified" at bounding box center [579, 239] width 139 height 22
checkbox input "true"
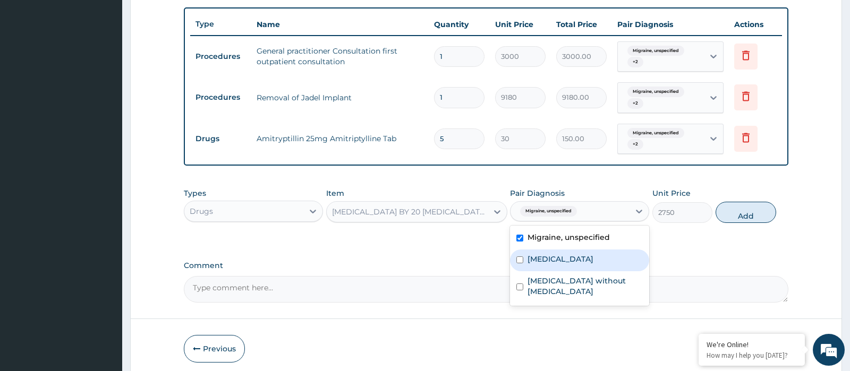
drag, startPoint x: 549, startPoint y: 259, endPoint x: 547, endPoint y: 268, distance: 9.8
click at [548, 265] on div "[MEDICAL_DATA]" at bounding box center [579, 261] width 139 height 22
checkbox input "true"
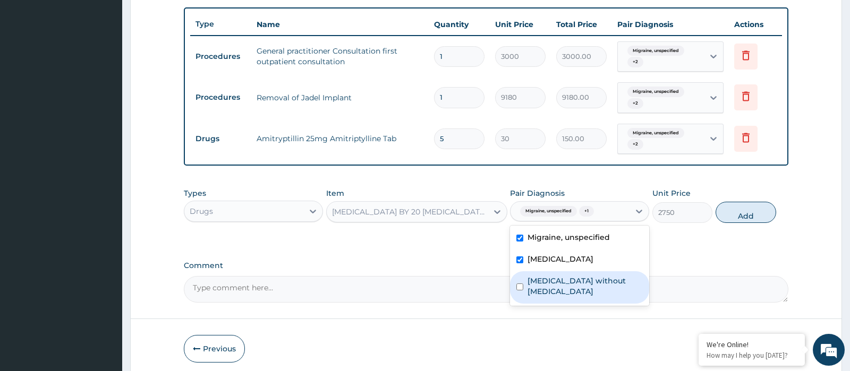
click at [545, 278] on label "[MEDICAL_DATA] without [MEDICAL_DATA]" at bounding box center [585, 286] width 115 height 21
checkbox input "true"
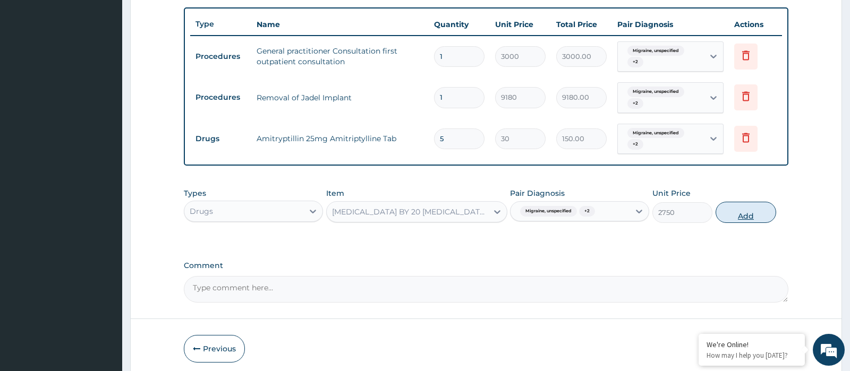
click at [728, 219] on button "Add" at bounding box center [746, 212] width 61 height 21
type input "0"
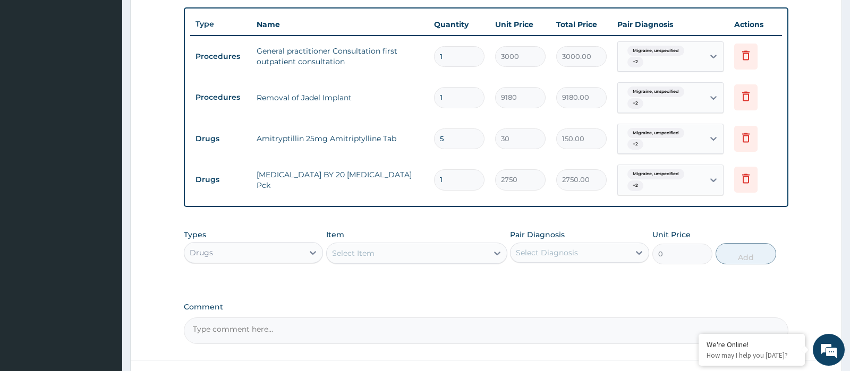
type input "0.00"
type input "3"
type input "8250.00"
type input "0.00"
type input "2"
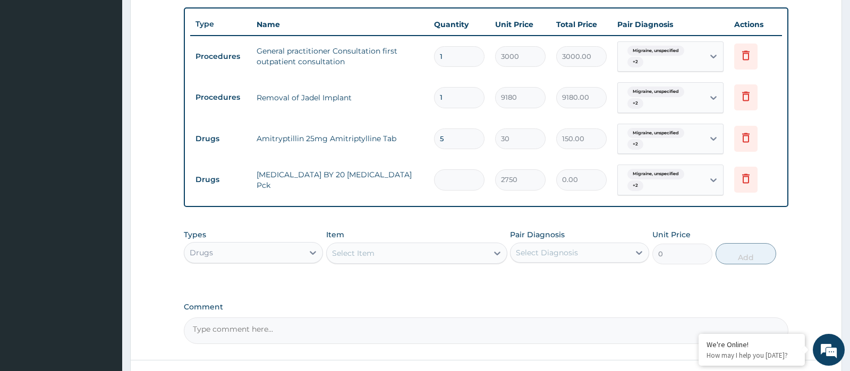
type input "5500.00"
type input "2"
click at [376, 257] on div "Types Drugs Item Select Item Pair Diagnosis Select Diagnosis Unit Price 0 Add" at bounding box center [486, 247] width 604 height 46
click at [383, 235] on div "Item Select Item" at bounding box center [416, 247] width 181 height 35
click at [371, 248] on div "Select Item" at bounding box center [353, 253] width 43 height 11
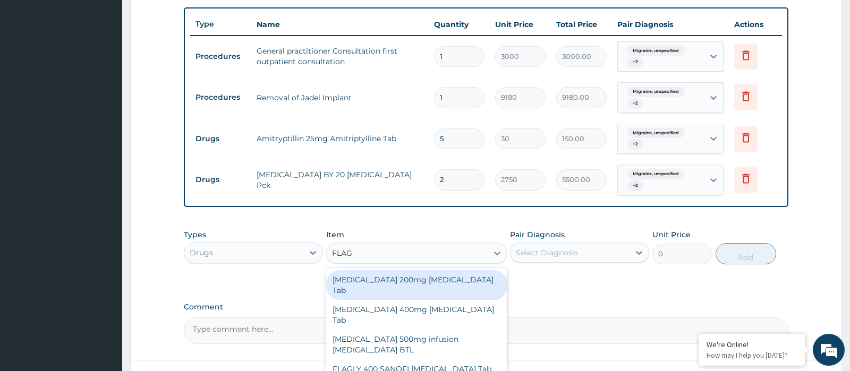
type input "FLAGY"
click at [405, 282] on div "[MEDICAL_DATA] 200mg [MEDICAL_DATA] Tab" at bounding box center [416, 285] width 181 height 30
type input "10"
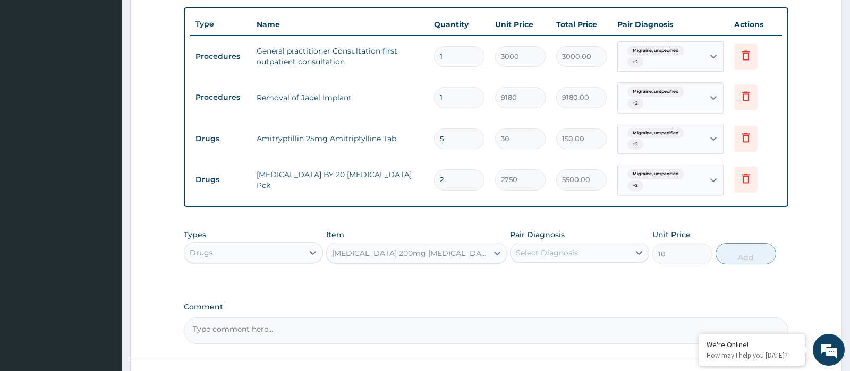
click at [626, 253] on div "Select Diagnosis" at bounding box center [570, 252] width 119 height 17
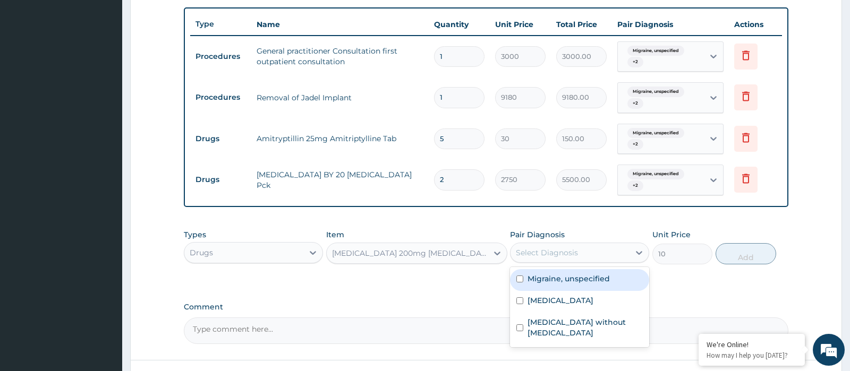
click at [563, 281] on label "Migraine, unspecified" at bounding box center [569, 279] width 82 height 11
checkbox input "true"
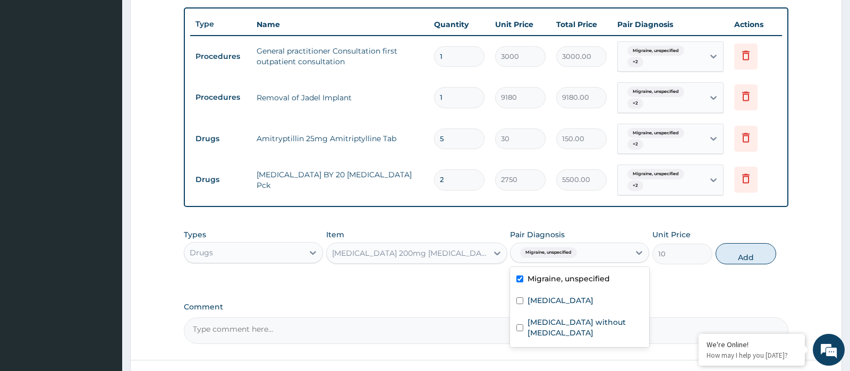
click at [559, 296] on div "[MEDICAL_DATA]" at bounding box center [579, 302] width 139 height 22
checkbox input "true"
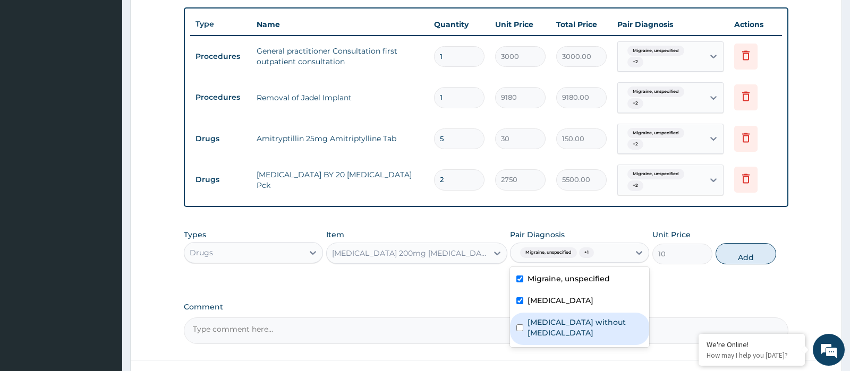
click at [557, 313] on div "[MEDICAL_DATA] without [MEDICAL_DATA]" at bounding box center [579, 329] width 139 height 32
checkbox input "true"
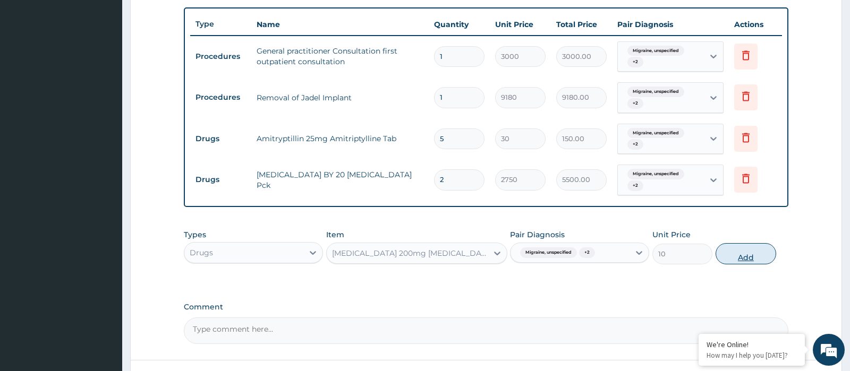
click at [756, 258] on button "Add" at bounding box center [746, 253] width 61 height 21
type input "0"
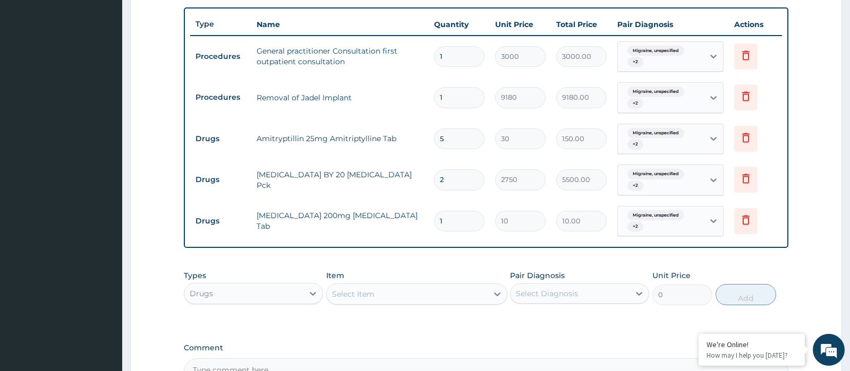
type input "10"
type input "100.00"
type input "10"
click at [389, 286] on div "Select Item" at bounding box center [407, 294] width 161 height 17
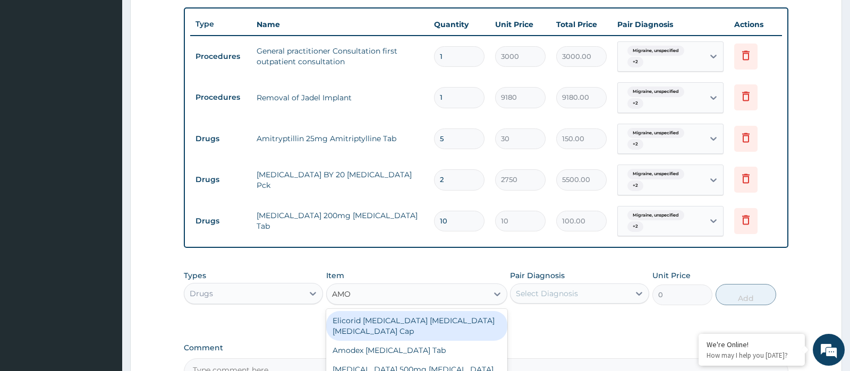
type input "AMOX"
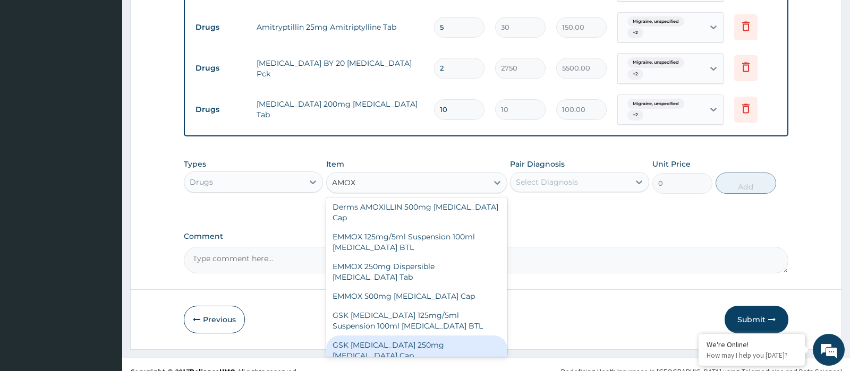
scroll to position [159, 0]
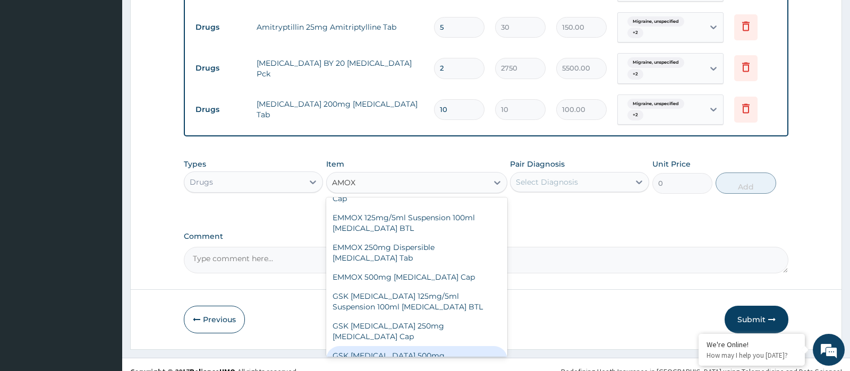
click at [403, 346] on div "GSK [MEDICAL_DATA] 500mg [MEDICAL_DATA] Cap" at bounding box center [416, 361] width 181 height 30
type input "180"
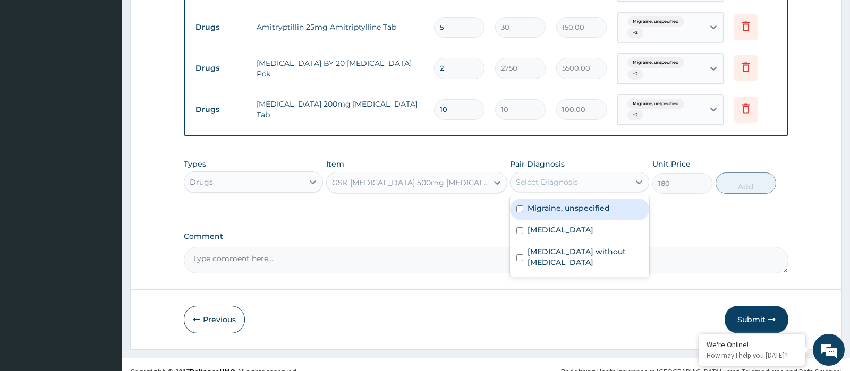
click at [570, 185] on div "Select Diagnosis" at bounding box center [547, 182] width 62 height 11
click at [549, 213] on div "Migraine, unspecified" at bounding box center [579, 210] width 139 height 22
checkbox input "true"
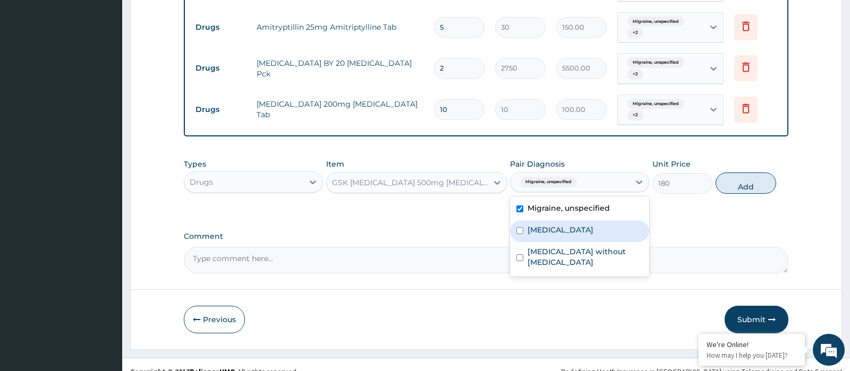
click at [543, 235] on div "[MEDICAL_DATA]" at bounding box center [579, 232] width 139 height 22
checkbox input "true"
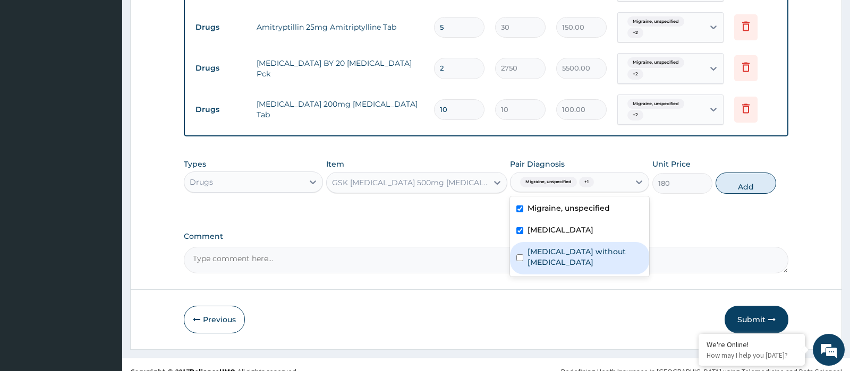
drag, startPoint x: 542, startPoint y: 248, endPoint x: 547, endPoint y: 248, distance: 5.3
click at [542, 248] on label "[MEDICAL_DATA] without [MEDICAL_DATA]" at bounding box center [585, 257] width 115 height 21
checkbox input "true"
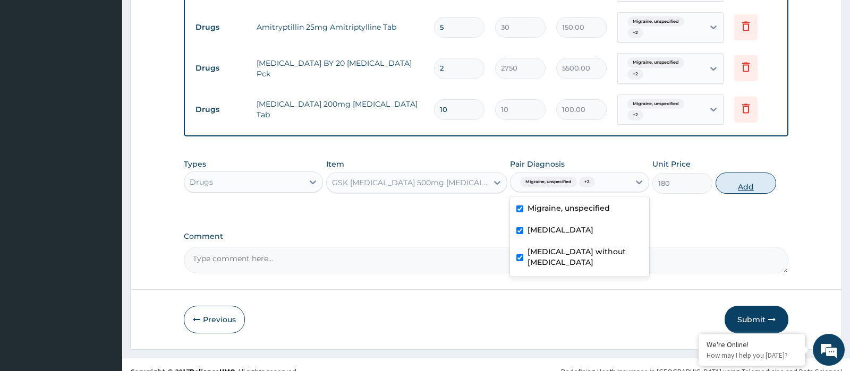
click at [735, 177] on button "Add" at bounding box center [746, 183] width 61 height 21
type input "0"
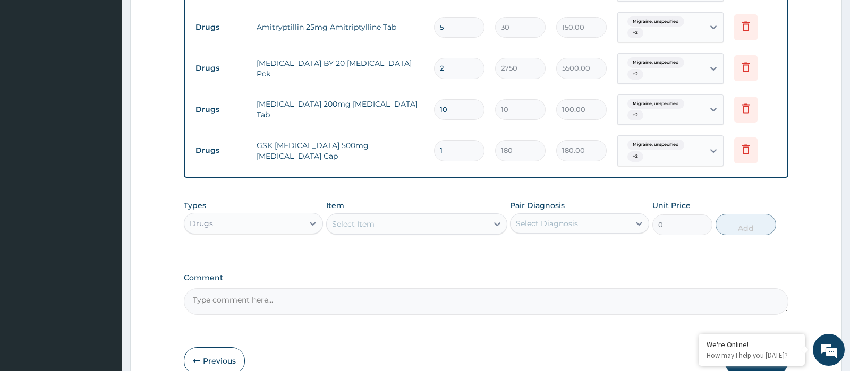
type input "0.00"
type input "2"
type input "360.00"
type input "21"
type input "3780.00"
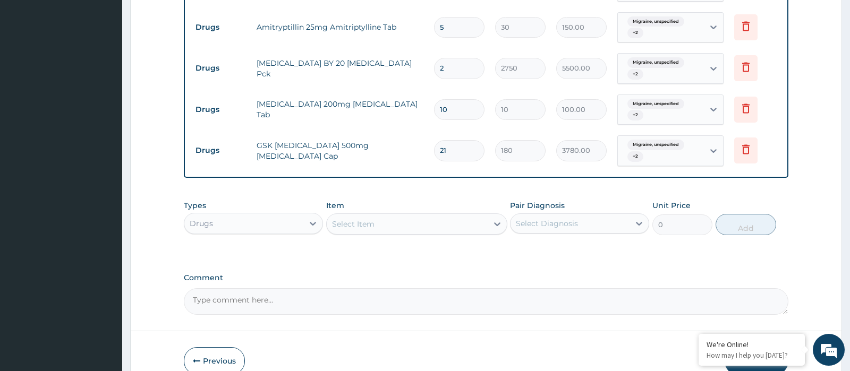
type input "21"
click at [453, 238] on div "Types Drugs Item Select Item Pair Diagnosis Select Diagnosis Unit Price 0 Add" at bounding box center [486, 218] width 604 height 46
click at [377, 226] on div "Select Item" at bounding box center [407, 224] width 161 height 17
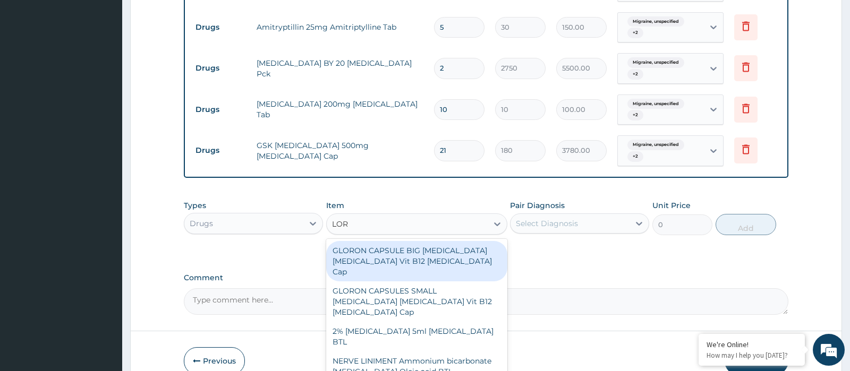
type input "[PERSON_NAME]"
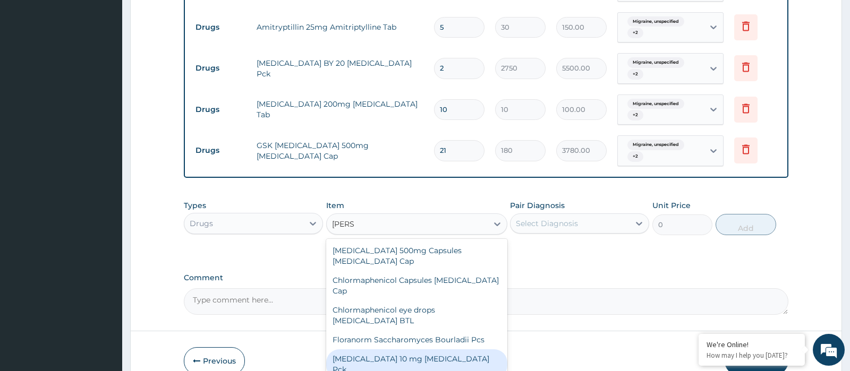
click at [410, 354] on div "[MEDICAL_DATA] 10 mg [MEDICAL_DATA] Pck" at bounding box center [416, 365] width 181 height 30
type input "700"
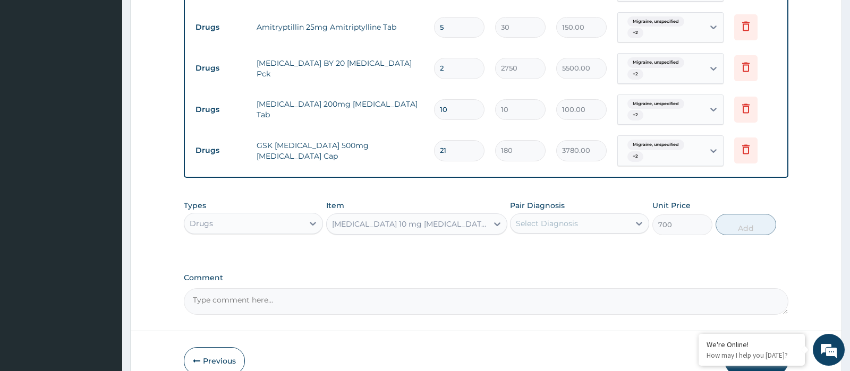
click at [569, 227] on div "Select Diagnosis" at bounding box center [570, 223] width 119 height 17
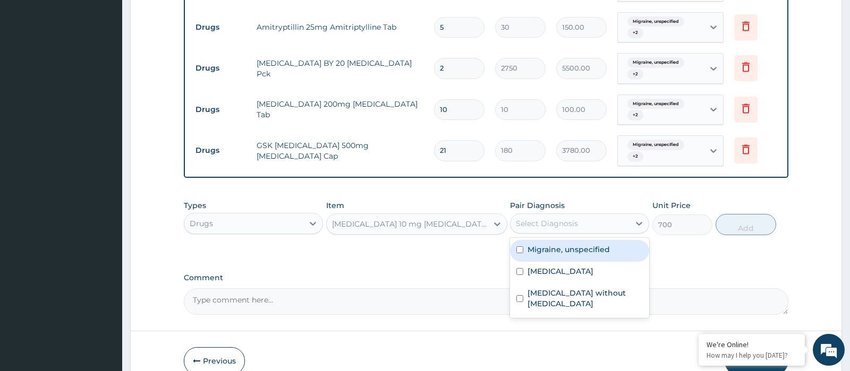
click at [557, 259] on div "Migraine, unspecified" at bounding box center [579, 251] width 139 height 22
checkbox input "true"
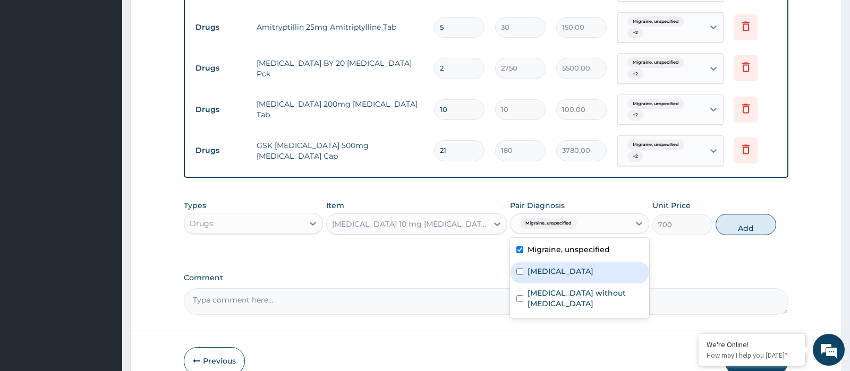
click at [552, 275] on div "[MEDICAL_DATA]" at bounding box center [579, 273] width 139 height 22
checkbox input "true"
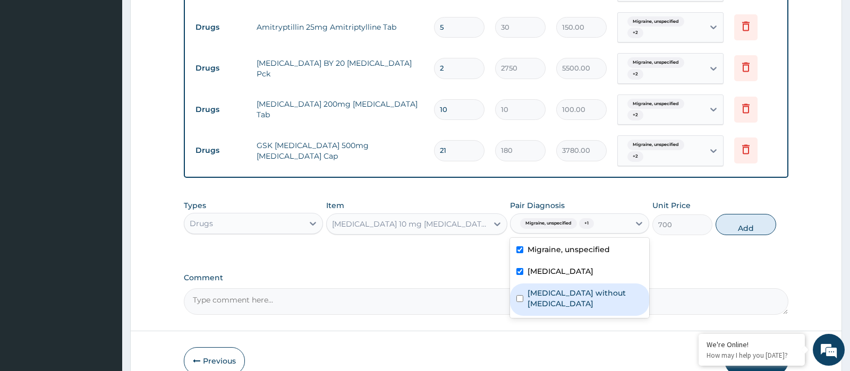
drag, startPoint x: 554, startPoint y: 289, endPoint x: 589, endPoint y: 290, distance: 34.5
click at [557, 290] on label "[MEDICAL_DATA] without [MEDICAL_DATA]" at bounding box center [585, 298] width 115 height 21
checkbox input "true"
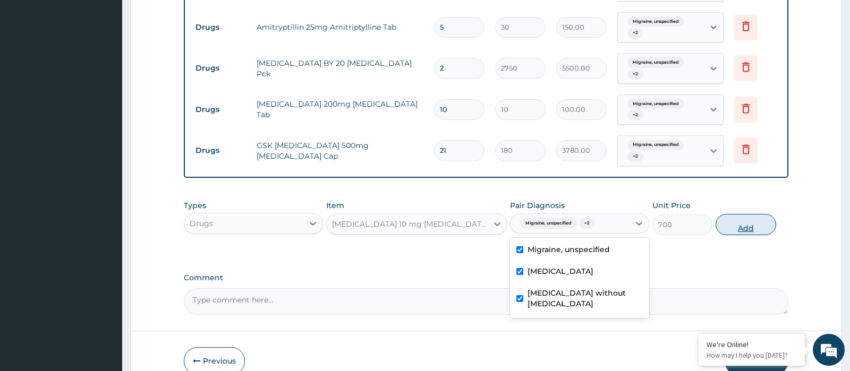
click at [734, 223] on button "Add" at bounding box center [746, 224] width 61 height 21
type input "0"
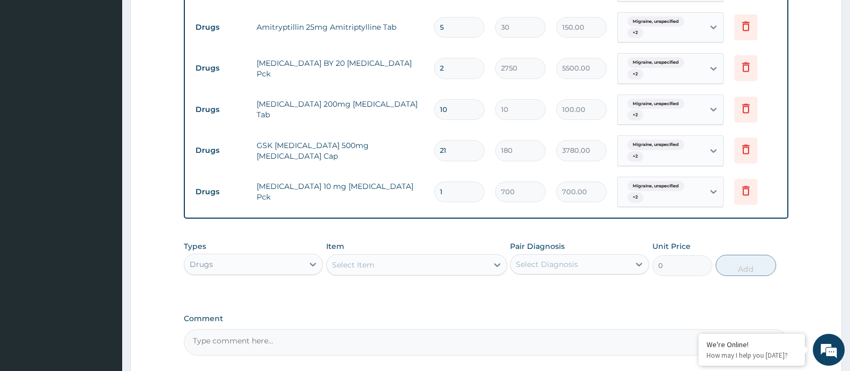
click at [412, 264] on div "Select Item" at bounding box center [407, 265] width 161 height 17
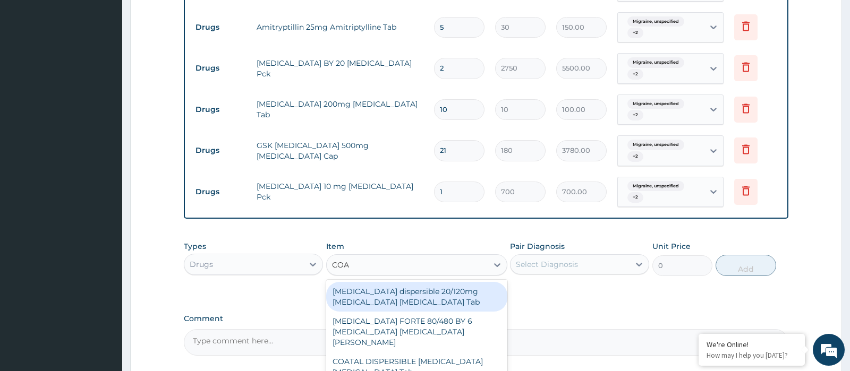
type input "COAR"
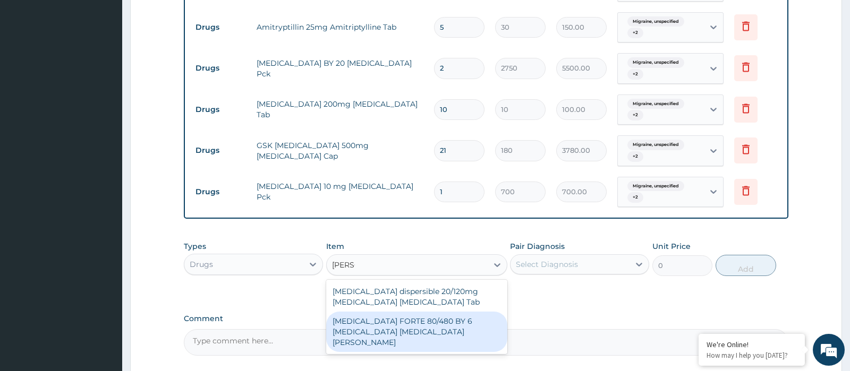
click at [403, 320] on div "[MEDICAL_DATA] FORTE 80/480 BY 6 [MEDICAL_DATA] [MEDICAL_DATA][PERSON_NAME]" at bounding box center [416, 332] width 181 height 40
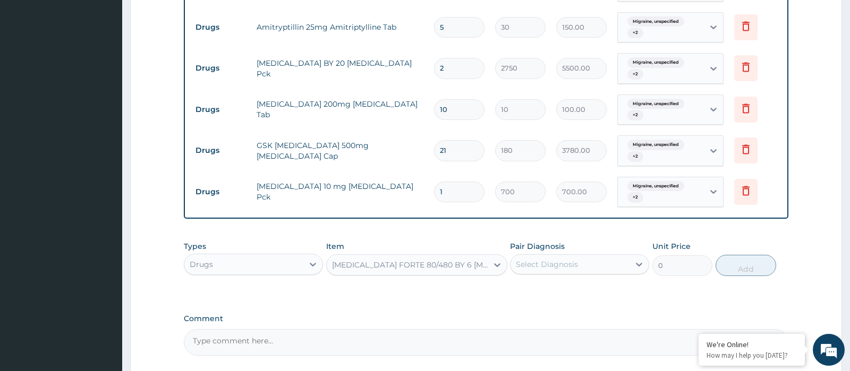
type input "2800"
click at [568, 260] on div "Select Diagnosis" at bounding box center [547, 264] width 62 height 11
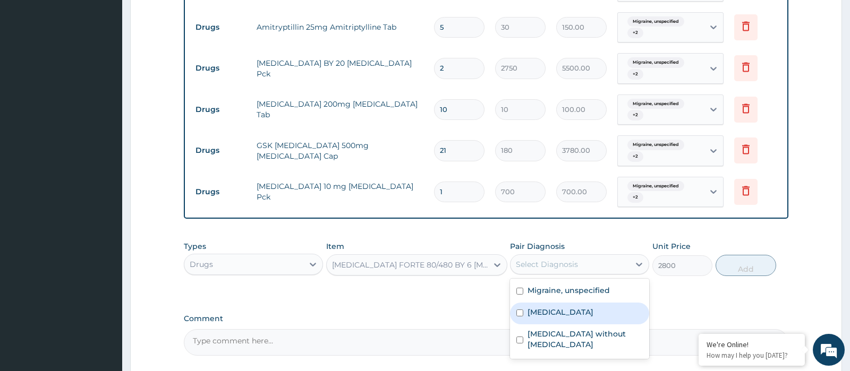
click at [556, 308] on label "[MEDICAL_DATA]" at bounding box center [561, 312] width 66 height 11
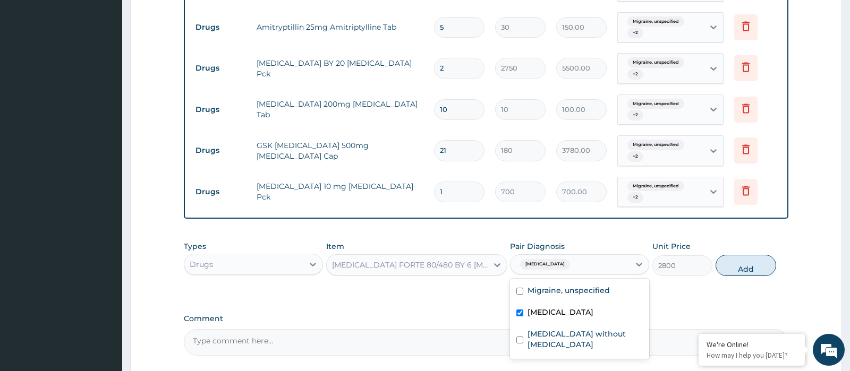
checkbox input "true"
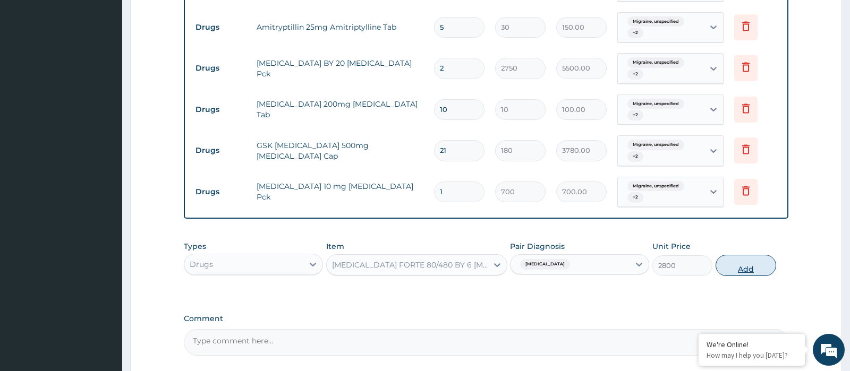
click at [745, 265] on button "Add" at bounding box center [746, 265] width 61 height 21
type input "0"
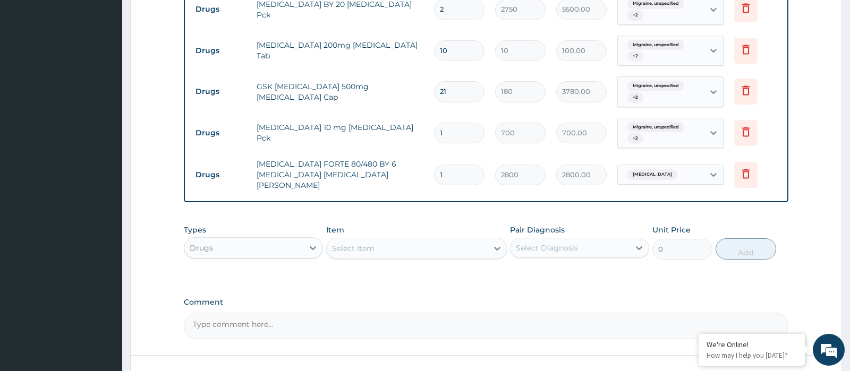
scroll to position [611, 0]
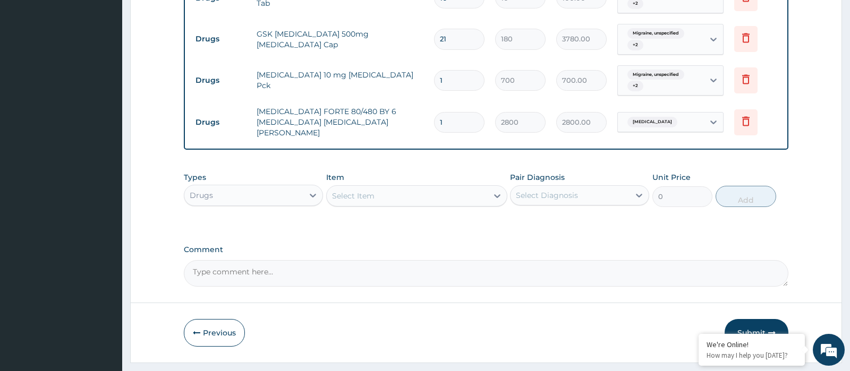
click at [372, 199] on div "Types Drugs Item Select Item Pair Diagnosis Select Diagnosis Unit Price 0 Add" at bounding box center [486, 190] width 604 height 46
click at [417, 188] on div "Select Item" at bounding box center [407, 196] width 161 height 17
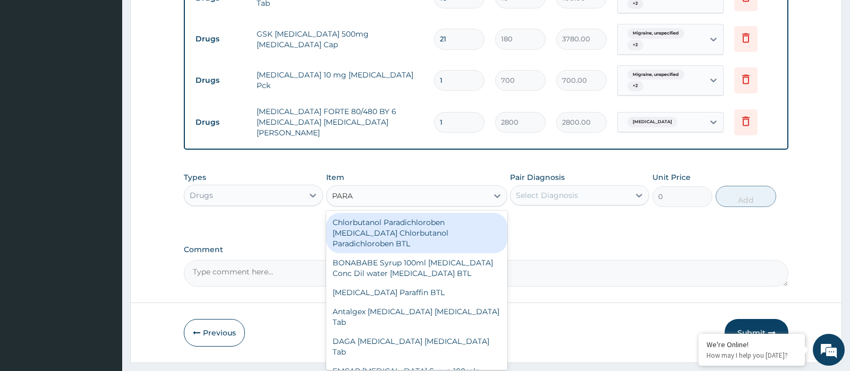
type input "PARAC"
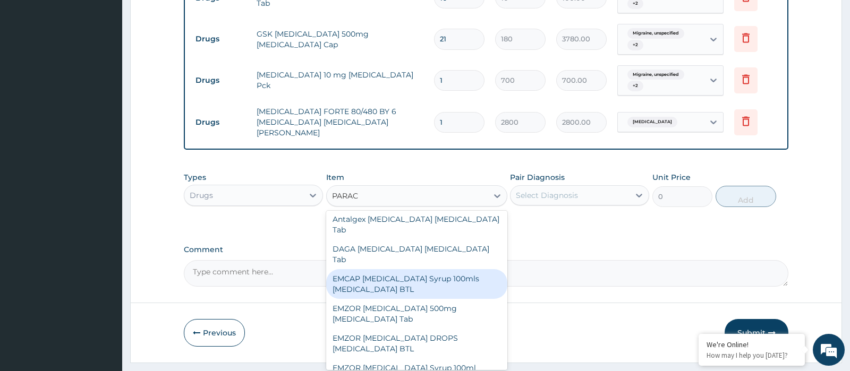
scroll to position [53, 0]
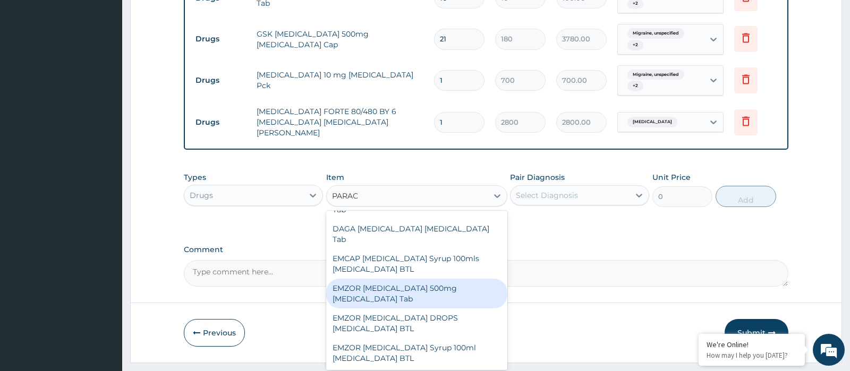
click at [433, 279] on div "EMZOR [MEDICAL_DATA] 500mg [MEDICAL_DATA] Tab" at bounding box center [416, 294] width 181 height 30
type input "10"
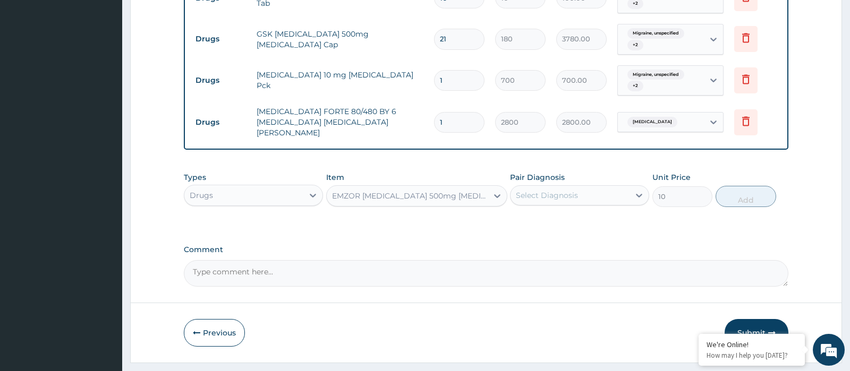
click at [604, 196] on div "Select Diagnosis" at bounding box center [570, 195] width 119 height 17
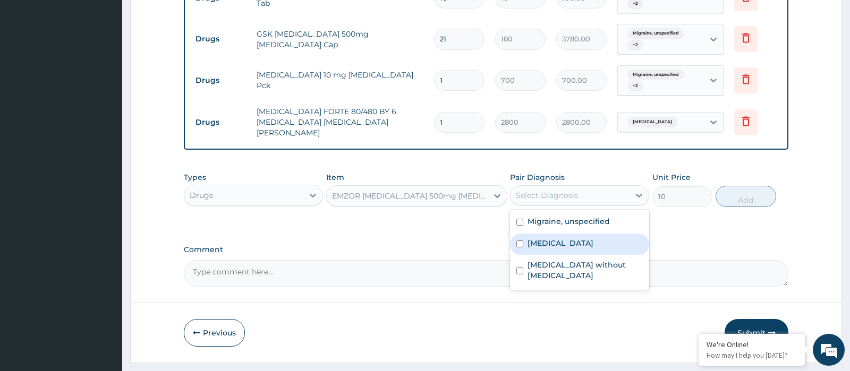
click at [577, 238] on label "[MEDICAL_DATA]" at bounding box center [561, 243] width 66 height 11
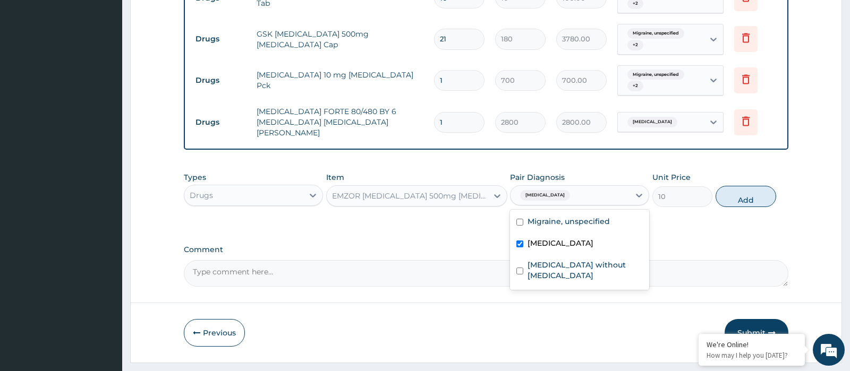
checkbox input "true"
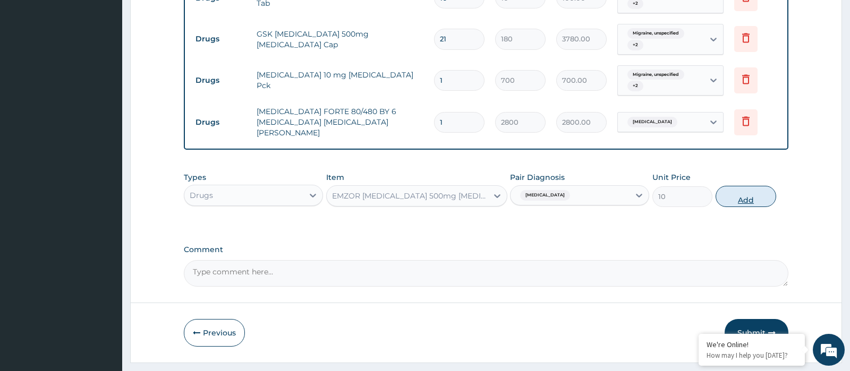
click at [733, 188] on button "Add" at bounding box center [746, 196] width 61 height 21
type input "0"
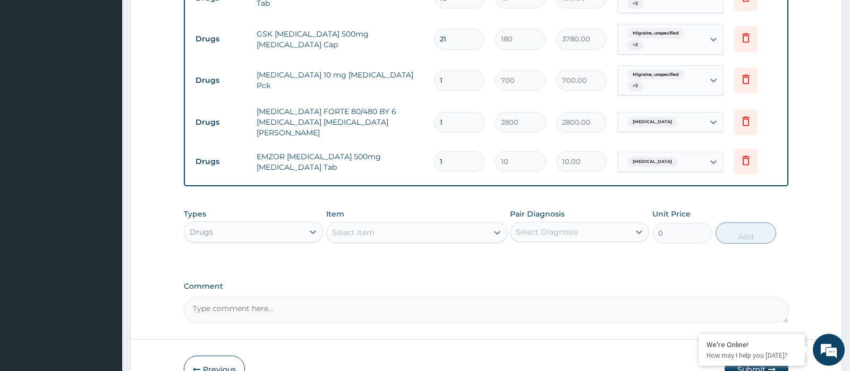
type input "18"
type input "180.00"
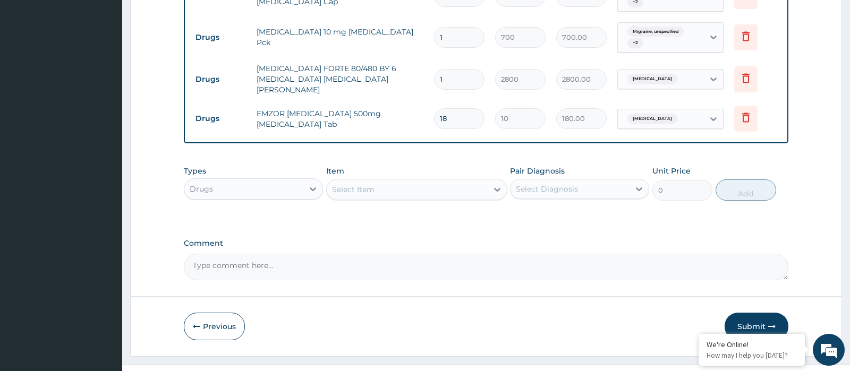
scroll to position [666, 0]
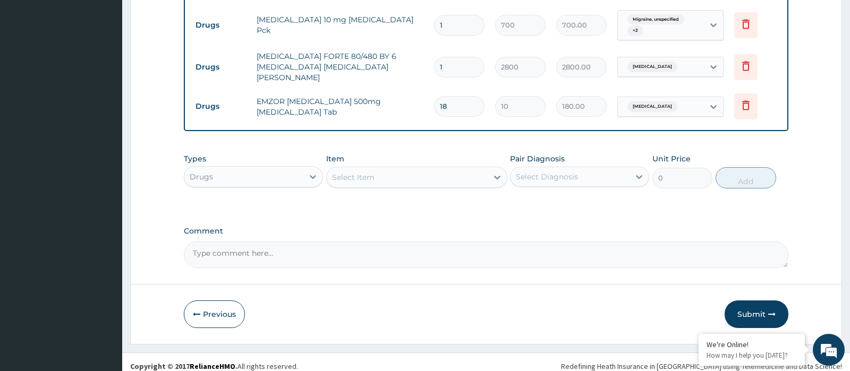
type input "18"
click at [752, 302] on button "Submit" at bounding box center [757, 315] width 64 height 28
